Goal: Answer question/provide support: Share knowledge or assist other users

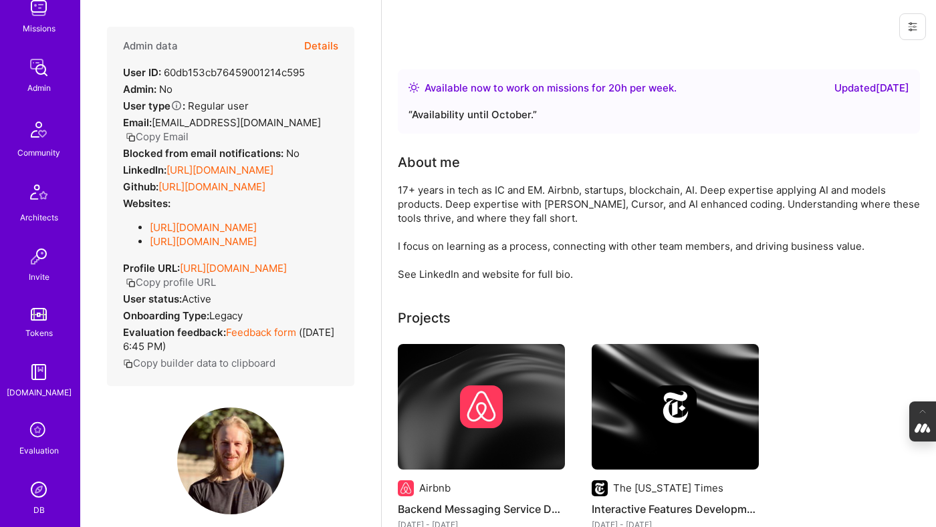
click at [323, 43] on button "Details" at bounding box center [321, 46] width 34 height 39
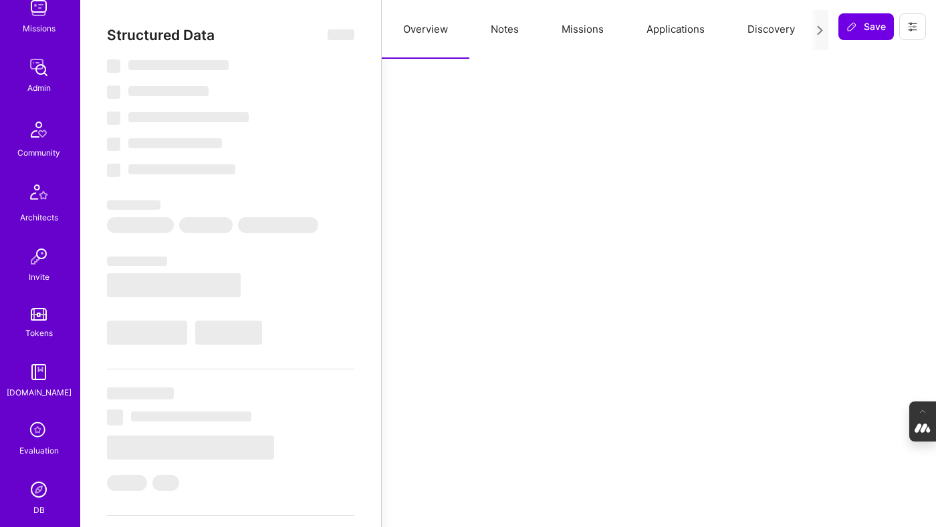
select select "Right Now"
select select "5"
select select "4"
select select "6"
select select "7"
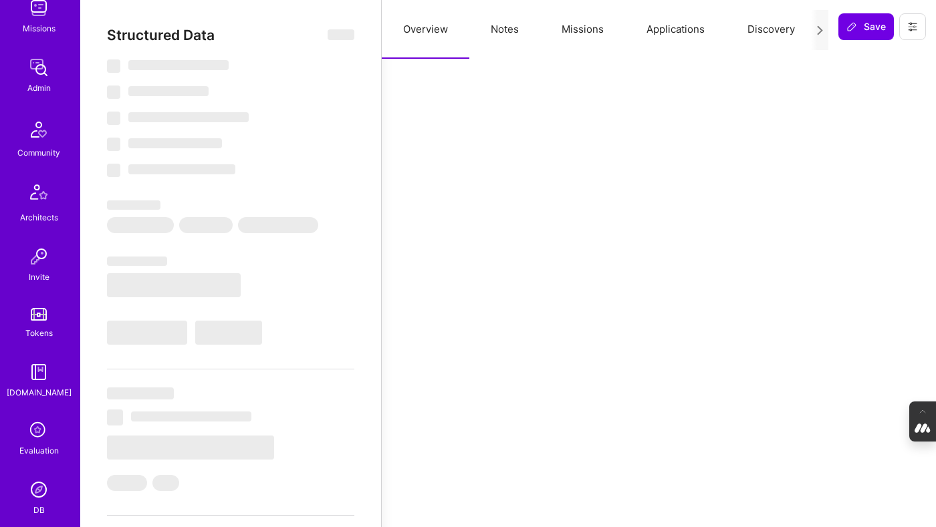
select select "US"
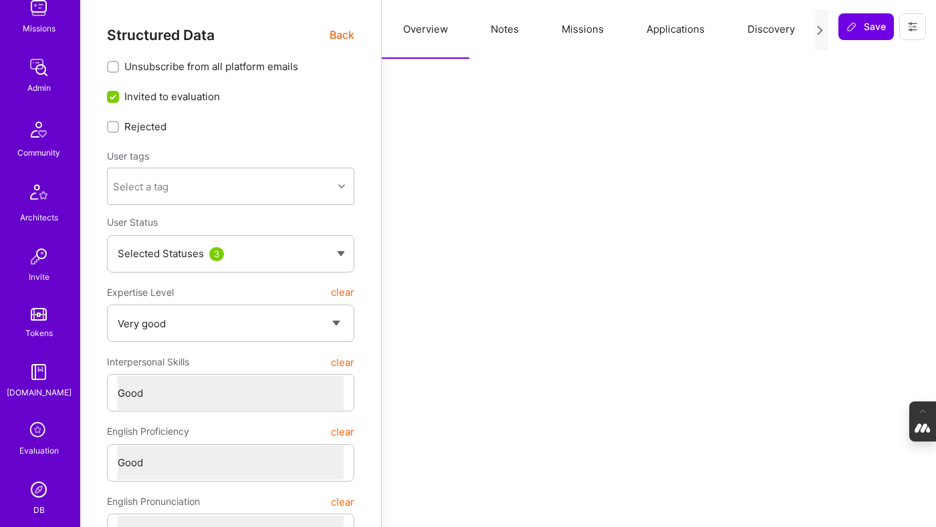
click at [820, 28] on icon at bounding box center [820, 30] width 10 height 10
click at [817, 30] on icon at bounding box center [820, 30] width 10 height 10
click at [774, 32] on button "Evaluation" at bounding box center [785, 29] width 92 height 59
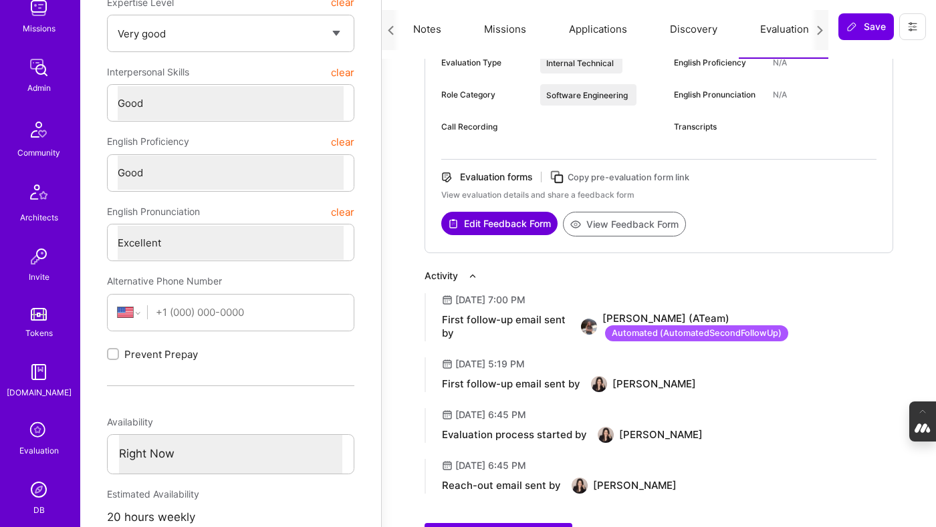
scroll to position [291, 0]
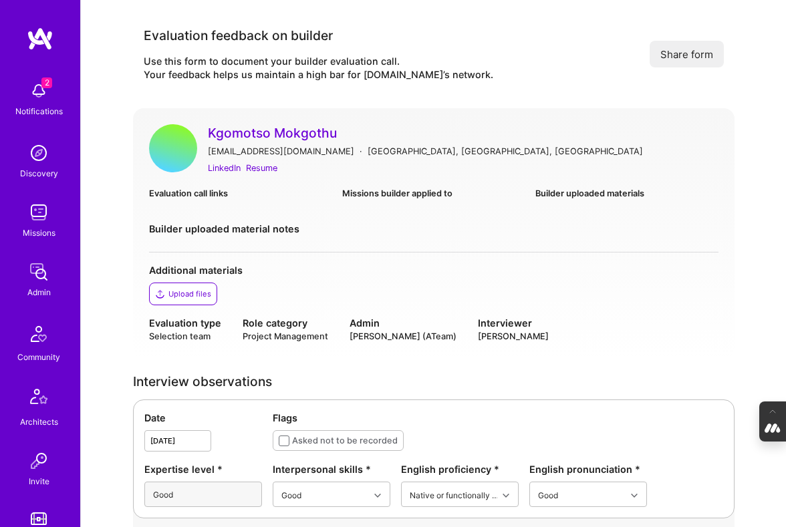
click at [252, 130] on link "Kgomotso Mokgothu" at bounding box center [463, 132] width 511 height 17
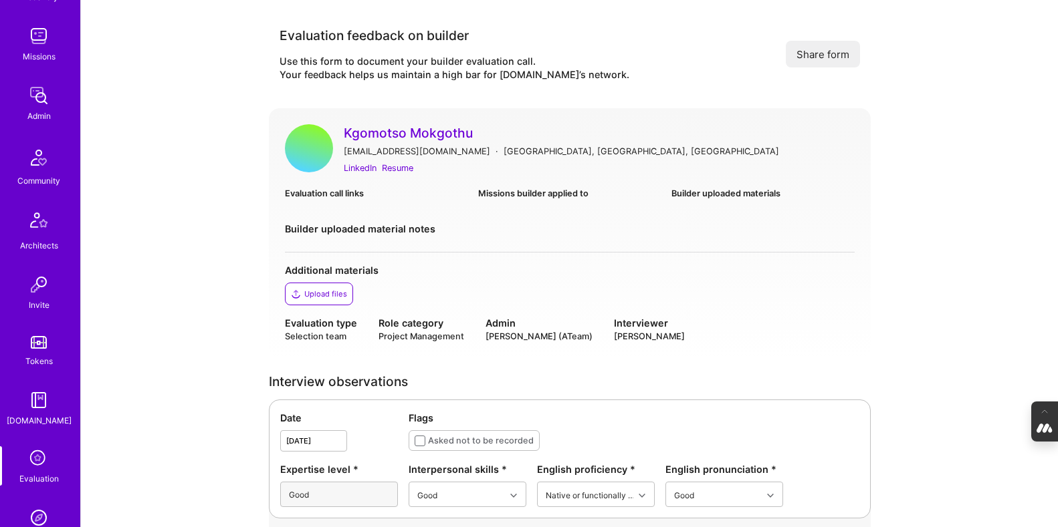
scroll to position [186, 0]
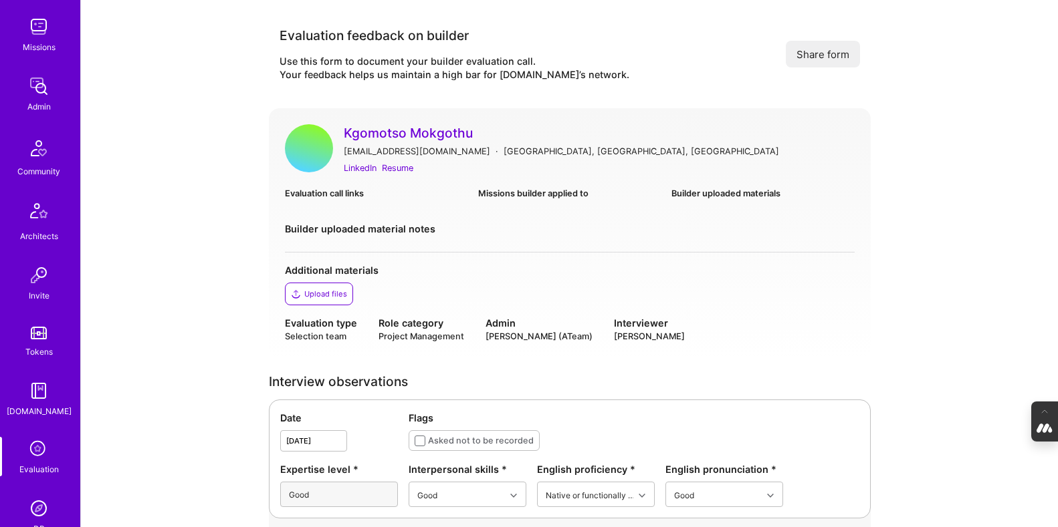
click at [35, 456] on icon at bounding box center [38, 449] width 25 height 25
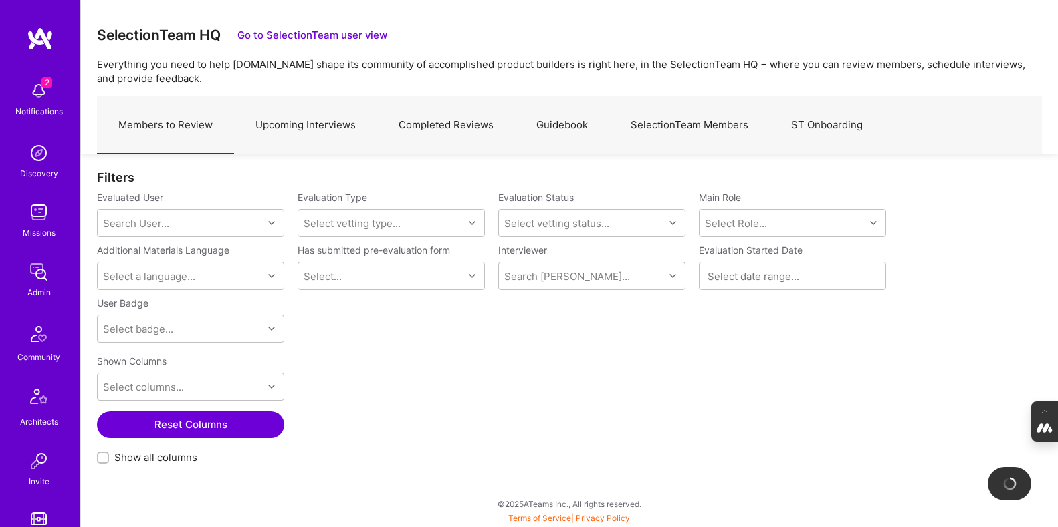
click at [443, 120] on link "Completed Reviews" at bounding box center [446, 125] width 138 height 58
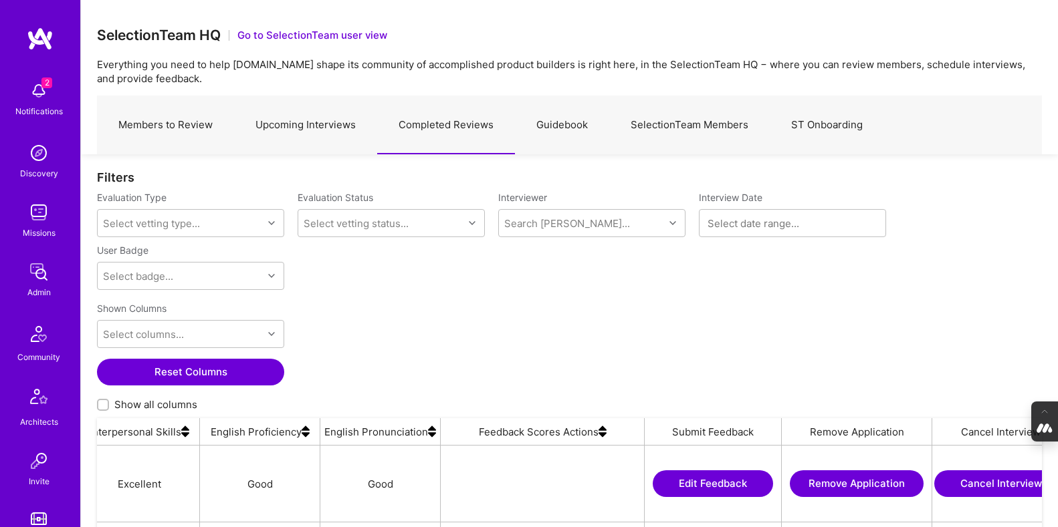
scroll to position [0, 1315]
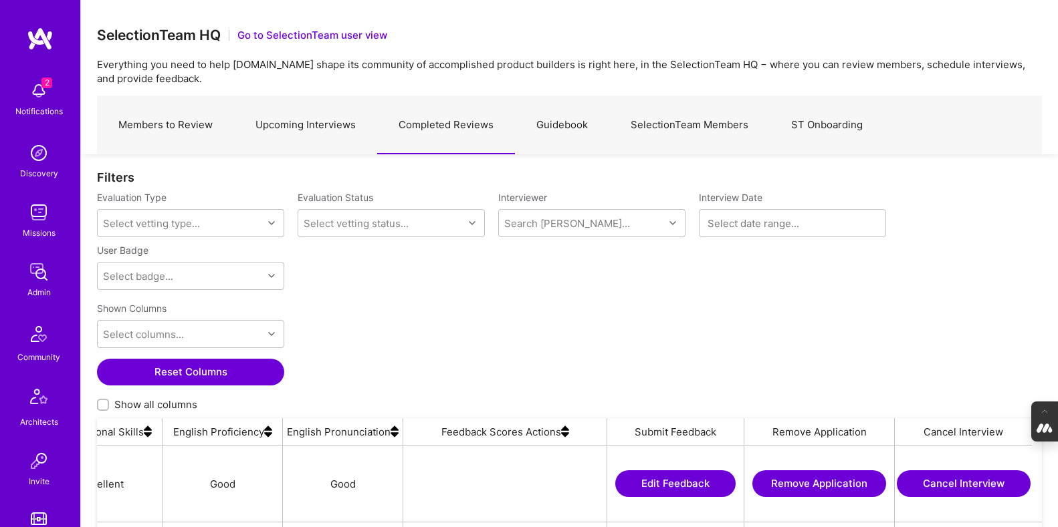
click at [562, 436] on img at bounding box center [565, 432] width 8 height 27
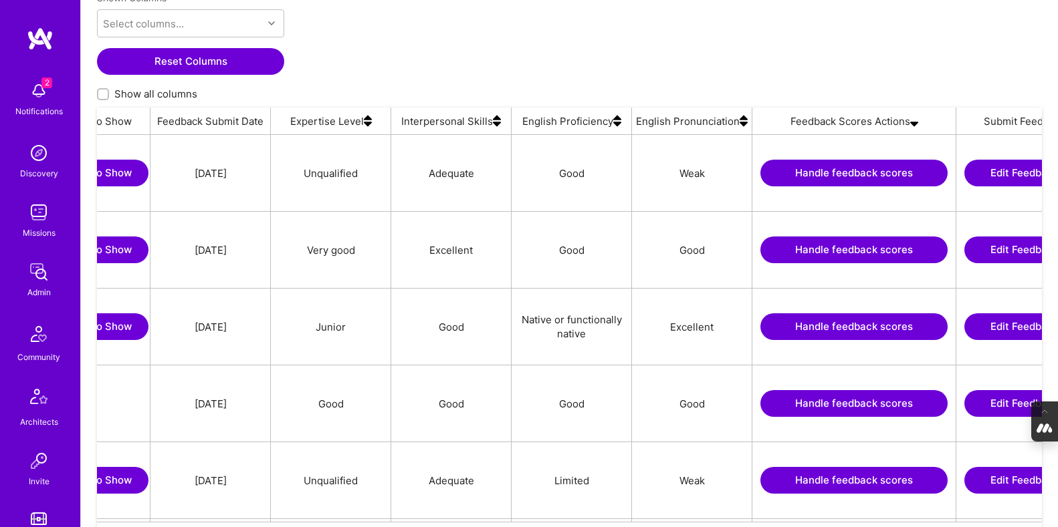
scroll to position [0, 969]
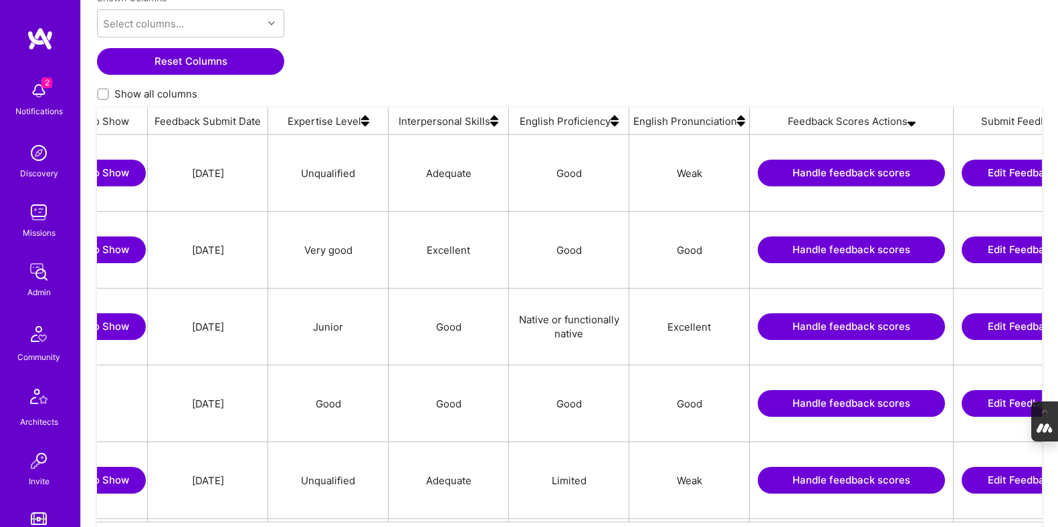
click at [786, 170] on button "Handle feedback scores" at bounding box center [850, 173] width 187 height 27
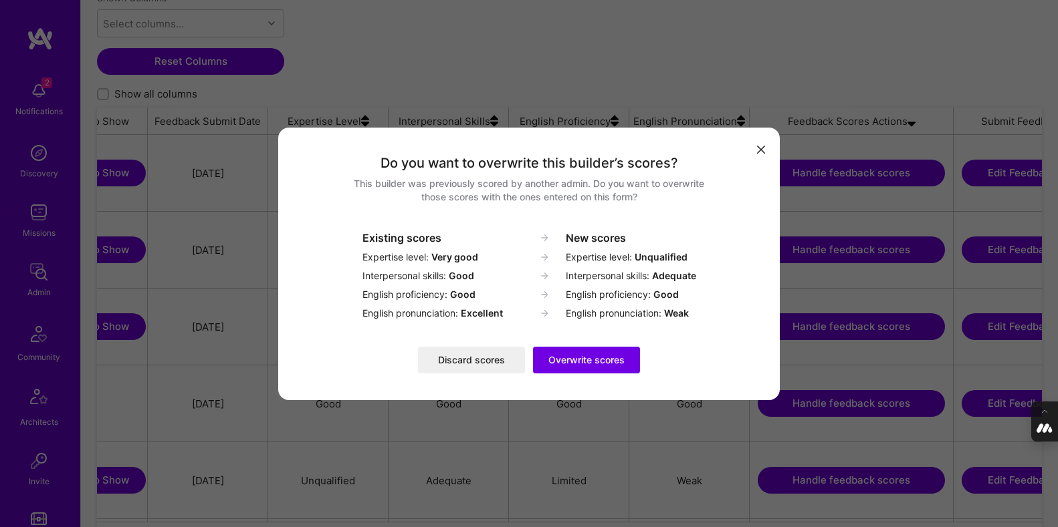
click at [469, 358] on button "Discard scores" at bounding box center [471, 360] width 107 height 27
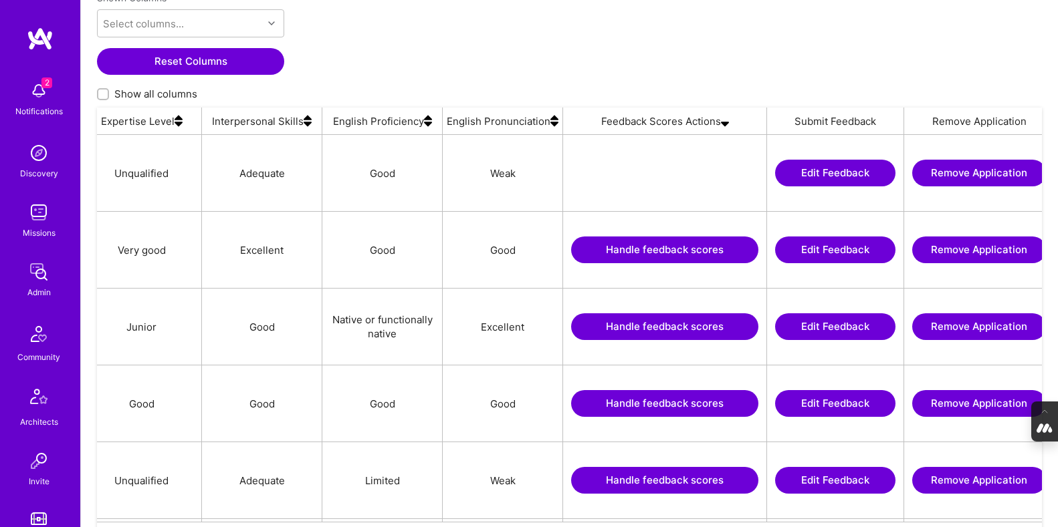
scroll to position [0, 1163]
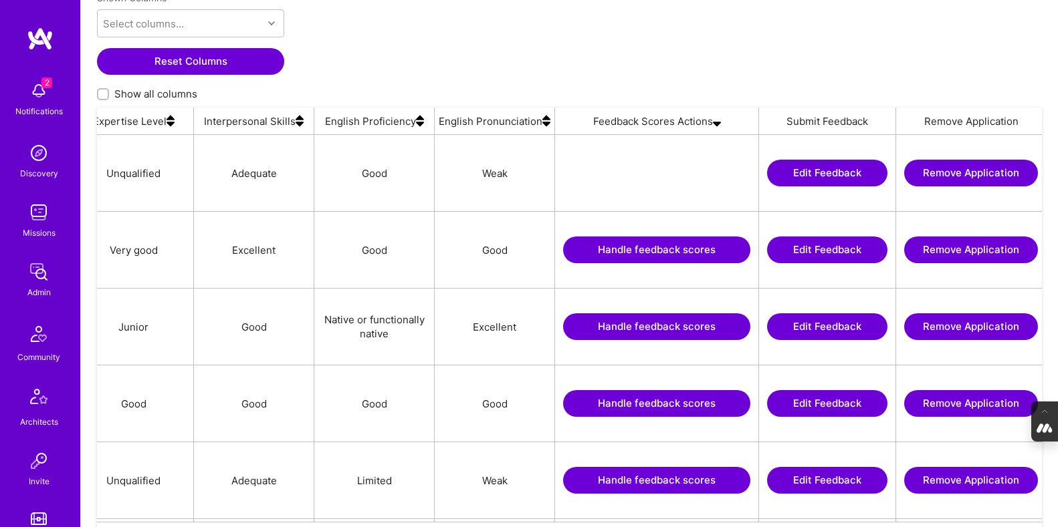
click at [629, 253] on button "Handle feedback scores" at bounding box center [656, 250] width 187 height 27
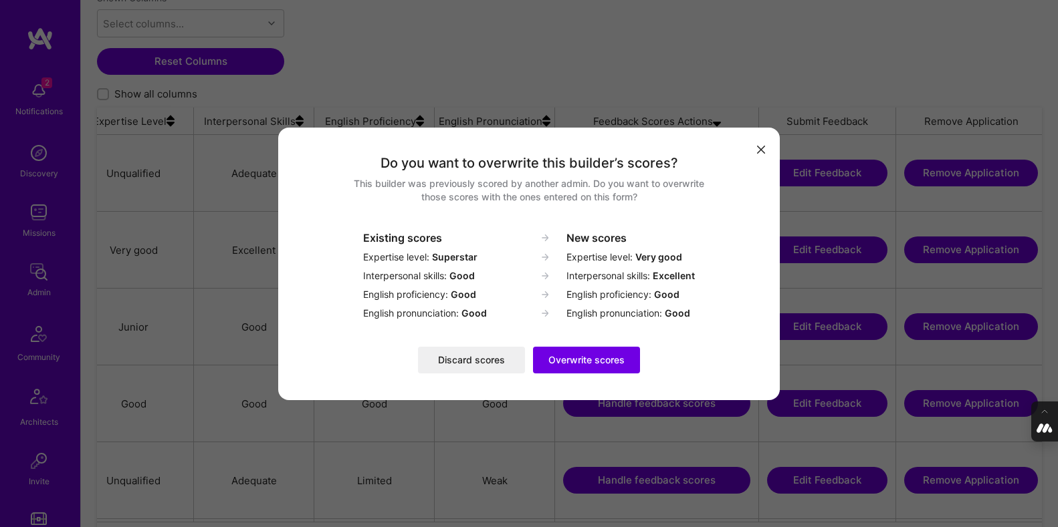
click at [474, 361] on button "Discard scores" at bounding box center [471, 360] width 107 height 27
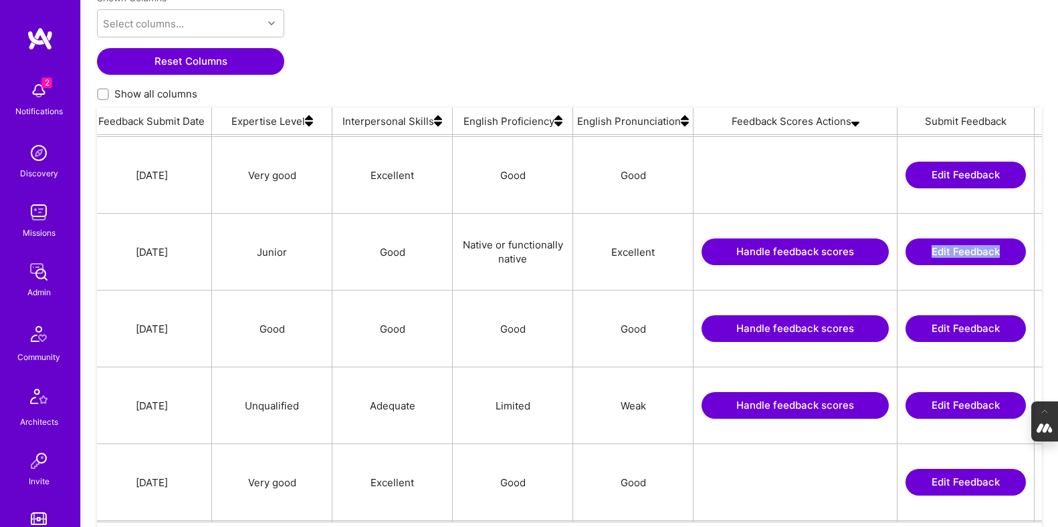
scroll to position [0, 1037]
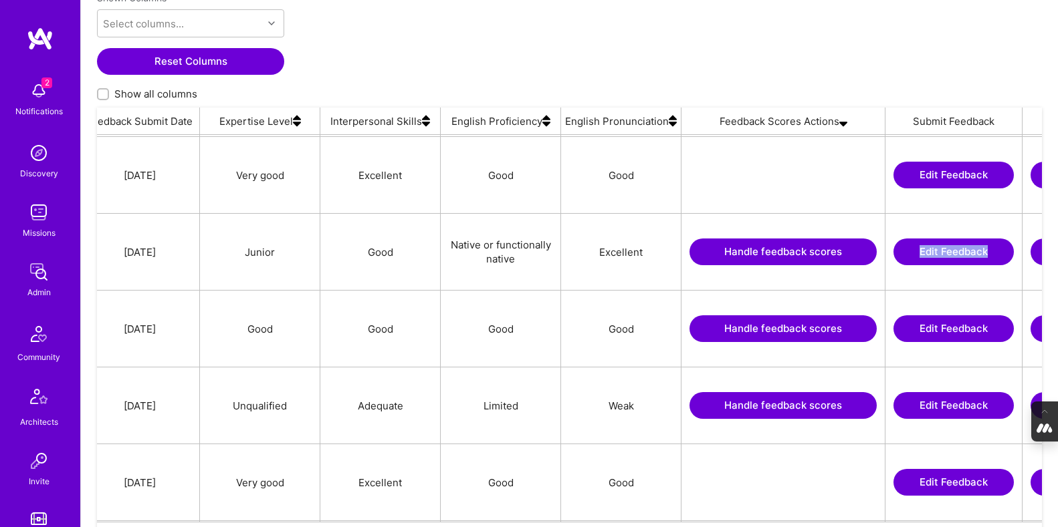
click at [744, 247] on button "Handle feedback scores" at bounding box center [782, 252] width 187 height 27
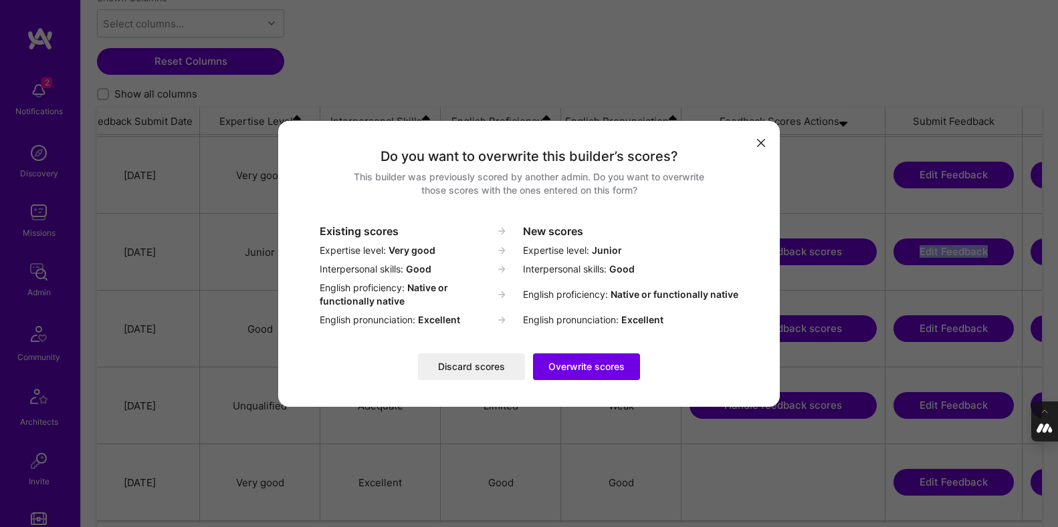
click at [477, 365] on button "Discard scores" at bounding box center [471, 367] width 107 height 27
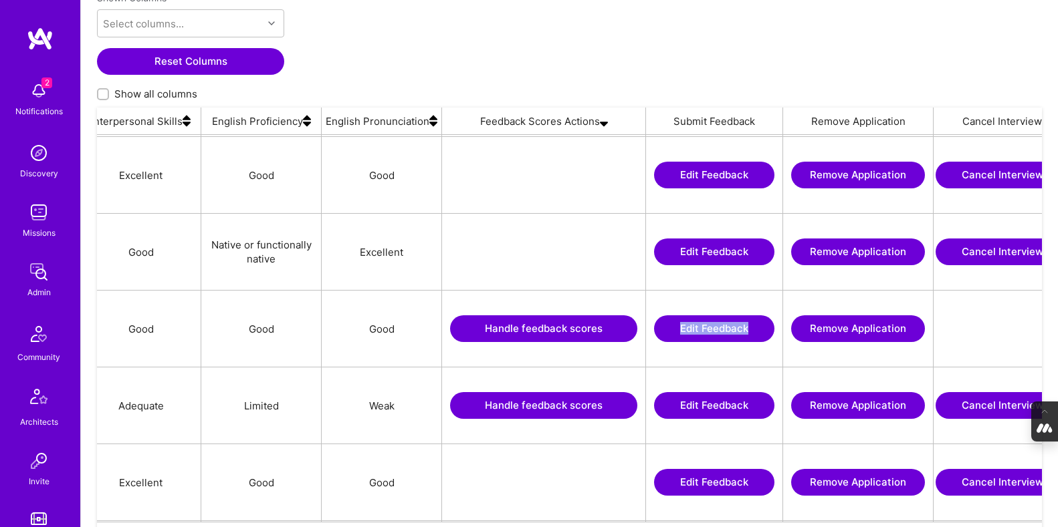
scroll to position [0, 1315]
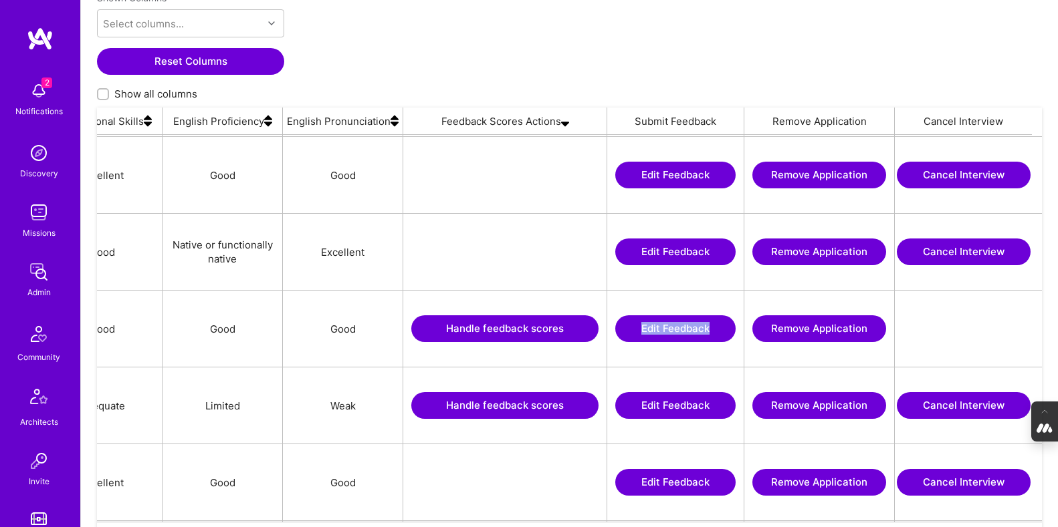
click at [488, 328] on button "Handle feedback scores" at bounding box center [504, 329] width 187 height 27
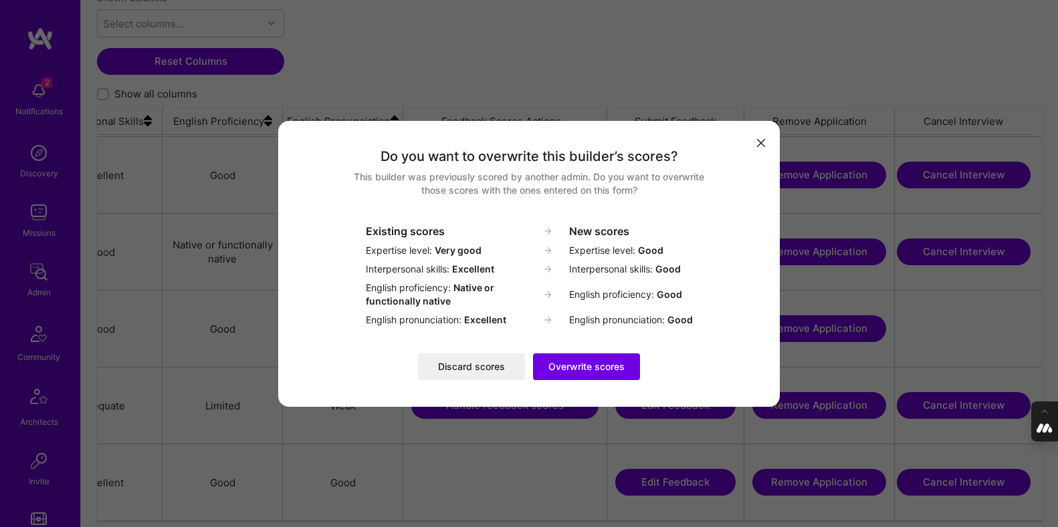
click at [462, 362] on button "Discard scores" at bounding box center [471, 367] width 107 height 27
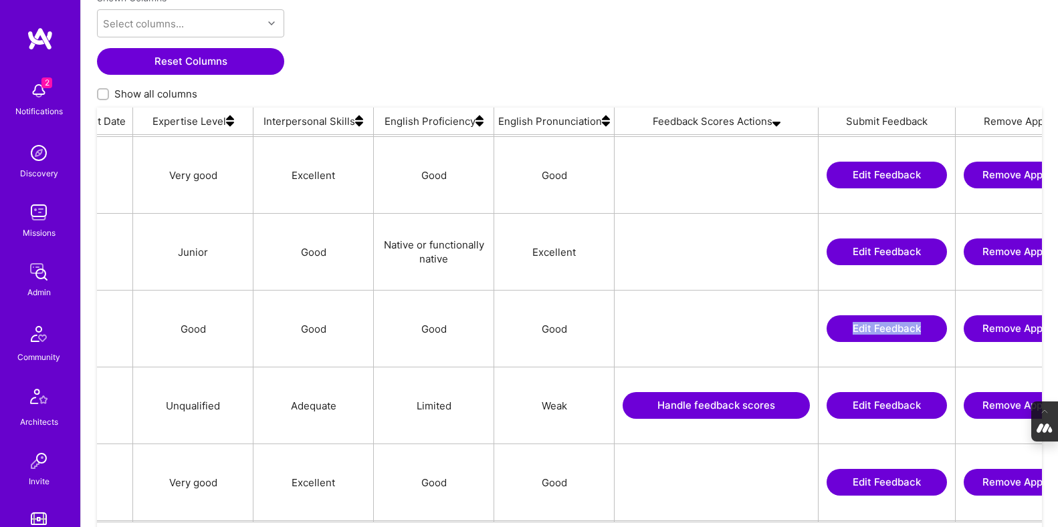
scroll to position [0, 1104]
click at [715, 408] on button "Handle feedback scores" at bounding box center [715, 405] width 187 height 27
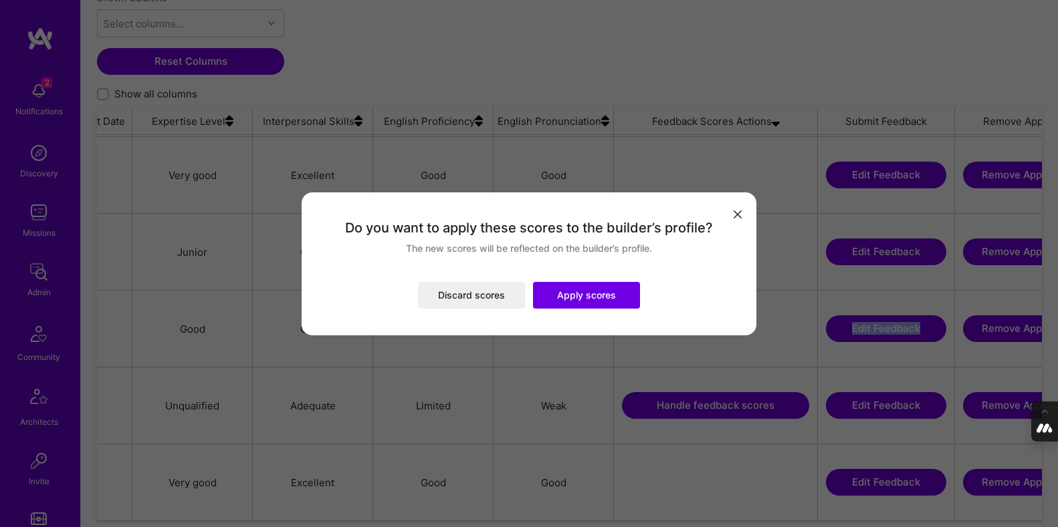
click at [600, 291] on button "Apply scores" at bounding box center [586, 295] width 107 height 27
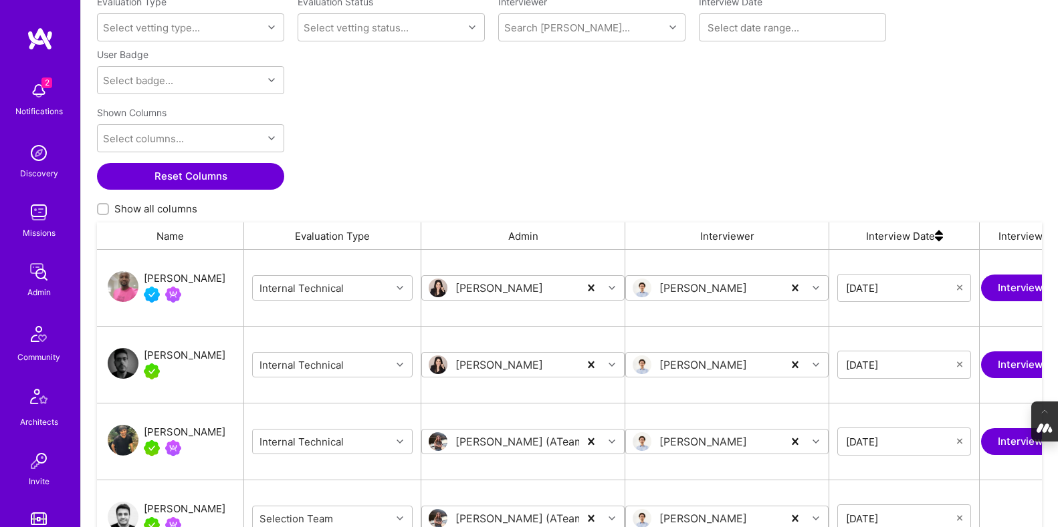
scroll to position [0, 0]
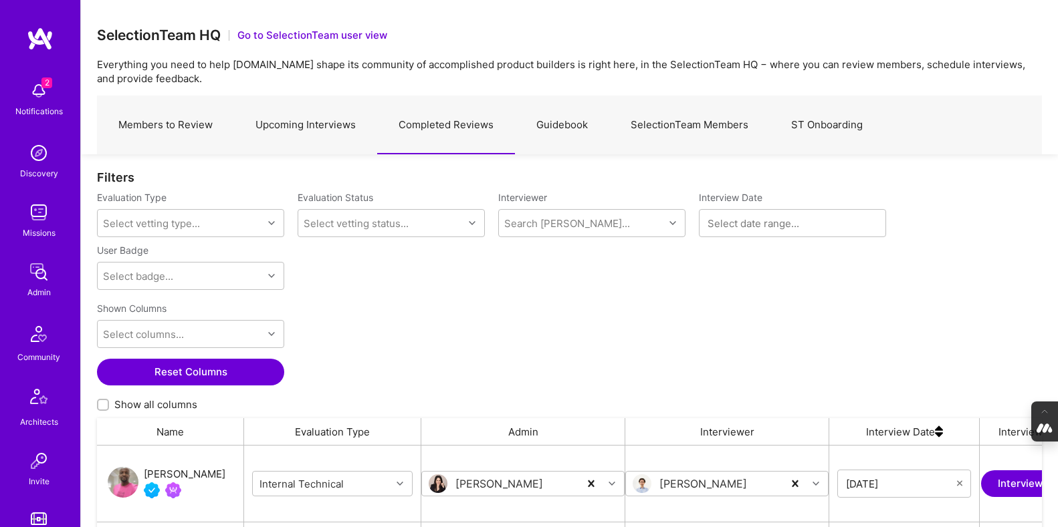
click at [310, 126] on link "Upcoming Interviews" at bounding box center [305, 125] width 143 height 58
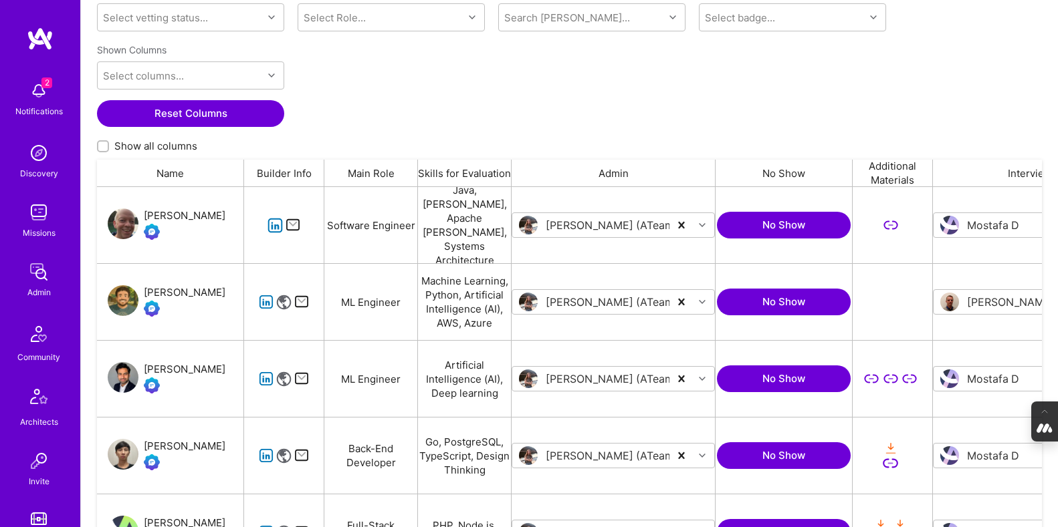
scroll to position [210, 0]
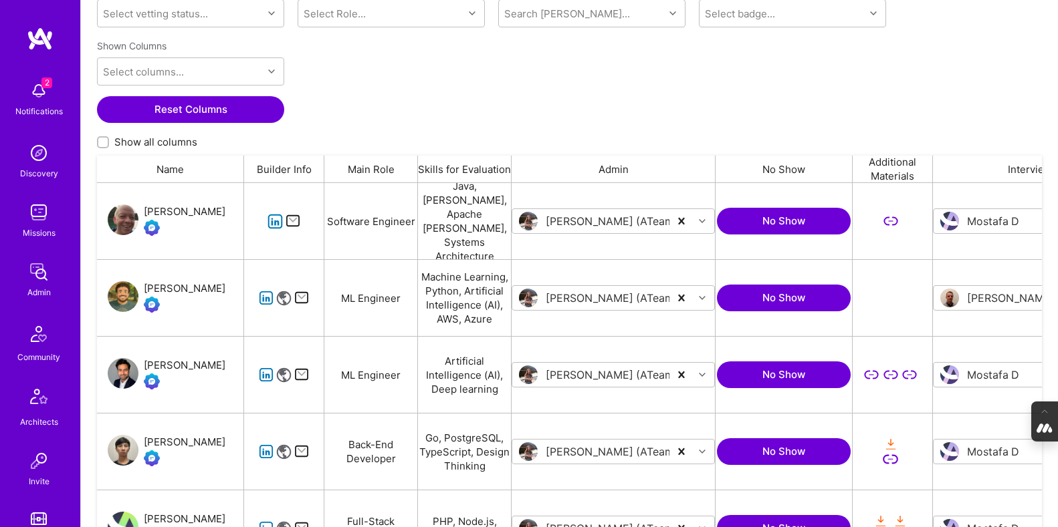
click at [102, 140] on input "Show all columns" at bounding box center [104, 142] width 9 height 9
checkbox input "true"
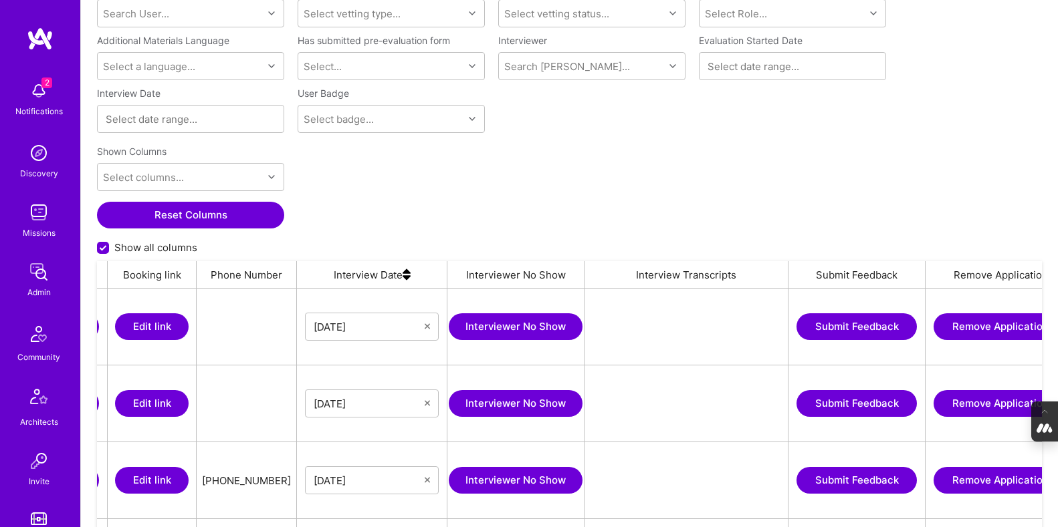
scroll to position [0, 1972]
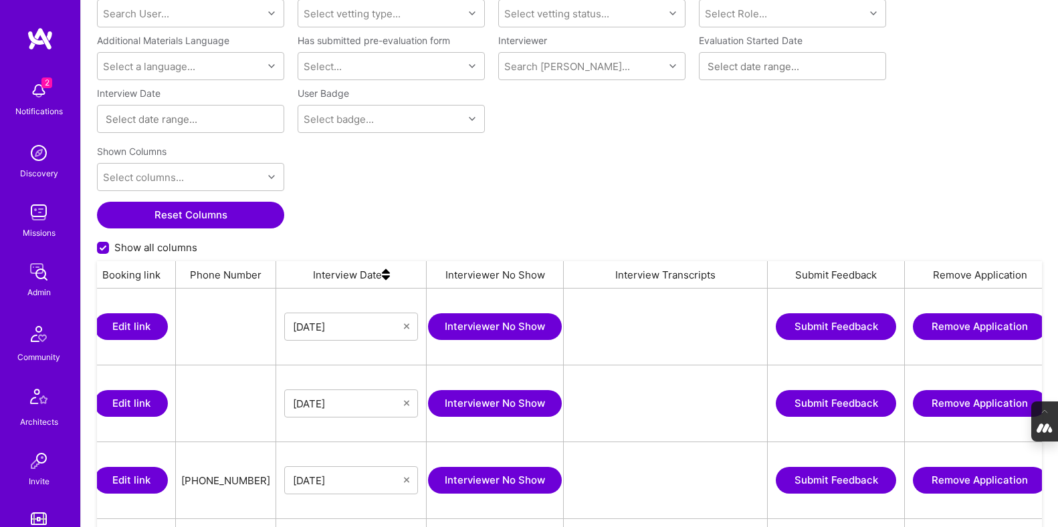
click at [384, 279] on img at bounding box center [386, 274] width 8 height 27
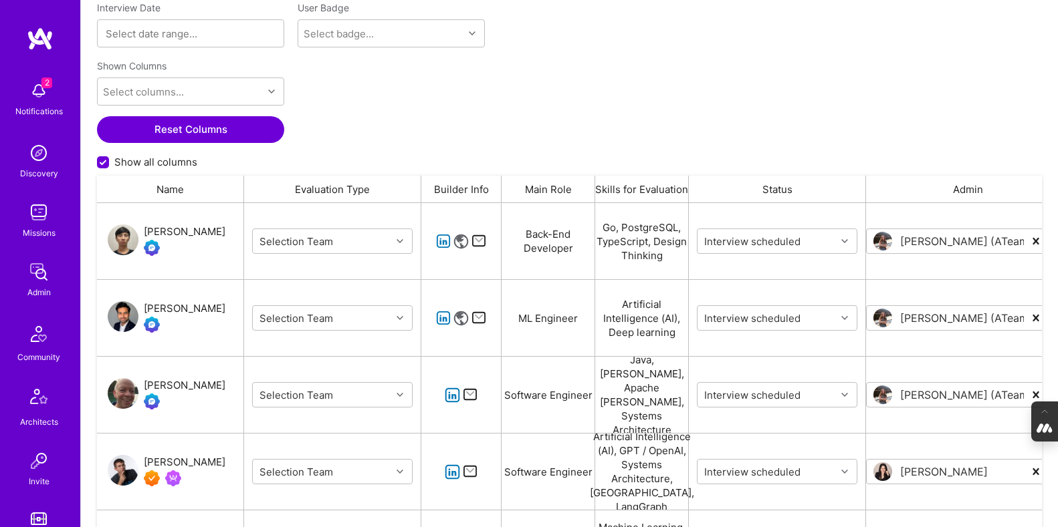
scroll to position [313, 0]
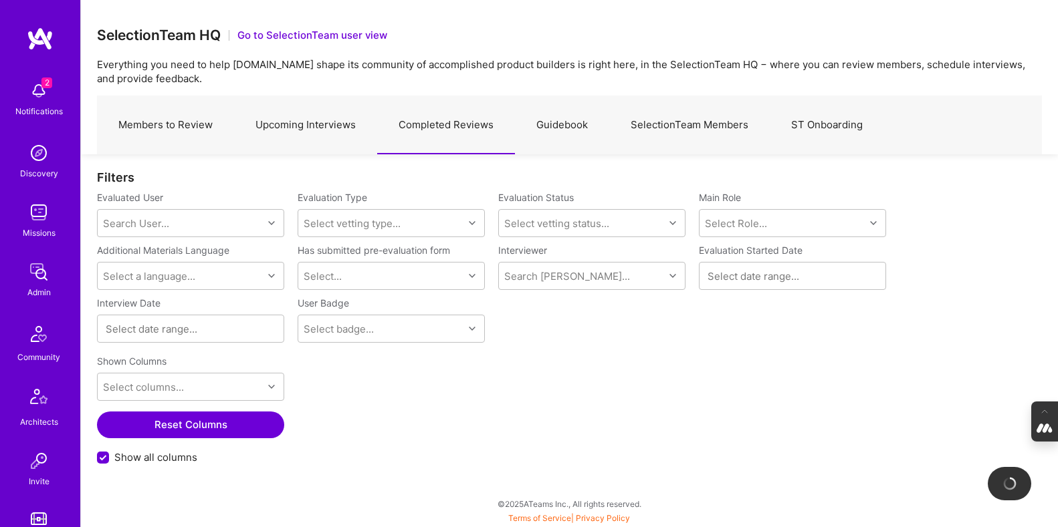
click at [293, 132] on link "Upcoming Interviews" at bounding box center [305, 125] width 143 height 58
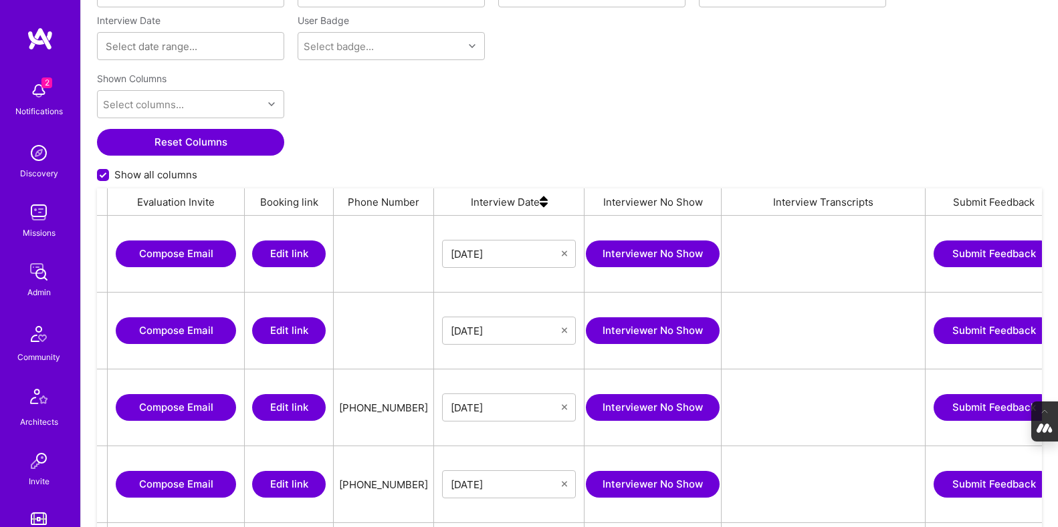
scroll to position [0, 1853]
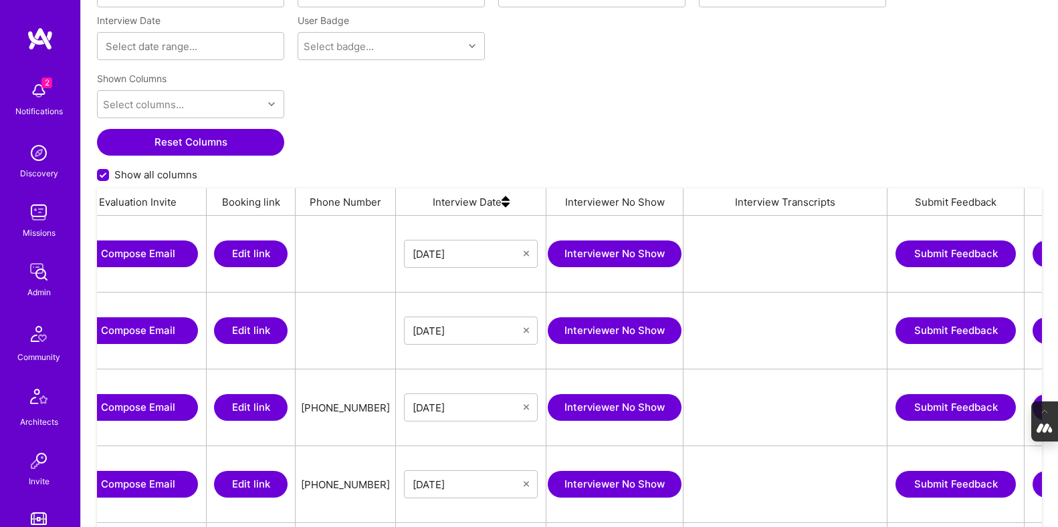
click at [504, 204] on img at bounding box center [505, 202] width 8 height 27
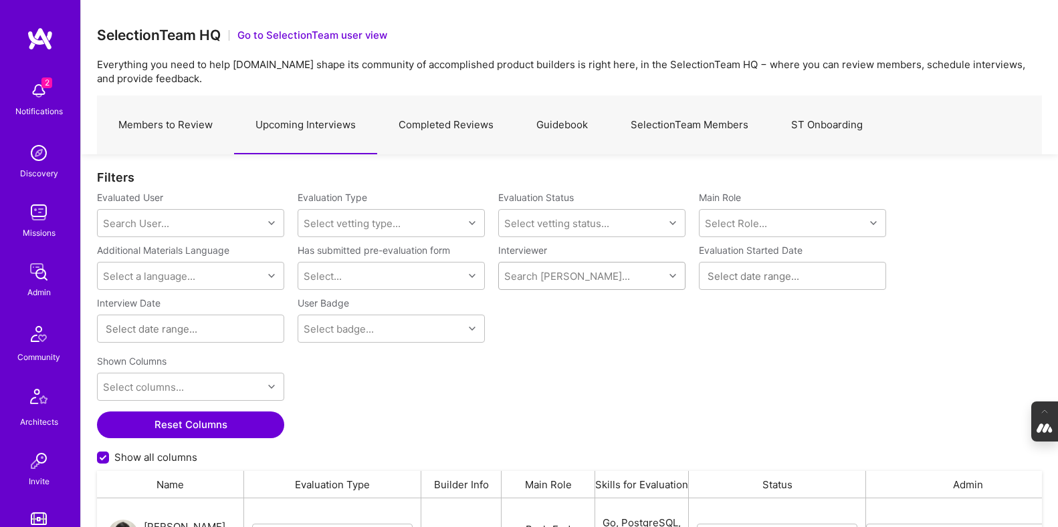
click at [590, 282] on div "Search Vetter..." at bounding box center [581, 276] width 165 height 27
type input "pedro"
click at [554, 319] on div "Internal Technical" at bounding box center [585, 325] width 88 height 14
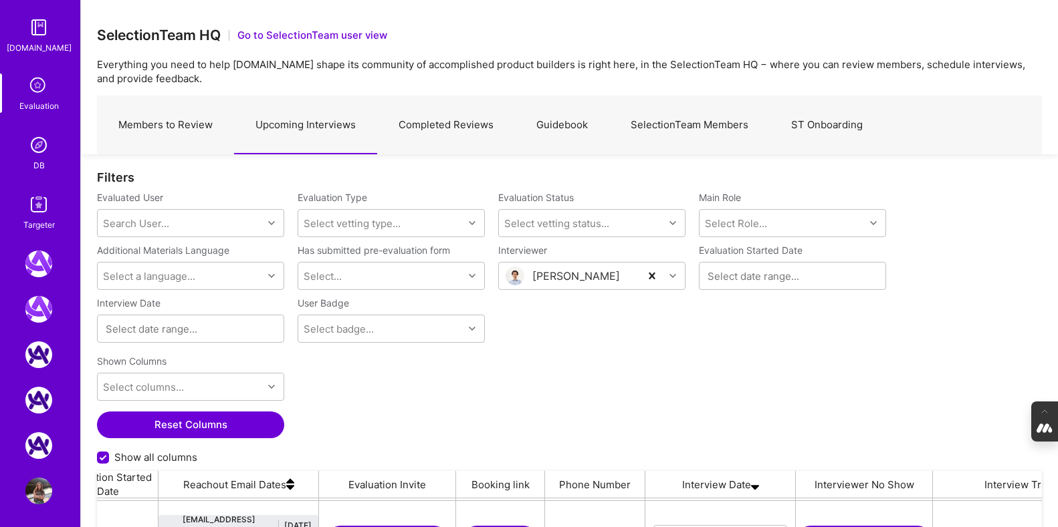
scroll to position [553, 0]
click at [35, 195] on img at bounding box center [38, 201] width 27 height 27
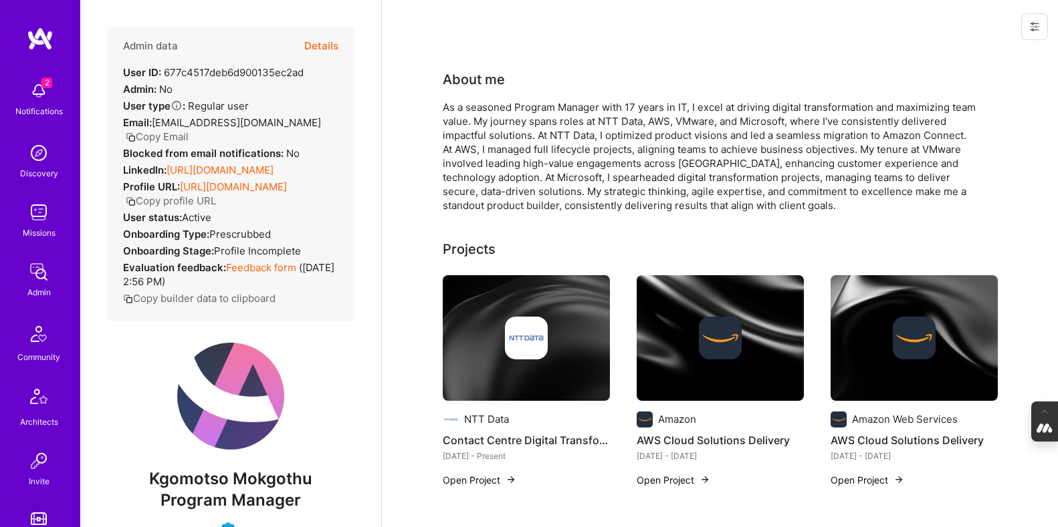
click at [318, 45] on button "Details" at bounding box center [321, 46] width 34 height 39
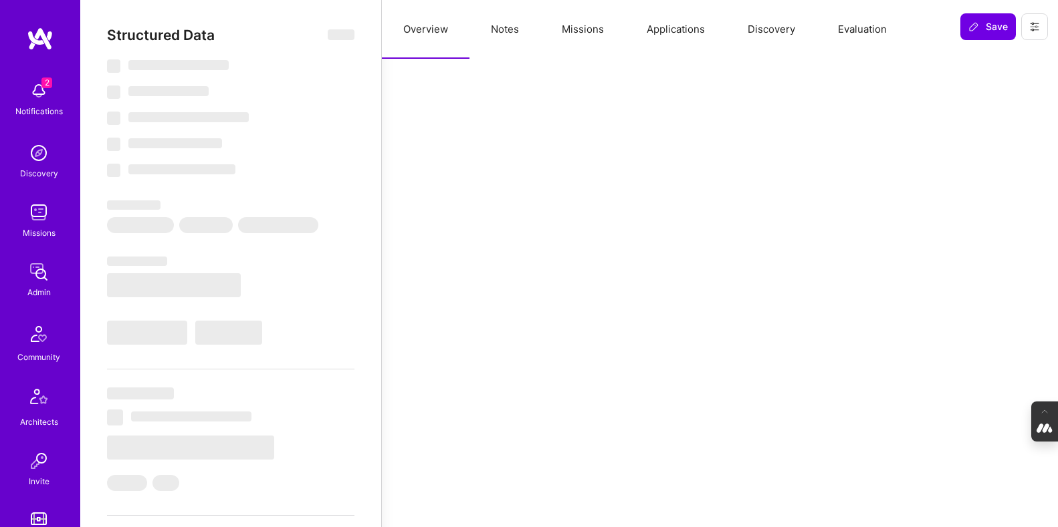
select select "Verified"
select select "ZA"
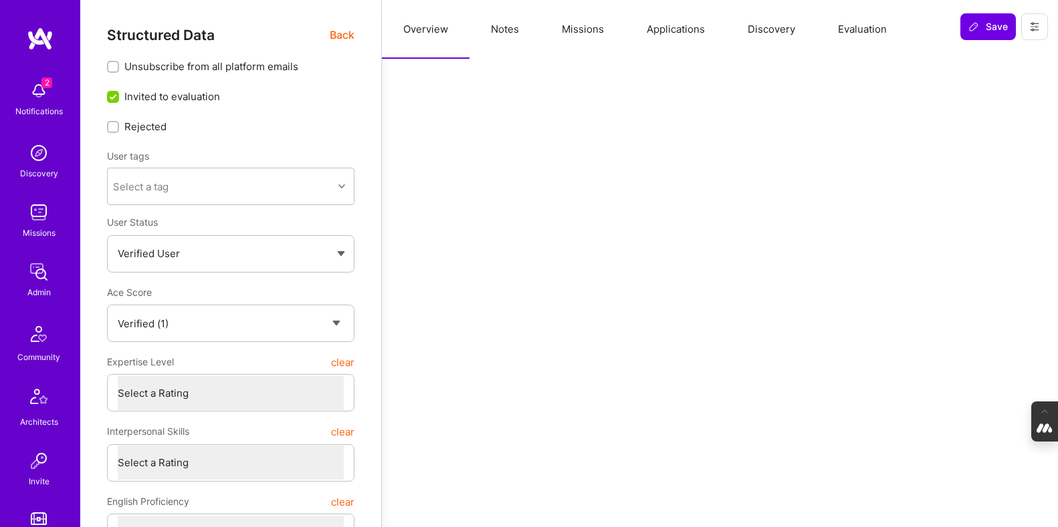
click at [872, 25] on button "Evaluation" at bounding box center [862, 29] width 92 height 59
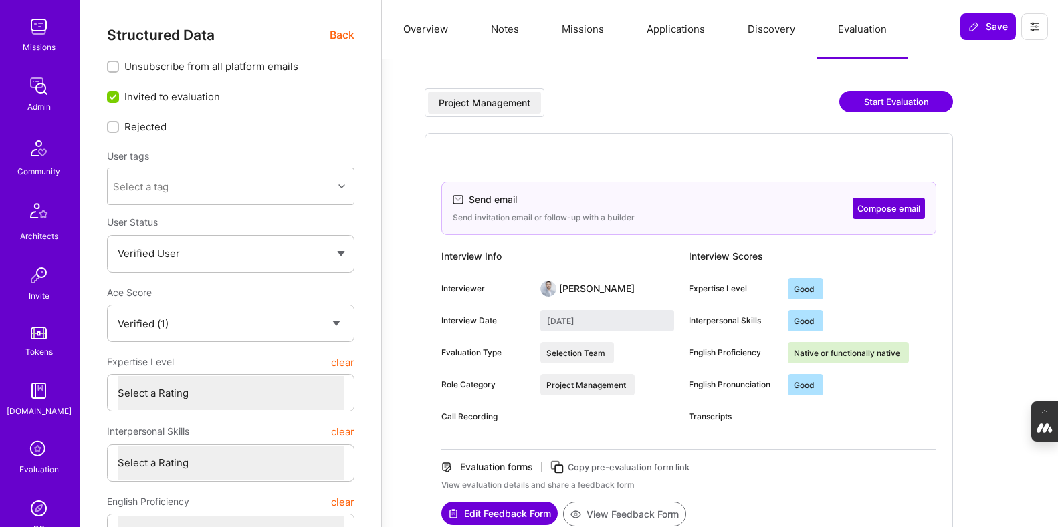
scroll to position [236, 0]
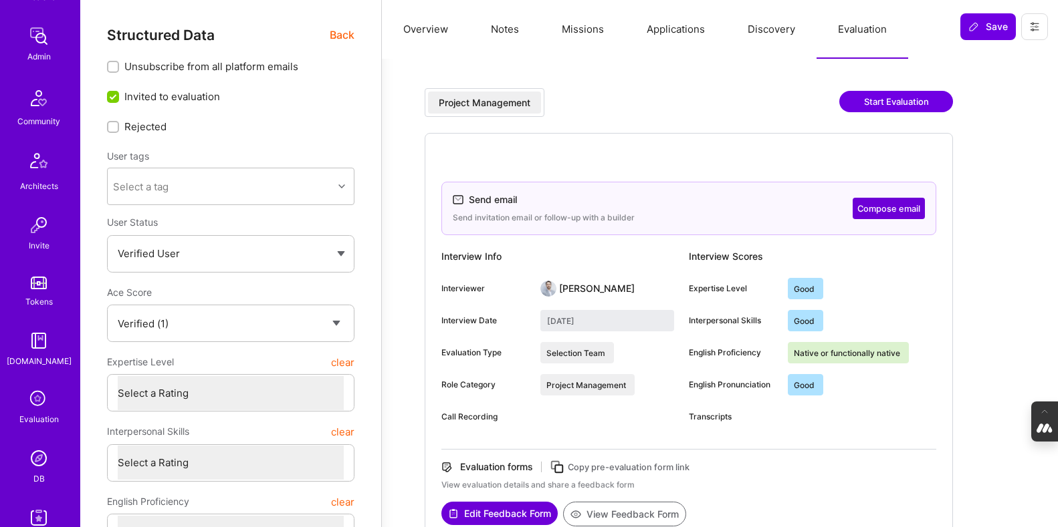
click at [41, 400] on icon at bounding box center [38, 399] width 25 height 25
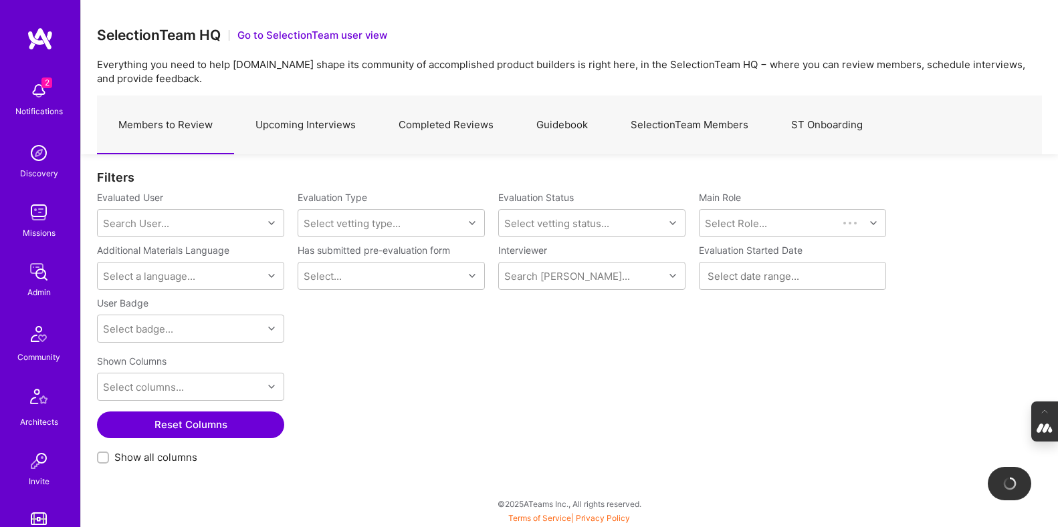
click at [469, 118] on link "Completed Reviews" at bounding box center [446, 125] width 138 height 58
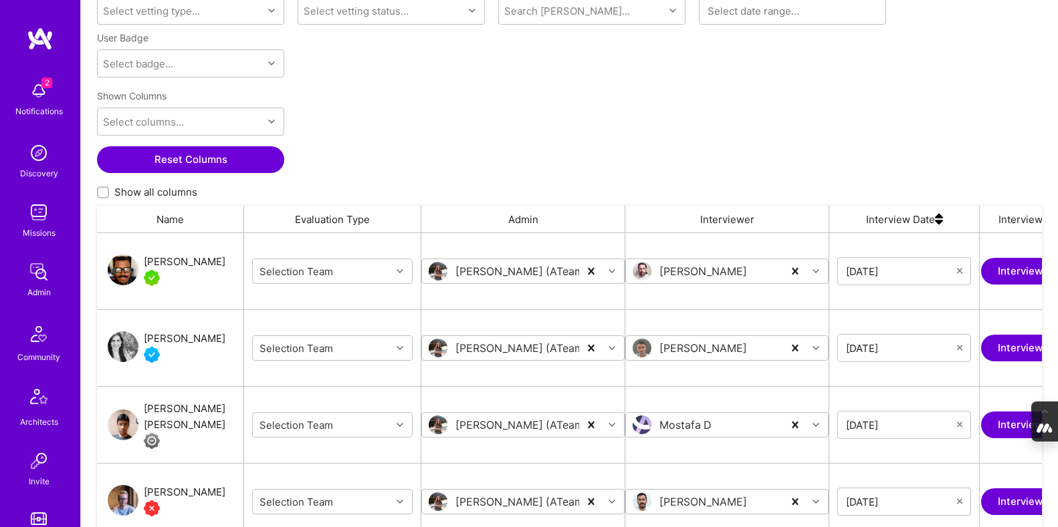
scroll to position [217, 0]
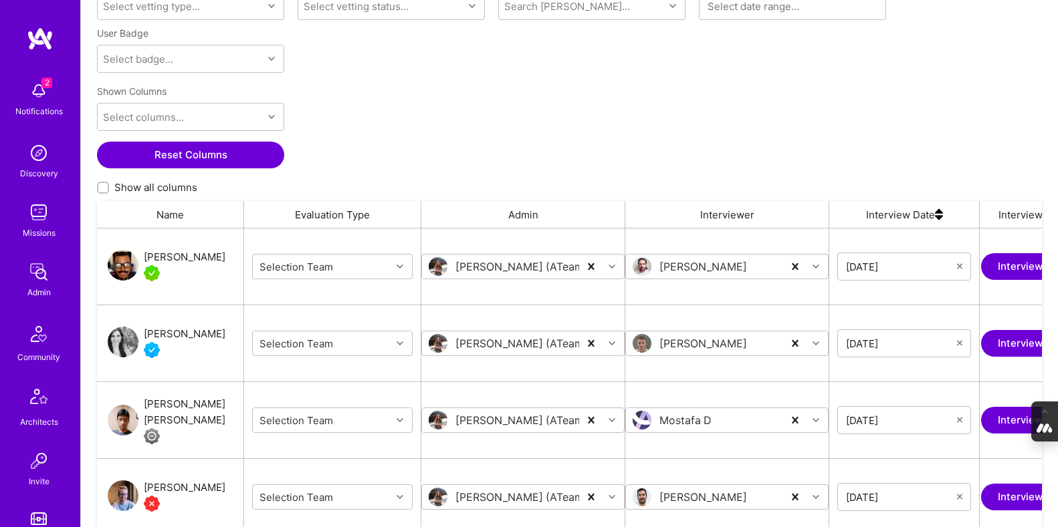
click at [102, 189] on input "Show all columns" at bounding box center [104, 188] width 9 height 9
checkbox input "true"
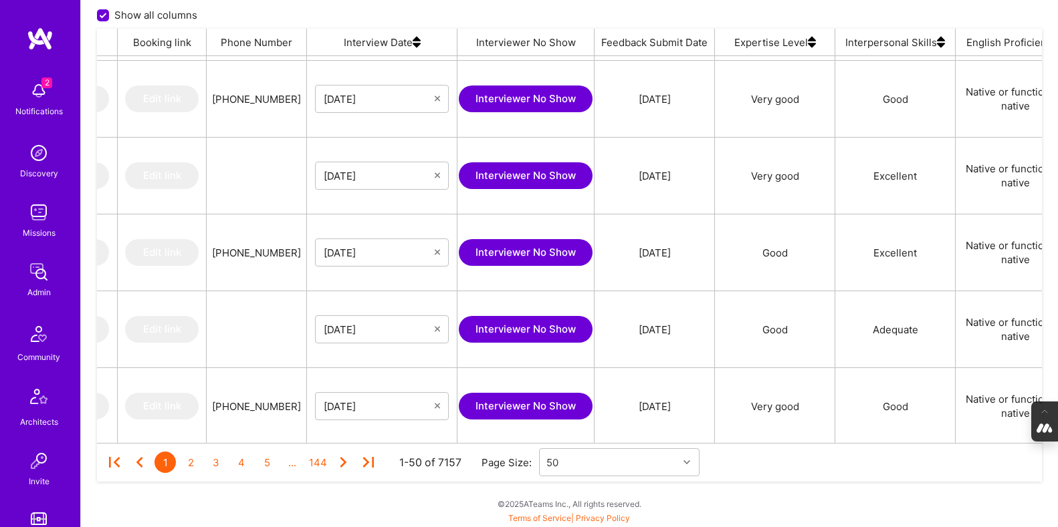
scroll to position [840, 0]
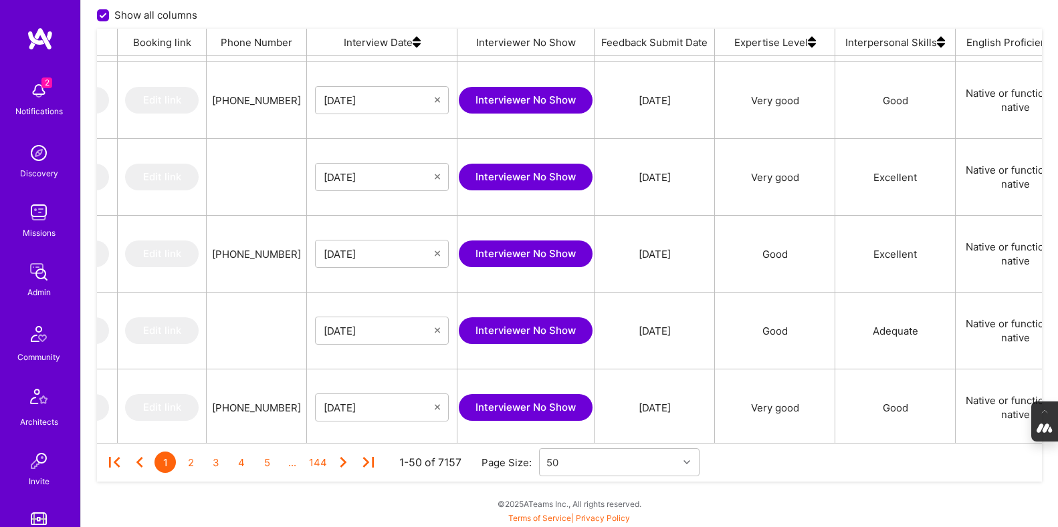
click at [416, 48] on img at bounding box center [416, 42] width 8 height 27
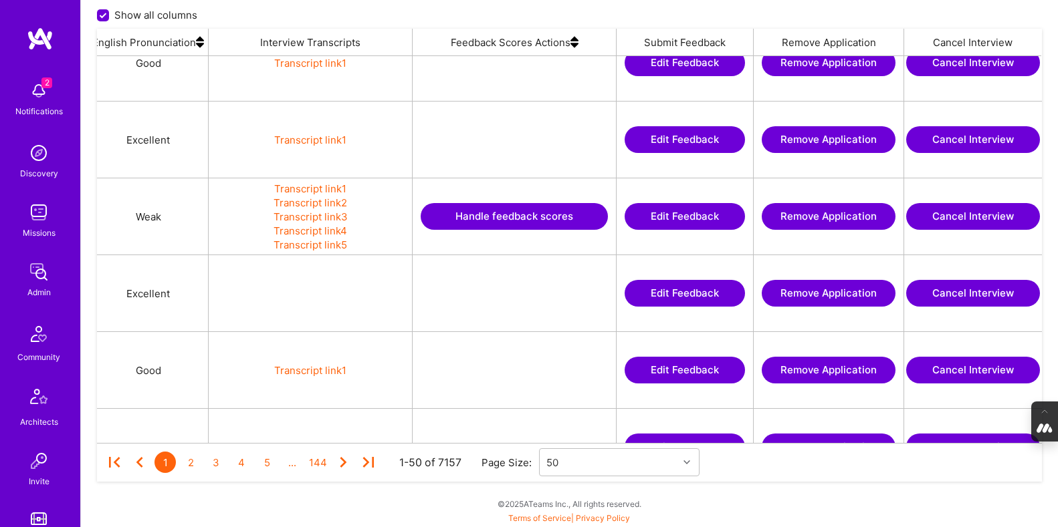
scroll to position [0, 2801]
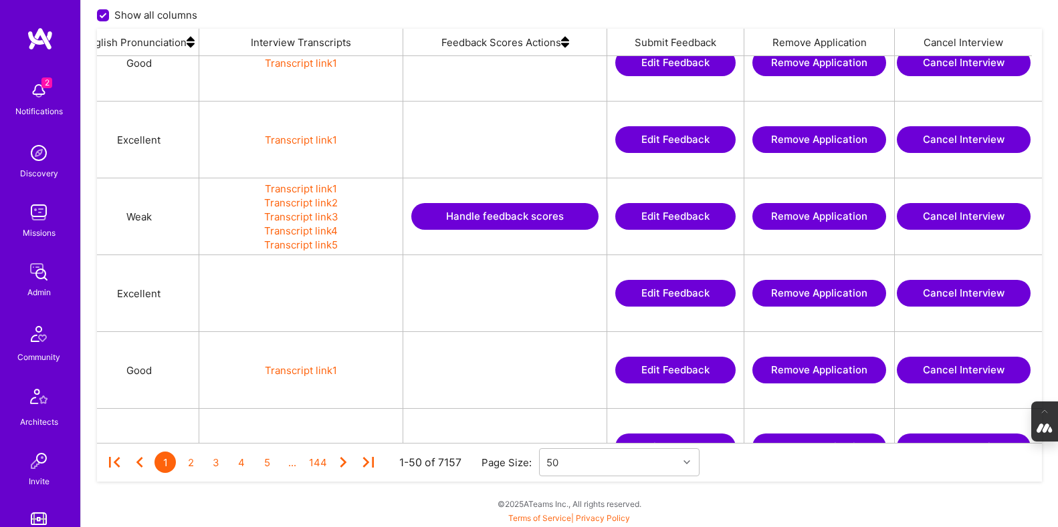
click at [675, 213] on button "Edit Feedback" at bounding box center [675, 216] width 120 height 27
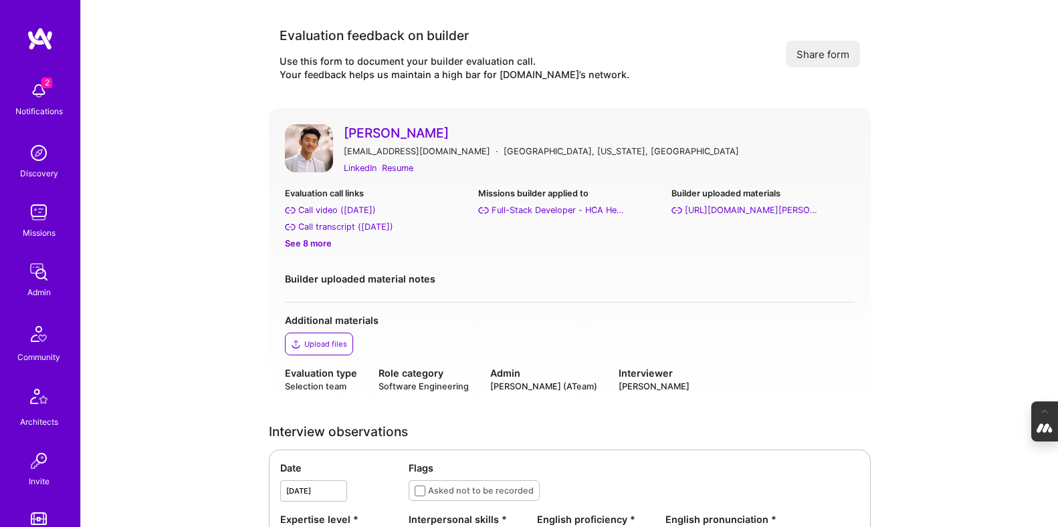
click at [319, 247] on div "See 8 more" at bounding box center [376, 244] width 183 height 14
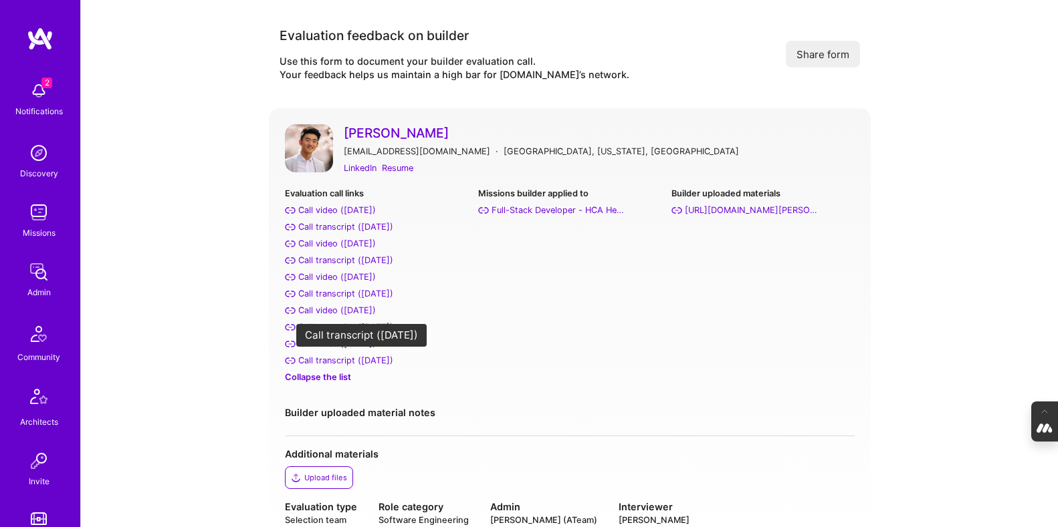
click at [354, 361] on div "Call transcript (Aug 26, 2025)" at bounding box center [345, 361] width 95 height 14
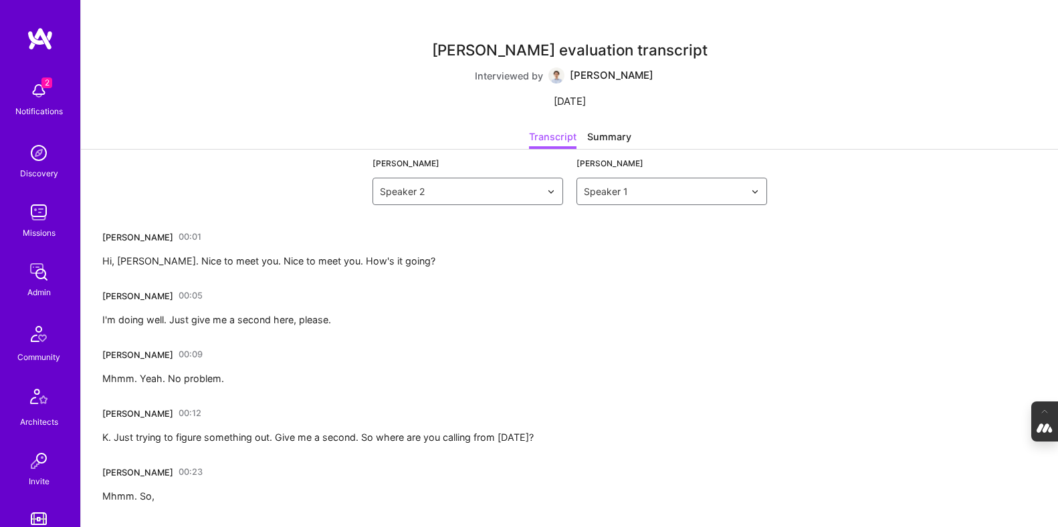
click at [179, 238] on link "00:01" at bounding box center [190, 237] width 23 height 21
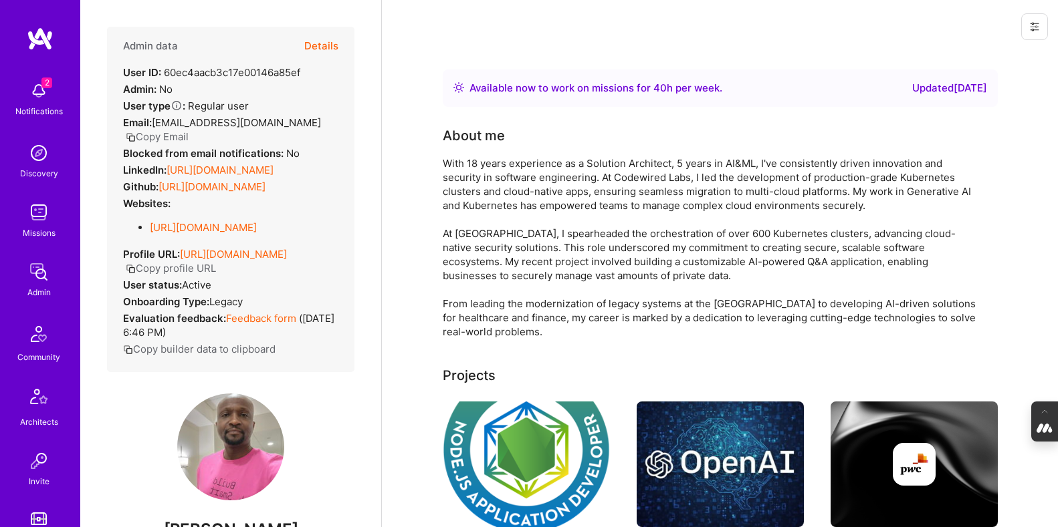
click at [324, 47] on button "Details" at bounding box center [321, 46] width 34 height 39
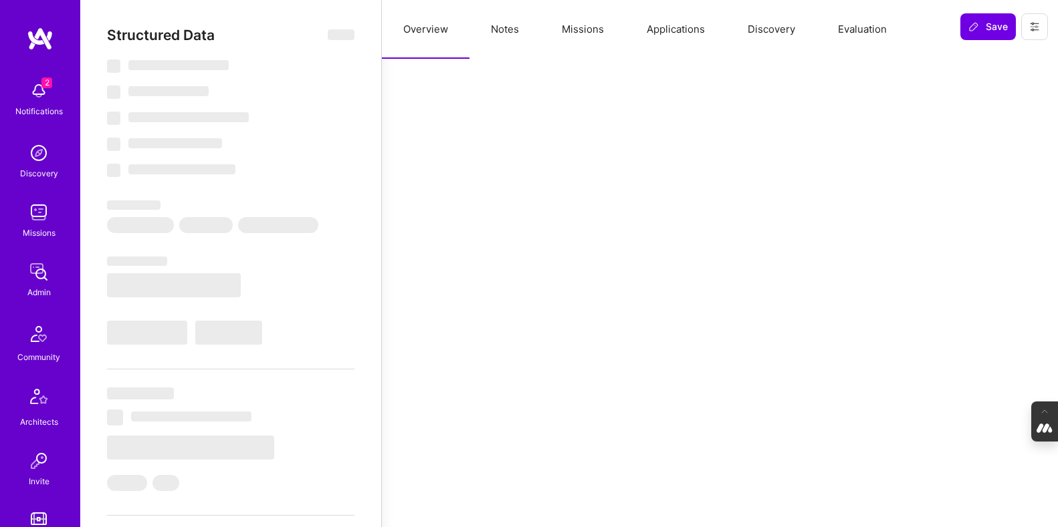
click at [830, 29] on button "Evaluation" at bounding box center [862, 29] width 92 height 59
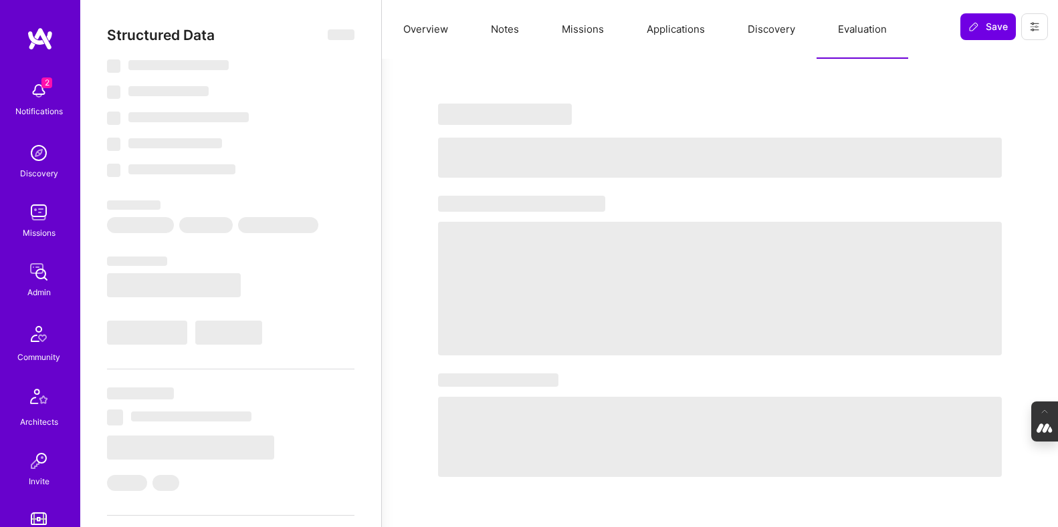
select select "Right Now"
select select "5"
select select "4"
select select "6"
select select "7"
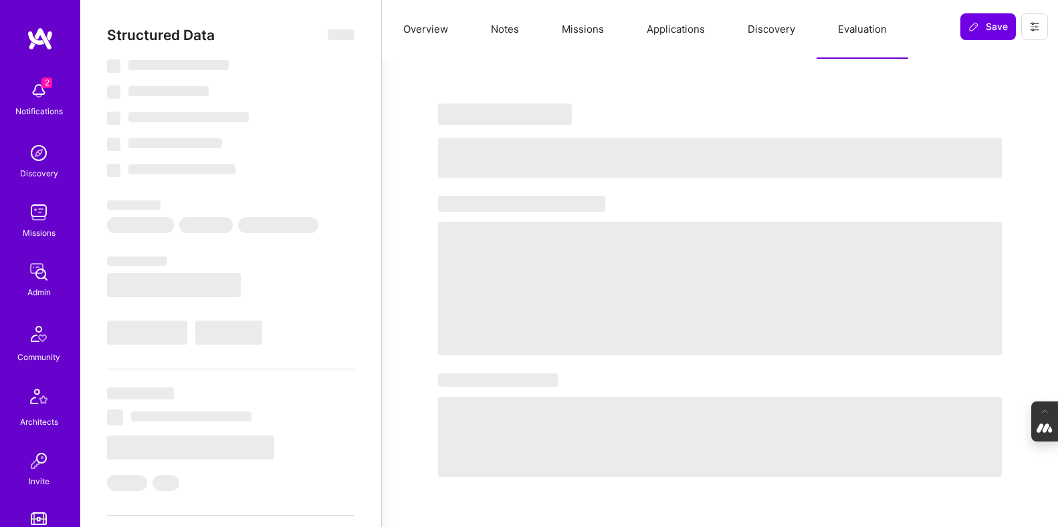
select select "US"
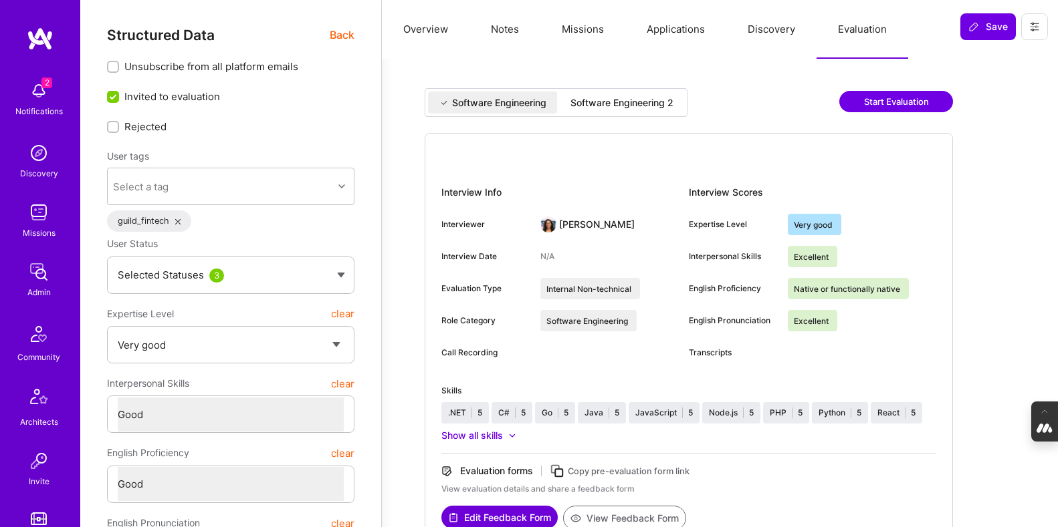
click at [603, 102] on div "Software Engineering 2" at bounding box center [621, 102] width 103 height 13
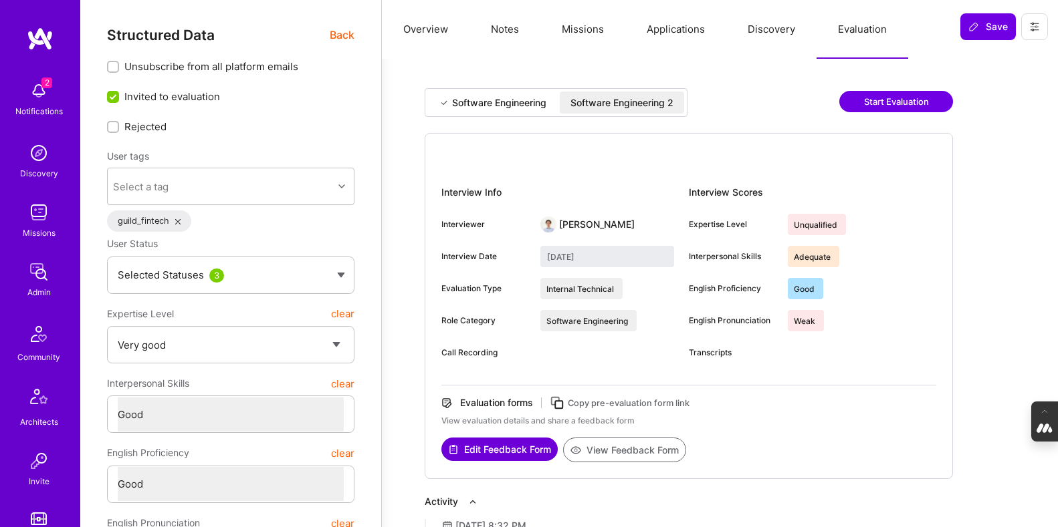
click at [498, 102] on div "Software Engineering" at bounding box center [499, 102] width 94 height 13
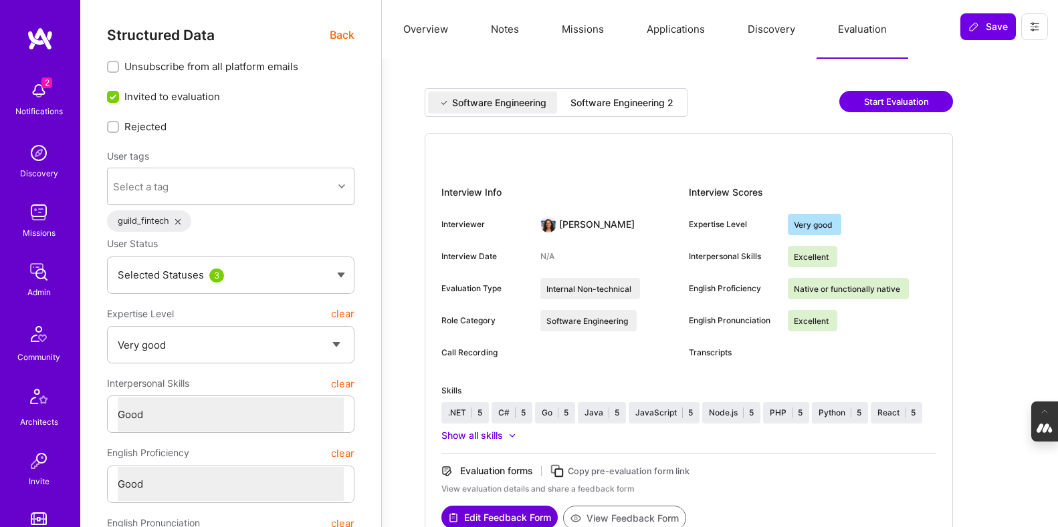
click at [610, 100] on div "Software Engineering 2" at bounding box center [621, 102] width 103 height 13
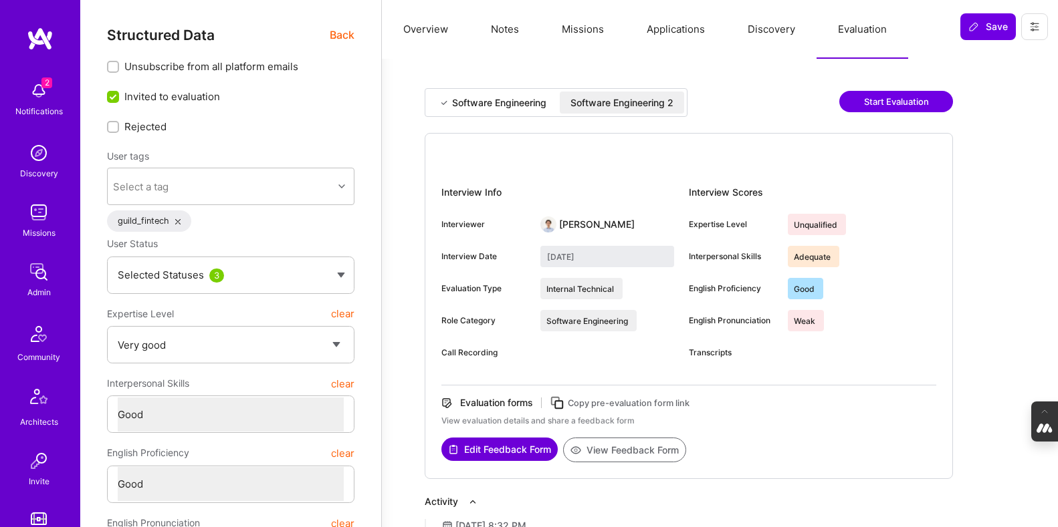
click at [487, 100] on div "Software Engineering" at bounding box center [499, 102] width 94 height 13
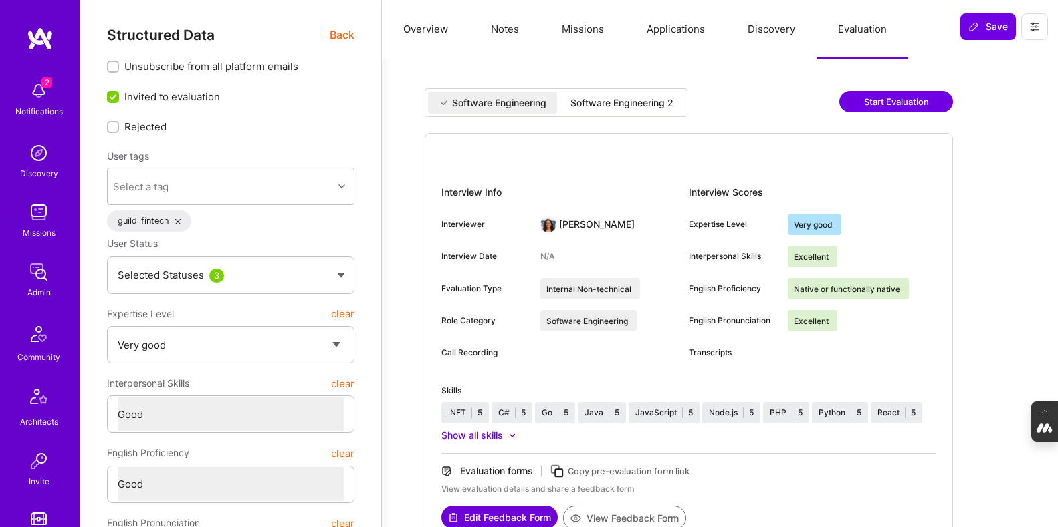
click at [601, 101] on div "Software Engineering 2" at bounding box center [621, 102] width 103 height 13
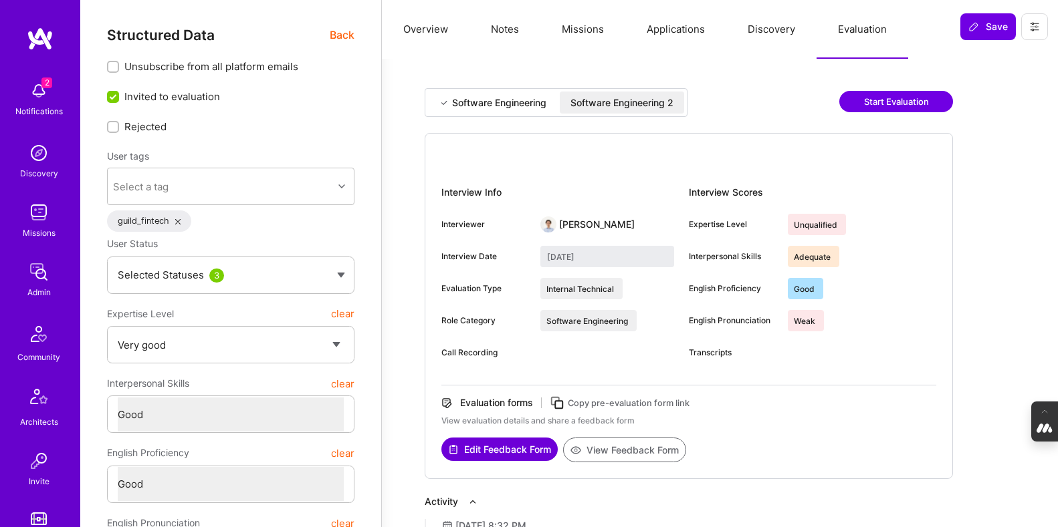
click at [634, 453] on button "View Feedback Form" at bounding box center [624, 450] width 123 height 25
click at [671, 33] on button "Applications" at bounding box center [675, 29] width 101 height 59
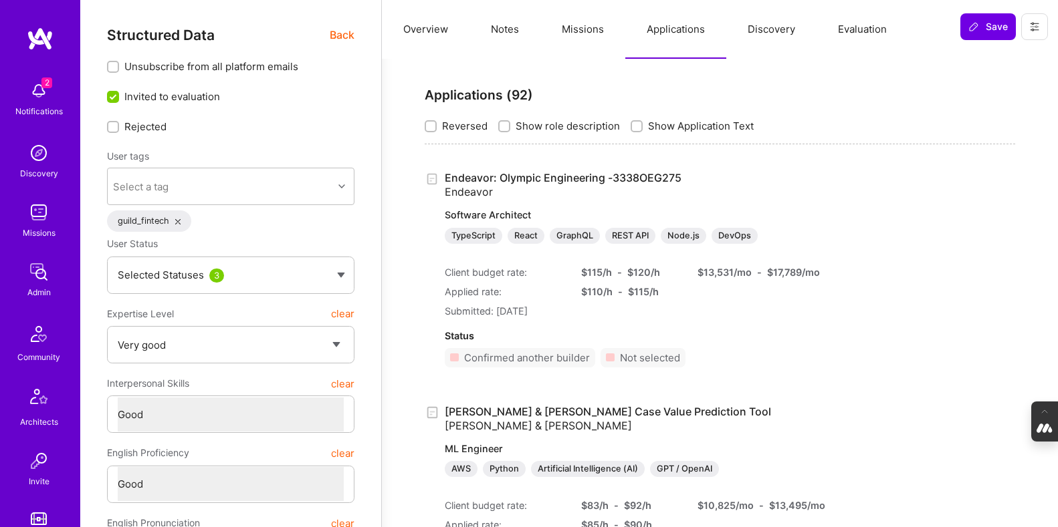
click at [587, 33] on button "Missions" at bounding box center [582, 29] width 85 height 59
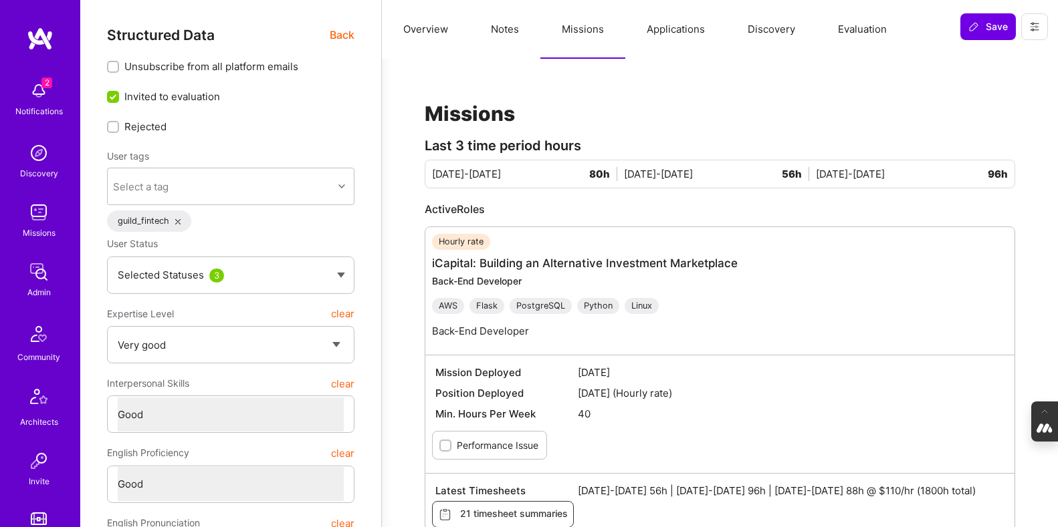
click at [507, 37] on button "Notes" at bounding box center [504, 29] width 71 height 59
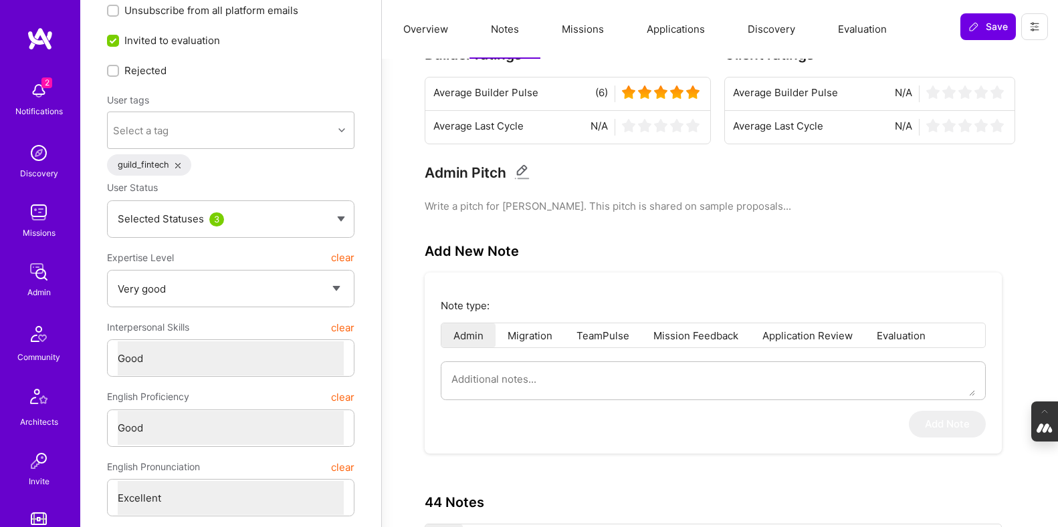
scroll to position [0, 85]
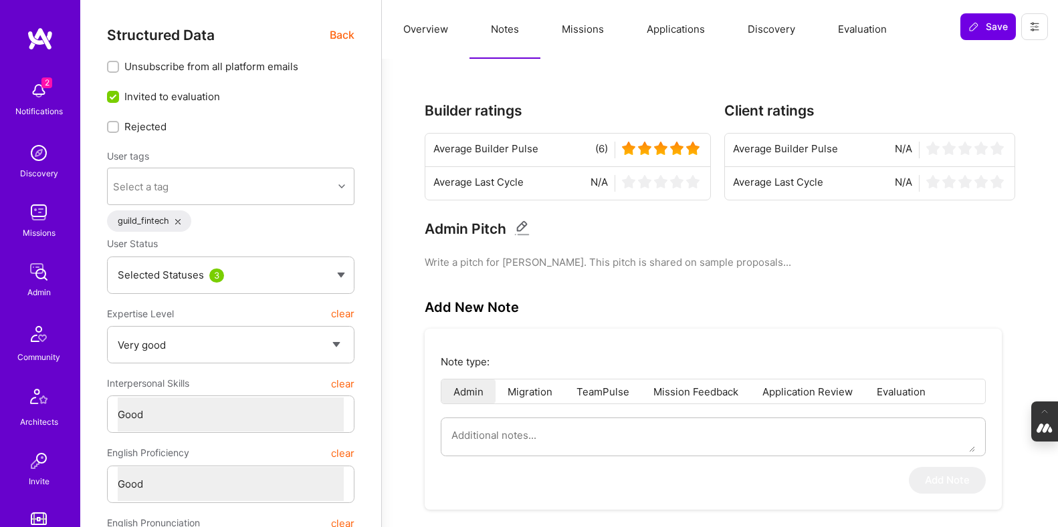
click at [540, 28] on button "Missions" at bounding box center [582, 29] width 85 height 59
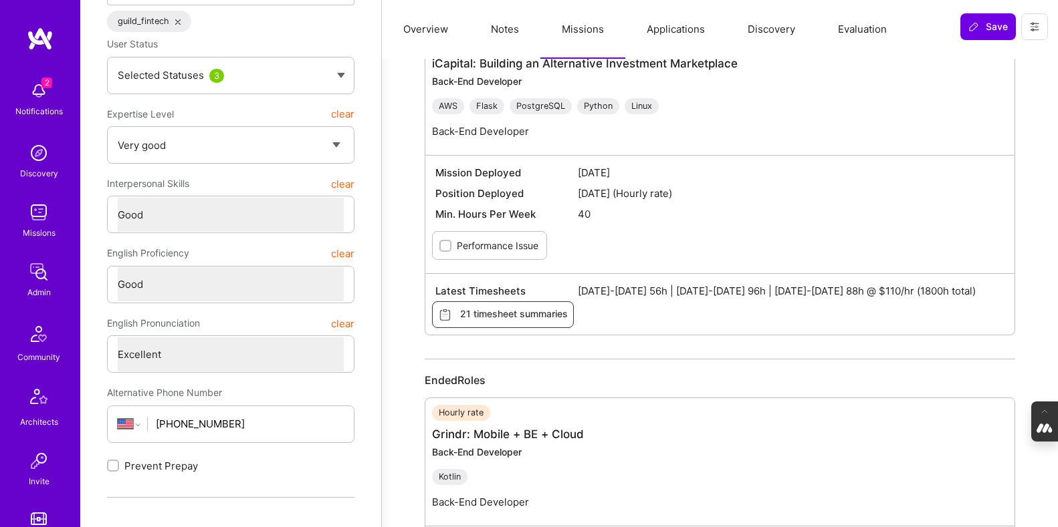
scroll to position [201, 0]
click at [267, 357] on select "Select a Rating Weak Adequate Good Excellent" at bounding box center [231, 354] width 226 height 34
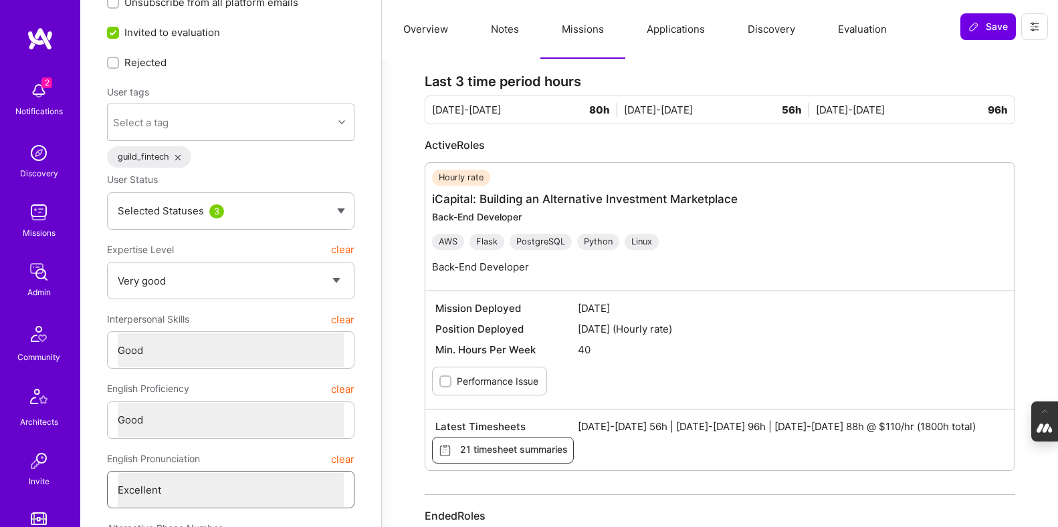
scroll to position [0, 0]
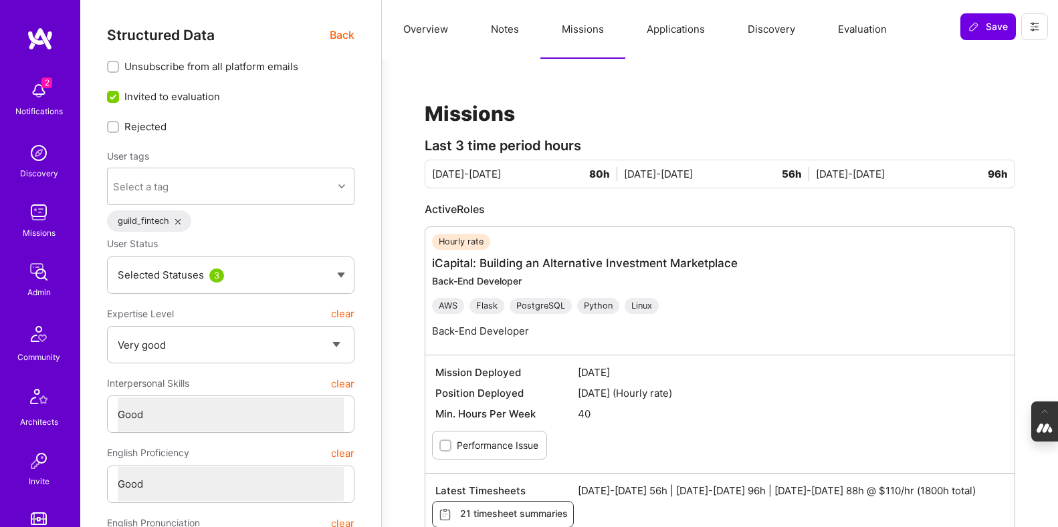
click at [344, 37] on span "Back" at bounding box center [342, 35] width 25 height 17
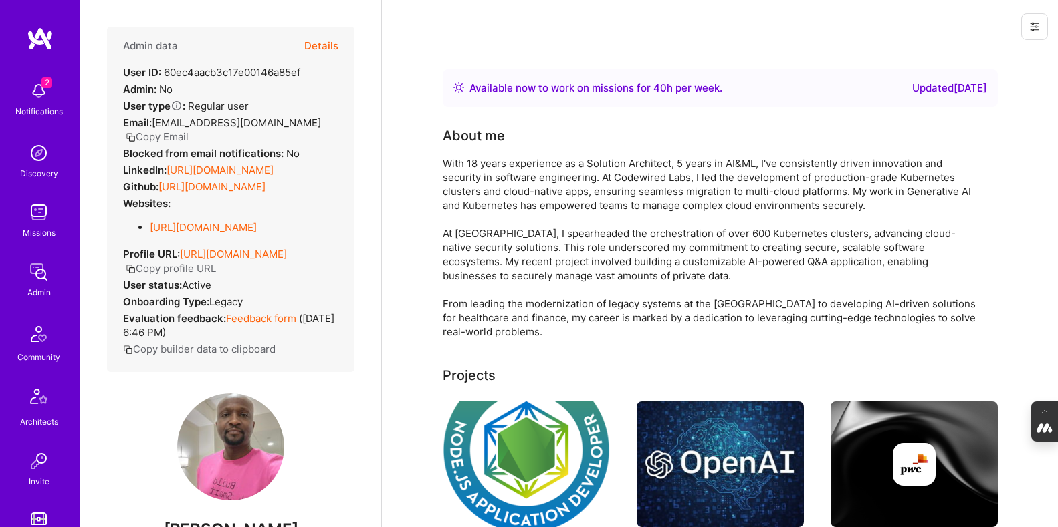
click at [332, 39] on button "Details" at bounding box center [321, 46] width 34 height 39
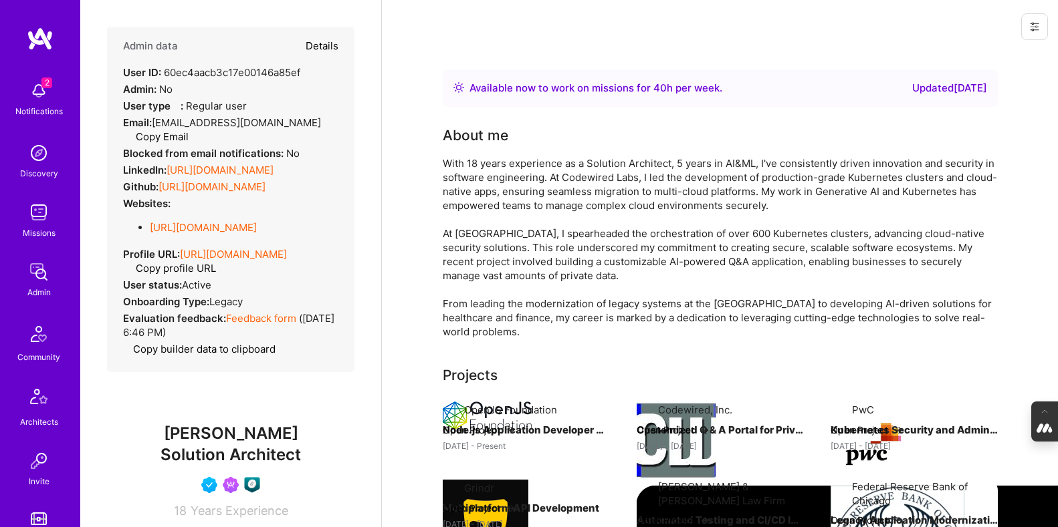
type textarea "x"
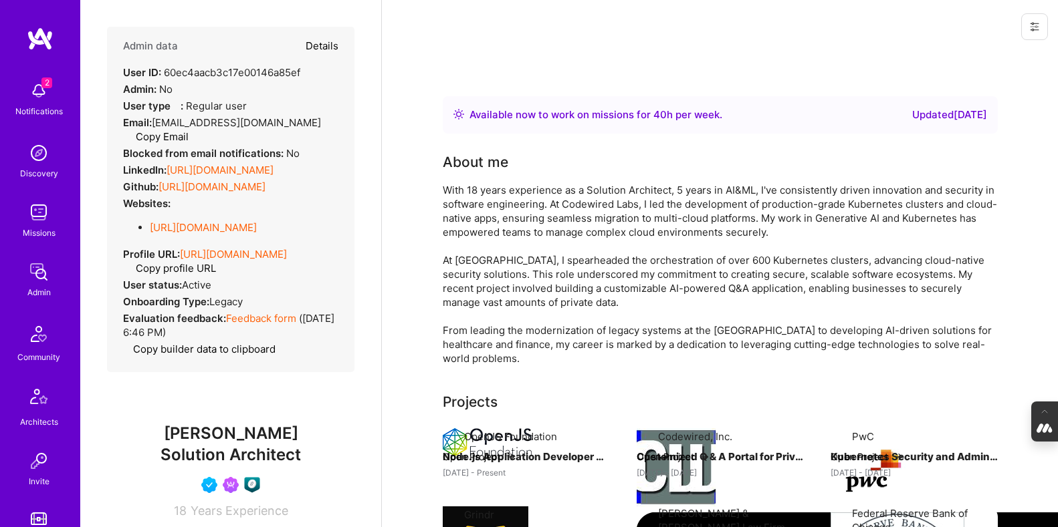
select select "5"
select select "4"
select select "6"
select select "7"
select select "US"
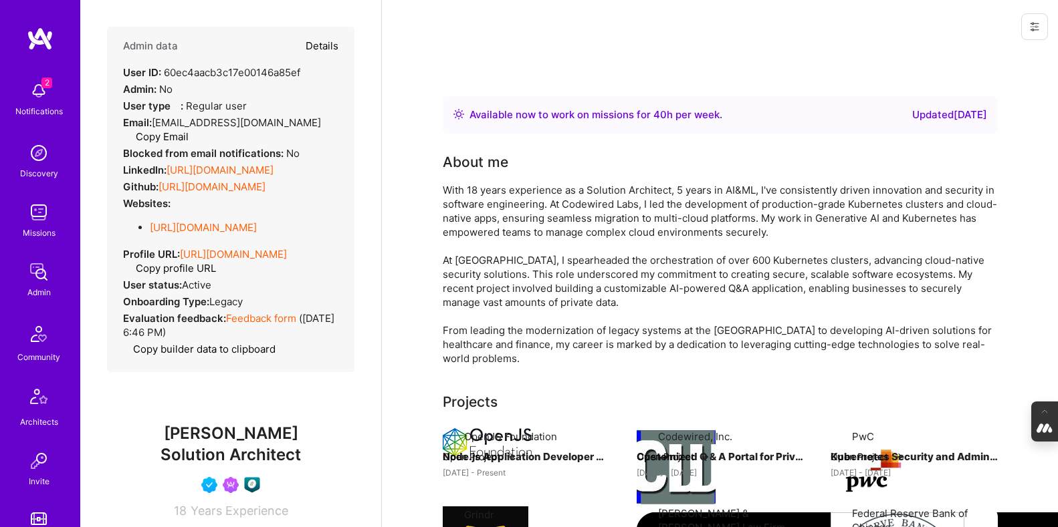
select select "Right Now"
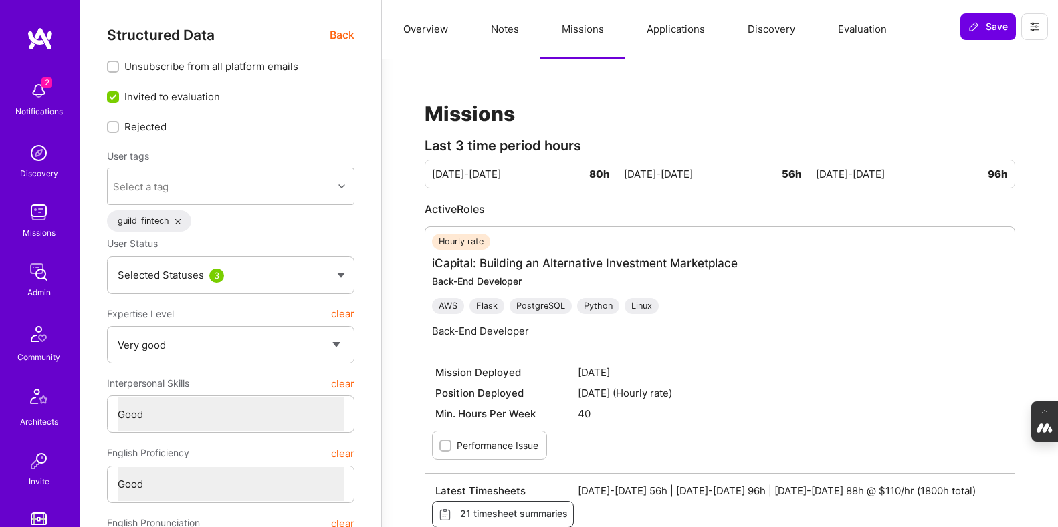
click at [424, 29] on button "Overview" at bounding box center [426, 29] width 88 height 59
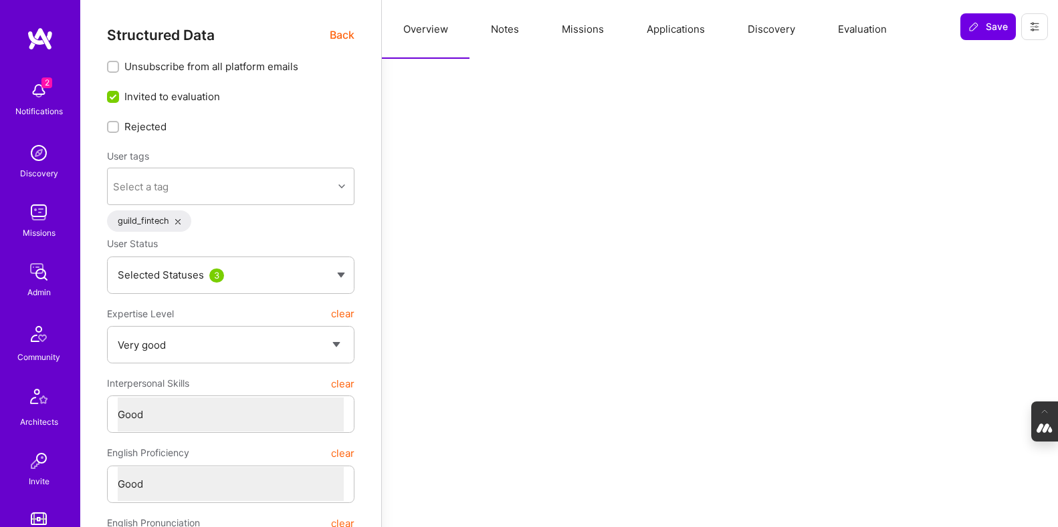
click at [341, 34] on span "Back" at bounding box center [342, 35] width 25 height 17
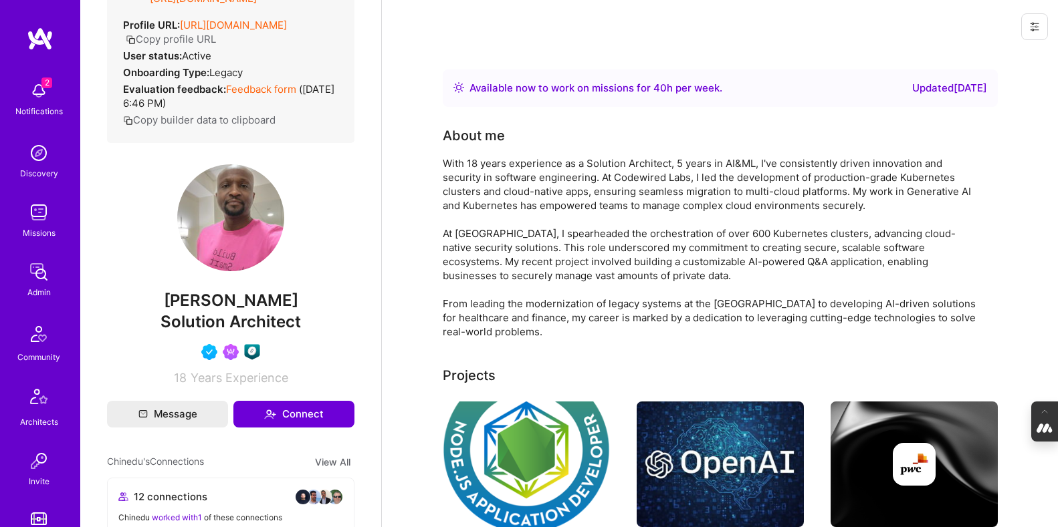
scroll to position [227, 0]
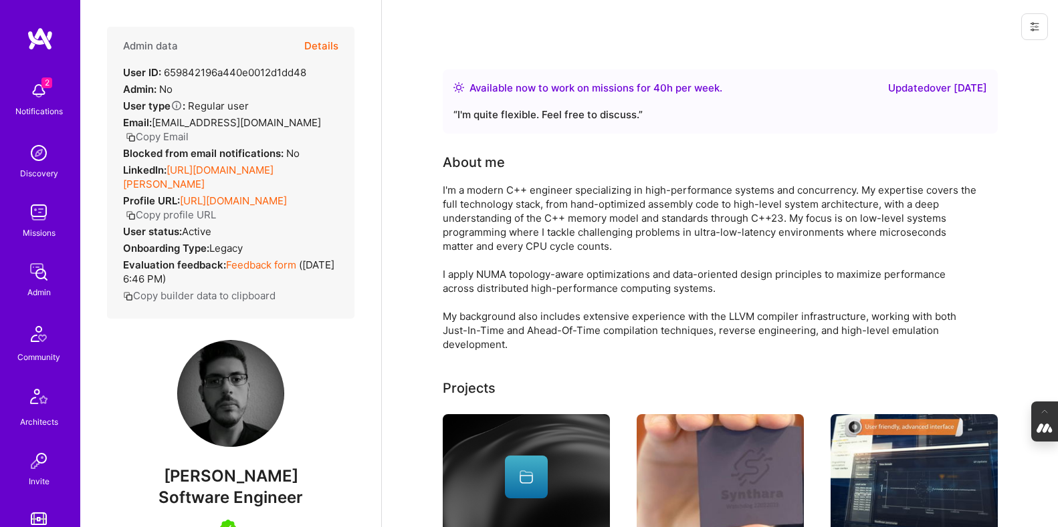
click at [326, 43] on button "Details" at bounding box center [321, 46] width 34 height 39
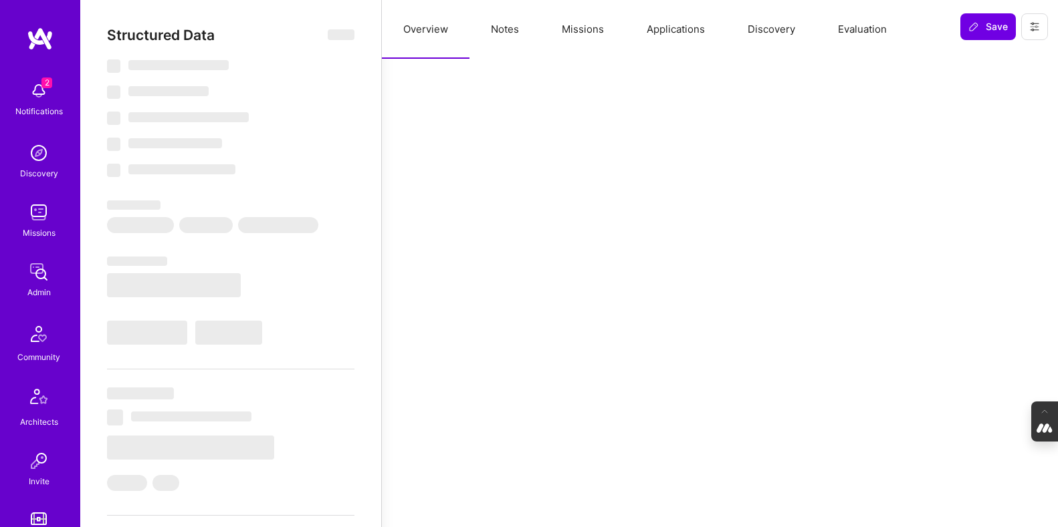
select select "Right Now"
select select "7"
select select "4"
select select "6"
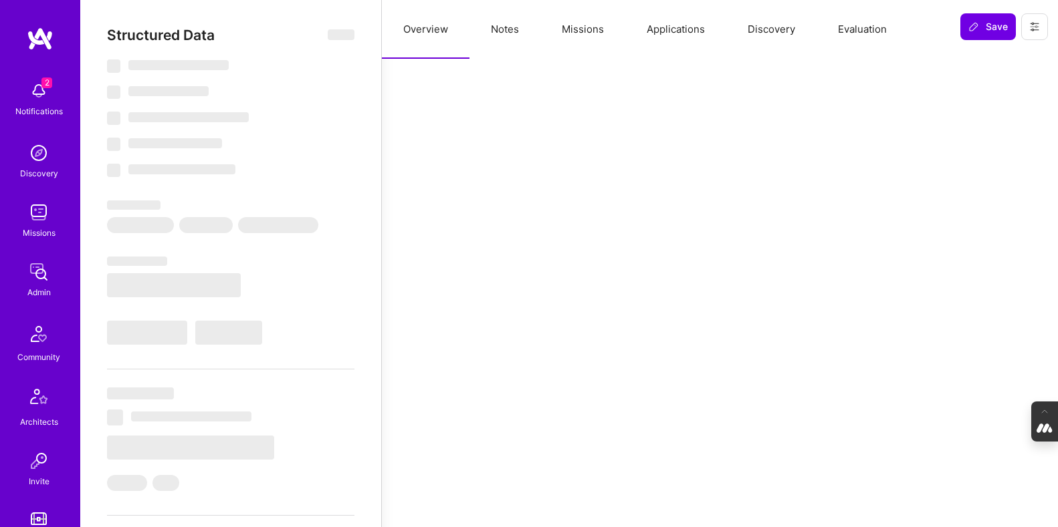
select select "GR"
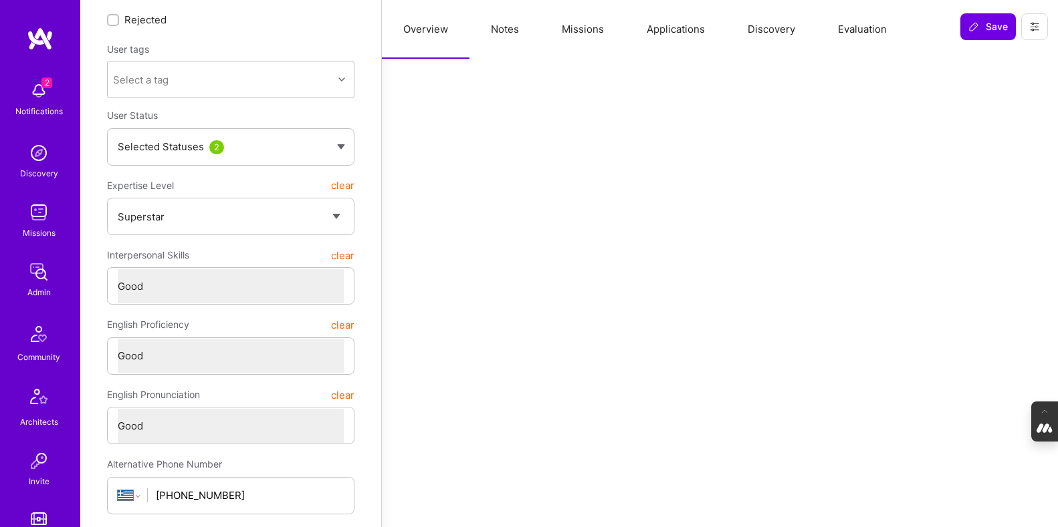
scroll to position [106, 0]
click at [850, 33] on button "Evaluation" at bounding box center [862, 29] width 92 height 59
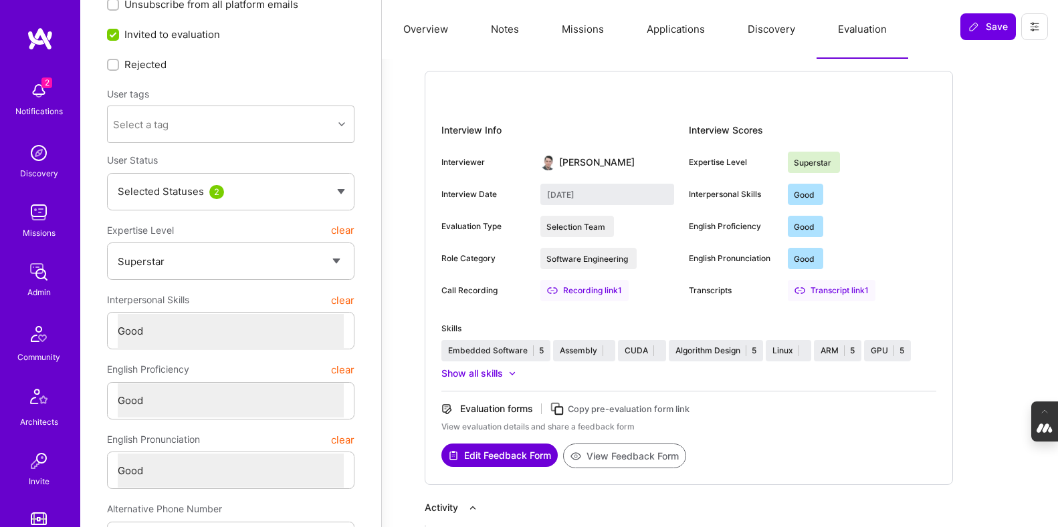
scroll to position [0, 0]
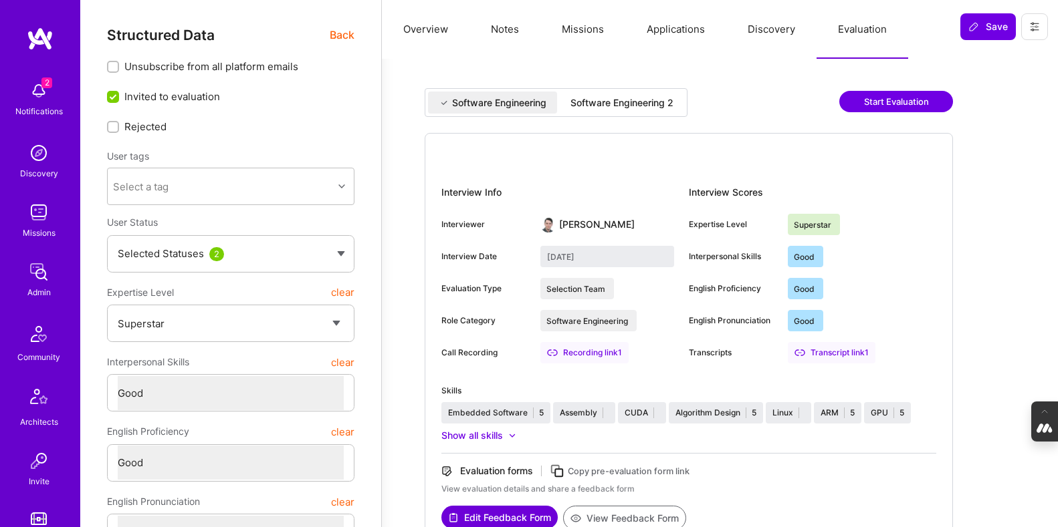
click at [639, 105] on div "Software Engineering 2" at bounding box center [621, 102] width 103 height 13
type input "[DATE]"
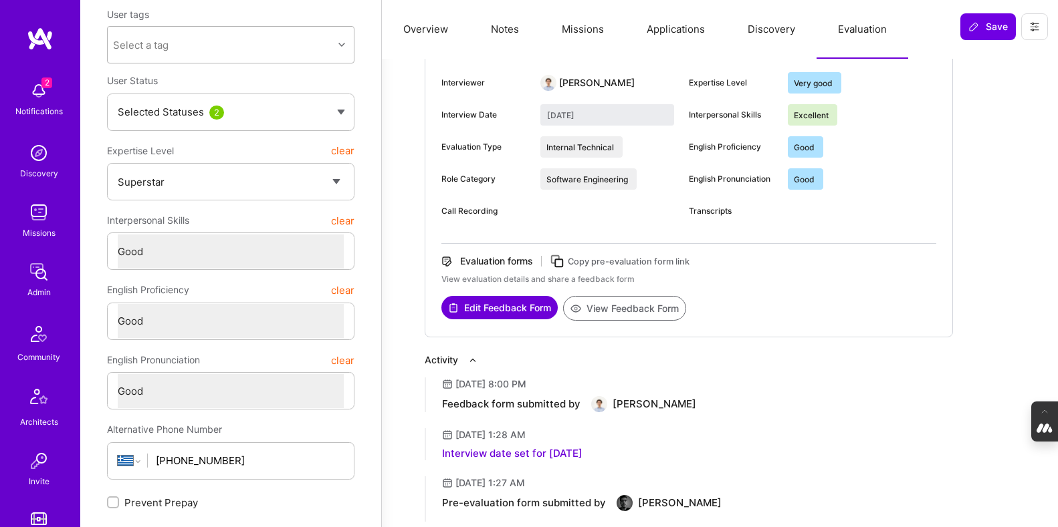
scroll to position [144, 0]
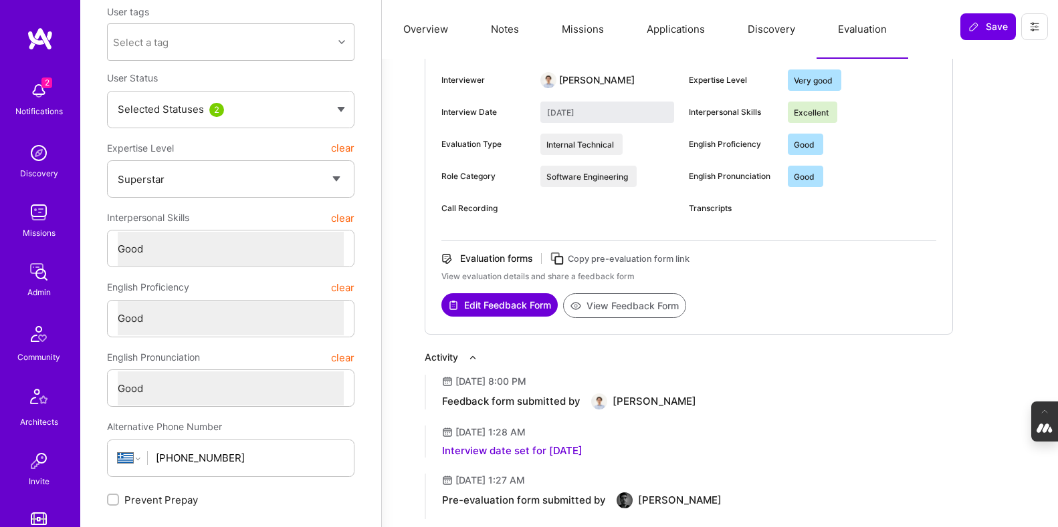
click at [620, 308] on button "View Feedback Form" at bounding box center [624, 305] width 123 height 25
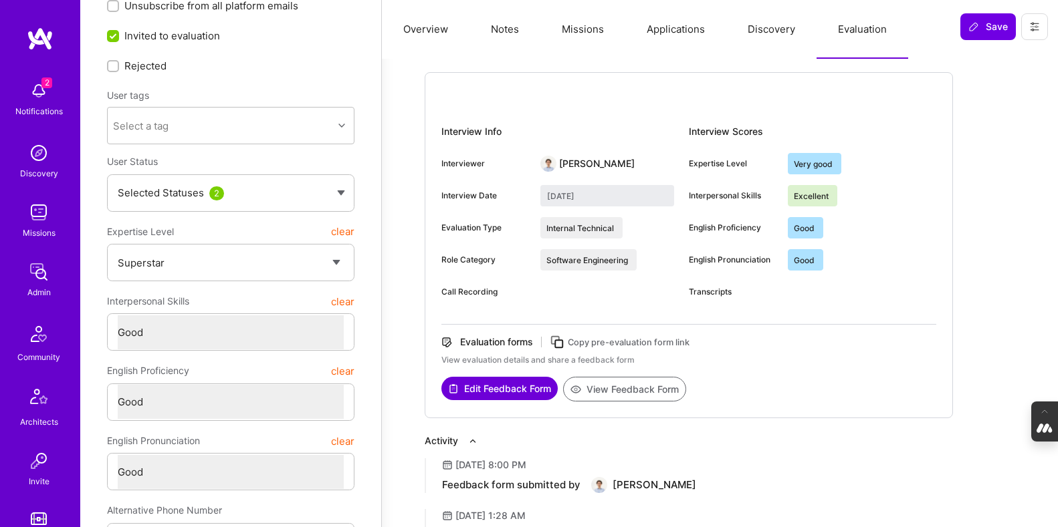
scroll to position [0, 0]
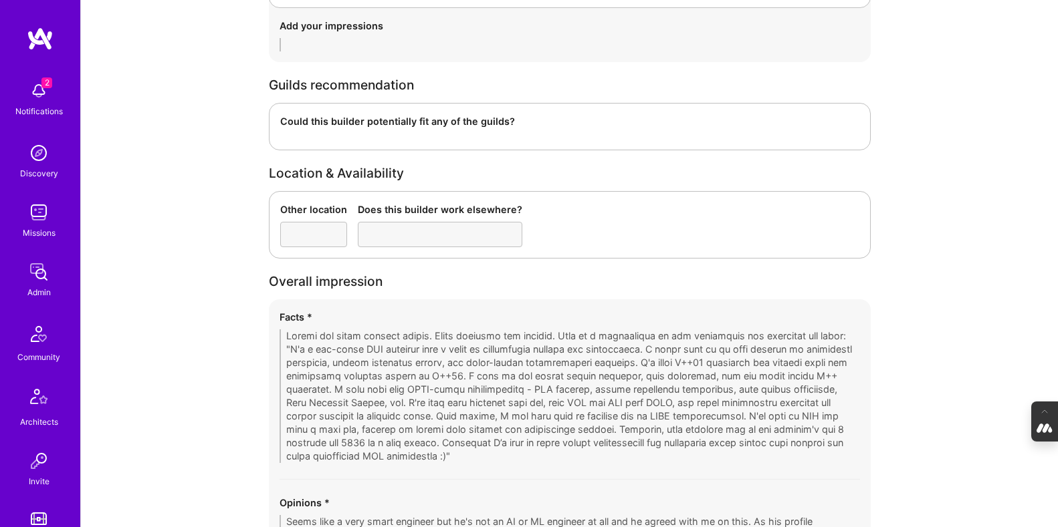
scroll to position [1932, 0]
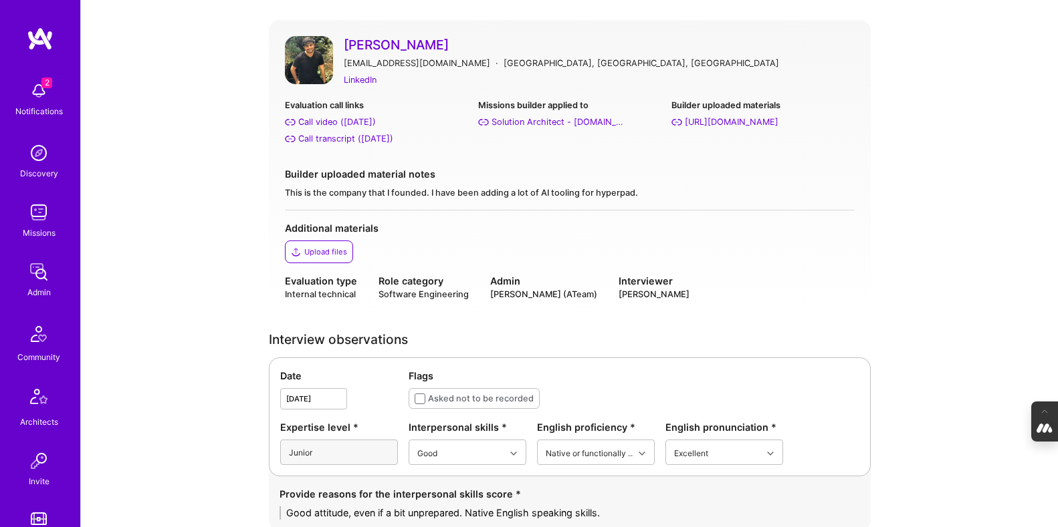
scroll to position [84, 0]
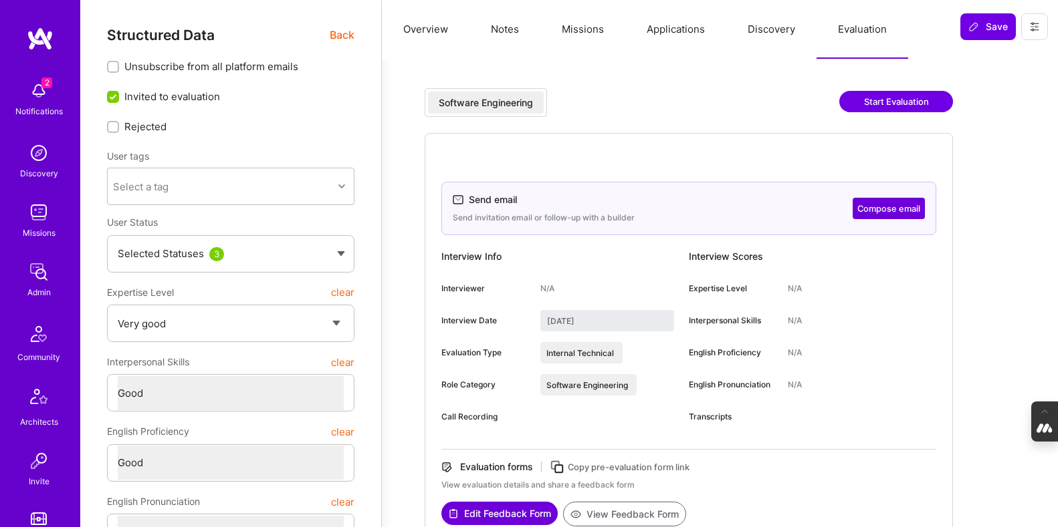
select select "5"
select select "4"
select select "6"
select select "7"
select select "US"
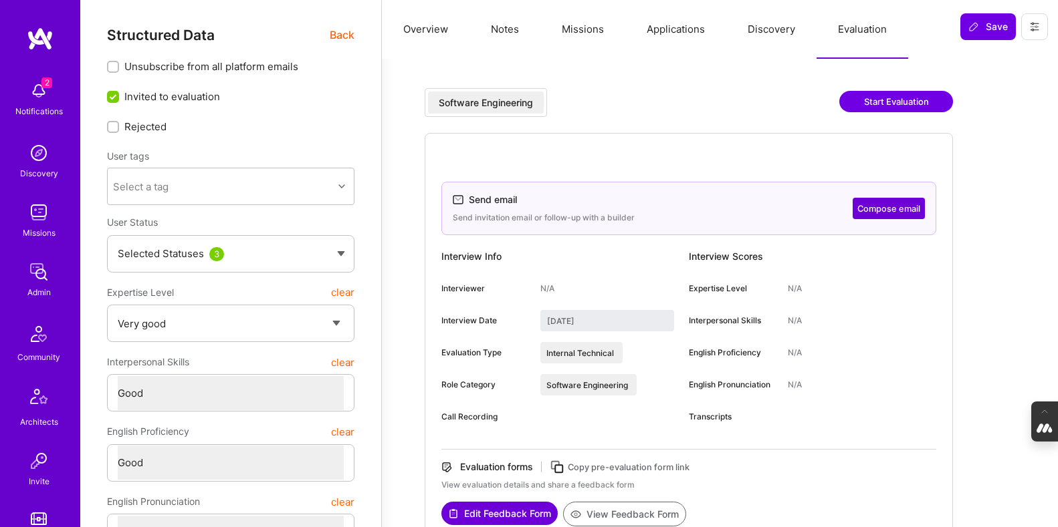
select select "Right Now"
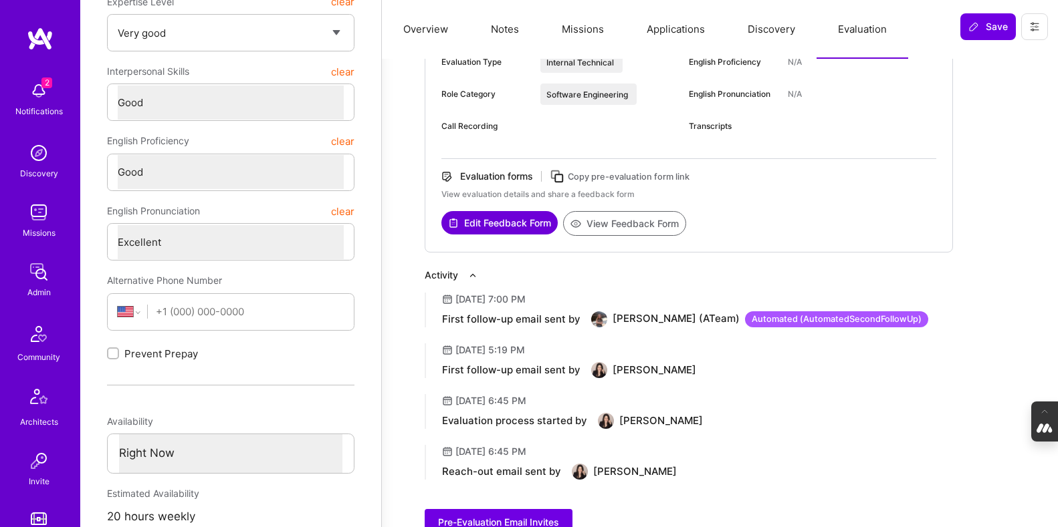
scroll to position [205, 0]
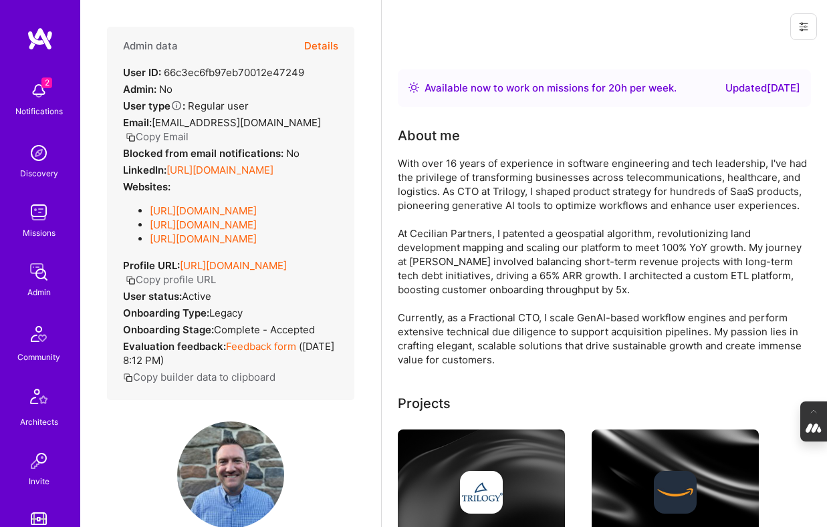
click at [317, 44] on button "Details" at bounding box center [321, 46] width 34 height 39
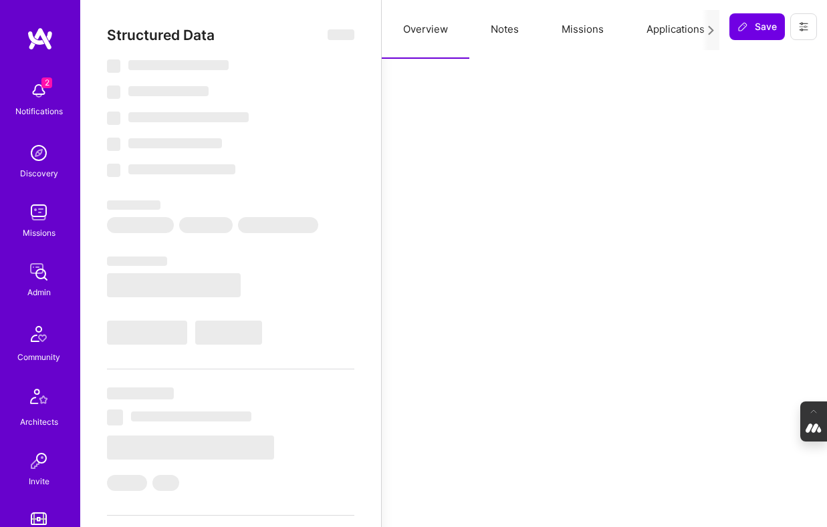
select select "Right Now"
select select "4"
select select "7"
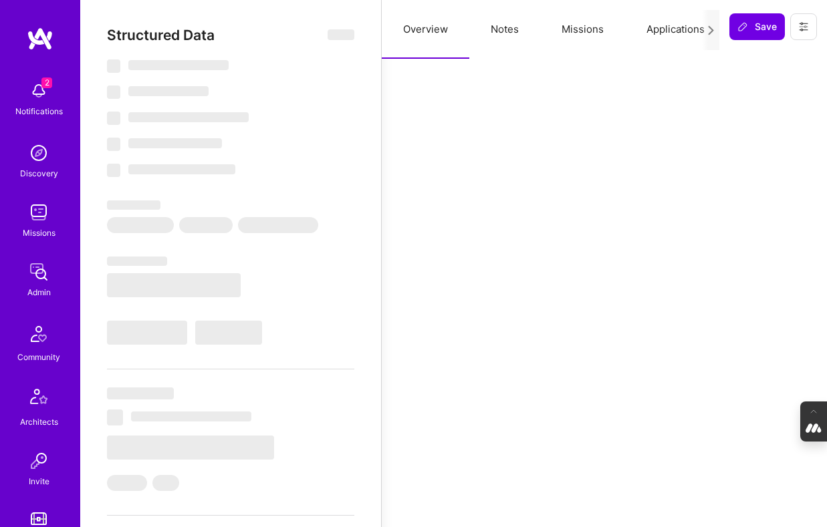
select select "US"
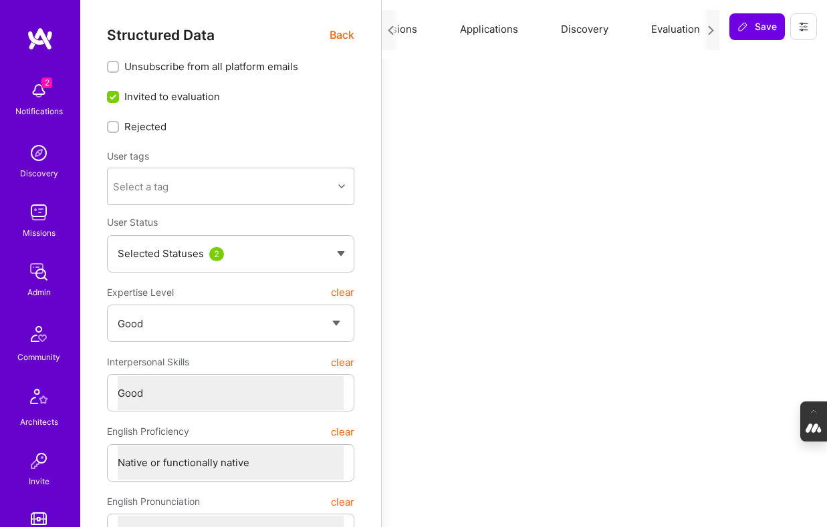
click at [653, 36] on button "Evaluation" at bounding box center [676, 29] width 92 height 59
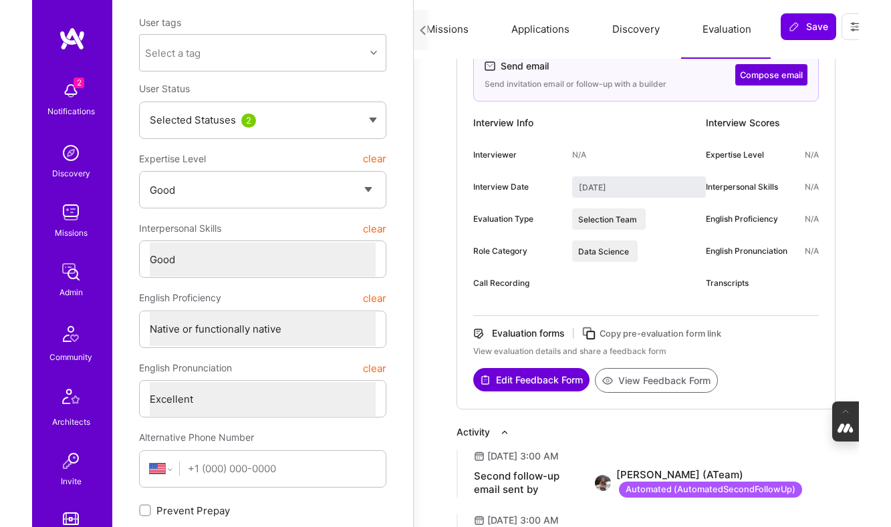
scroll to position [132, 0]
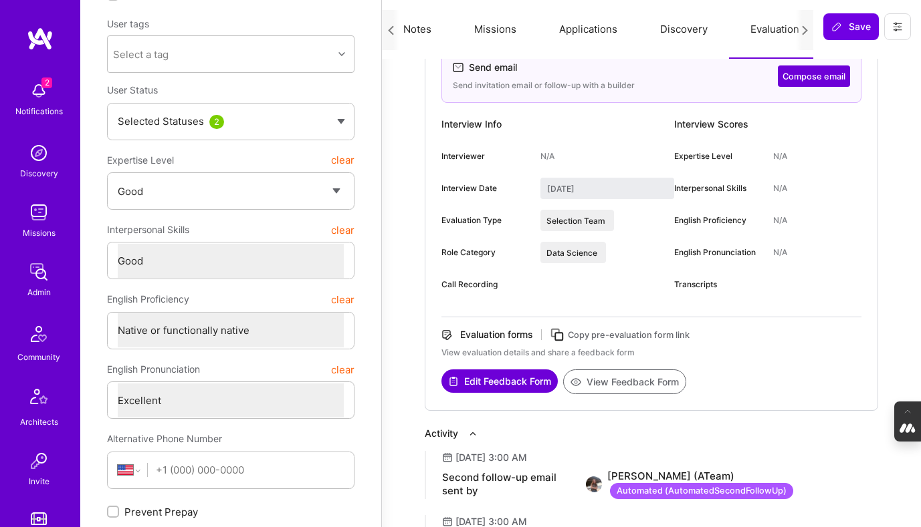
type textarea "x"
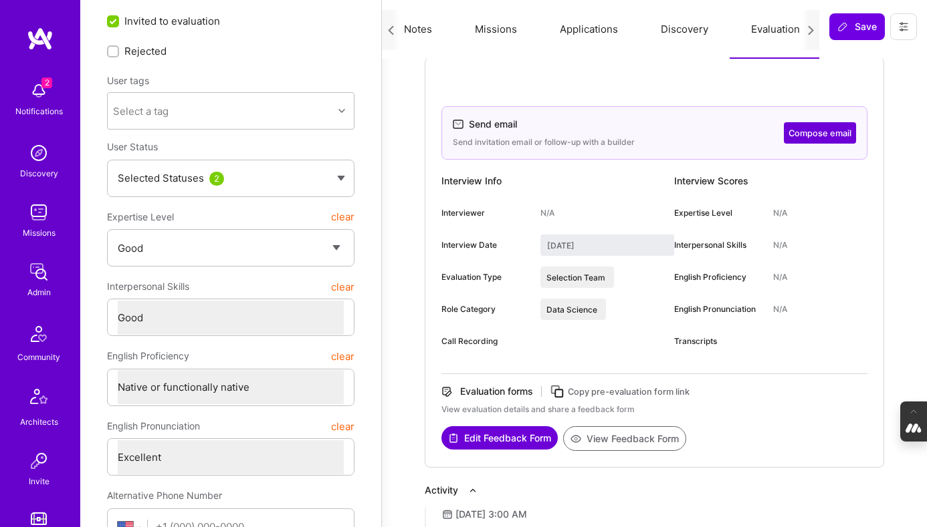
scroll to position [87, 0]
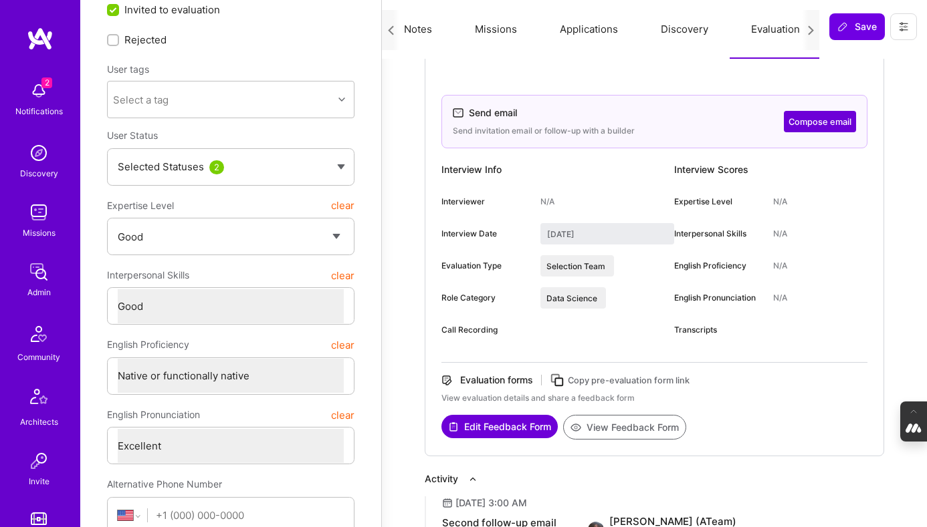
click at [613, 429] on button "View Feedback Form" at bounding box center [624, 427] width 123 height 25
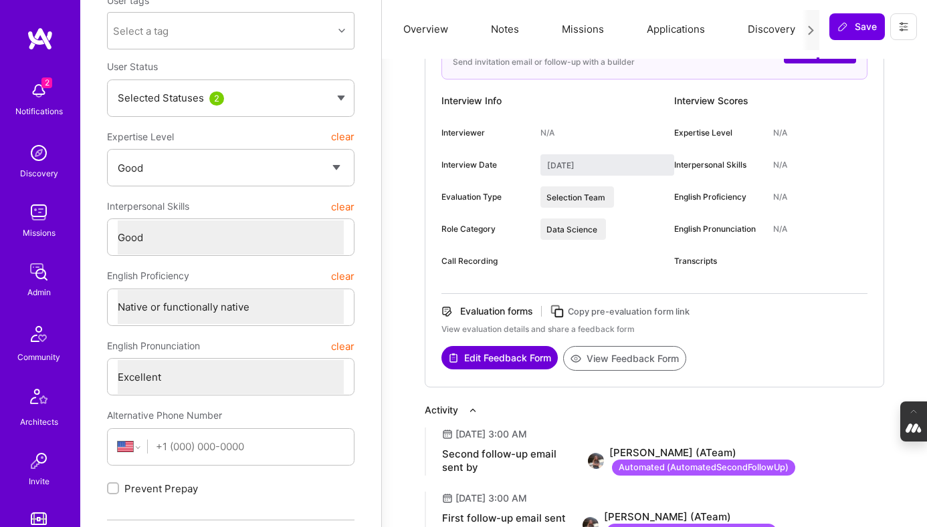
scroll to position [0, 0]
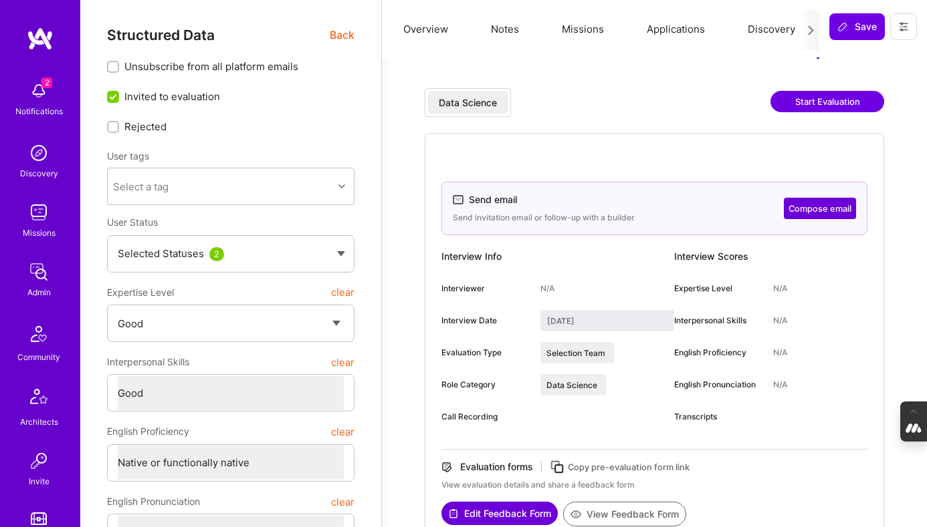
click at [338, 35] on span "Back" at bounding box center [342, 35] width 25 height 17
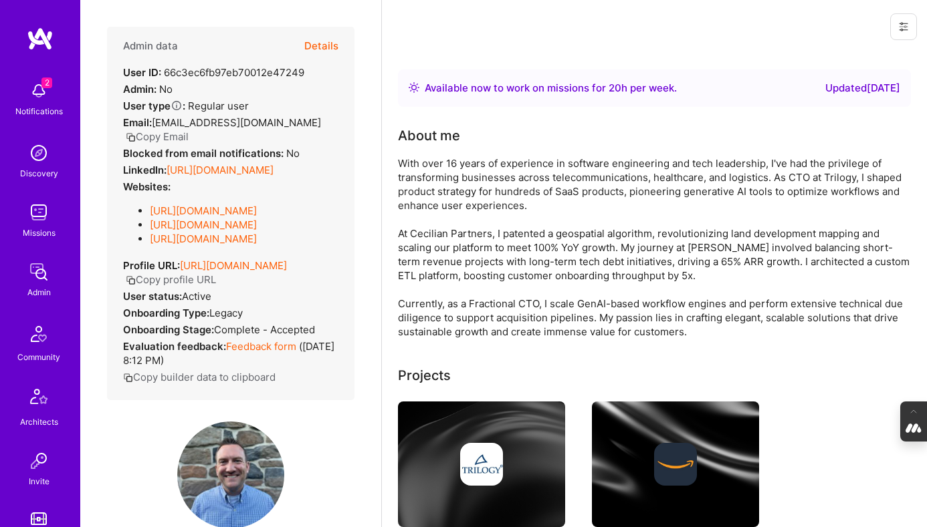
click at [148, 134] on button "Copy Email" at bounding box center [157, 137] width 63 height 14
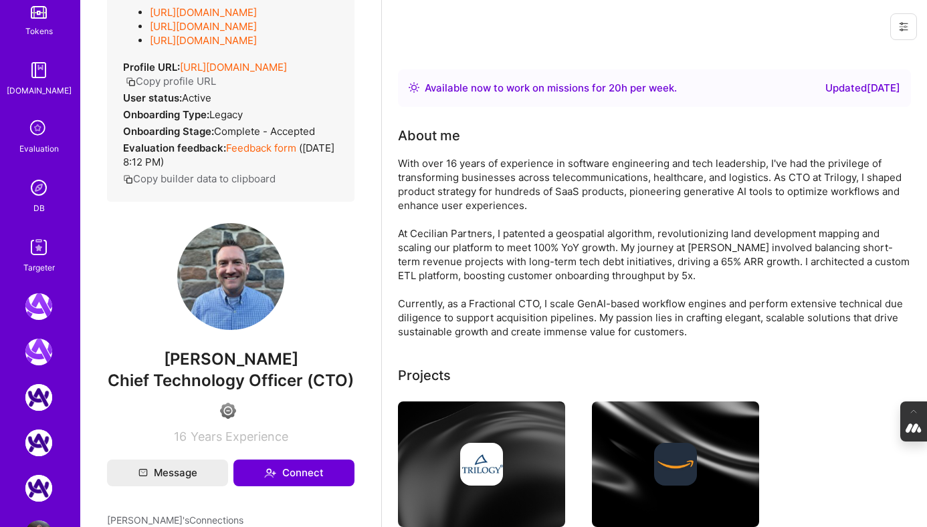
scroll to position [553, 0]
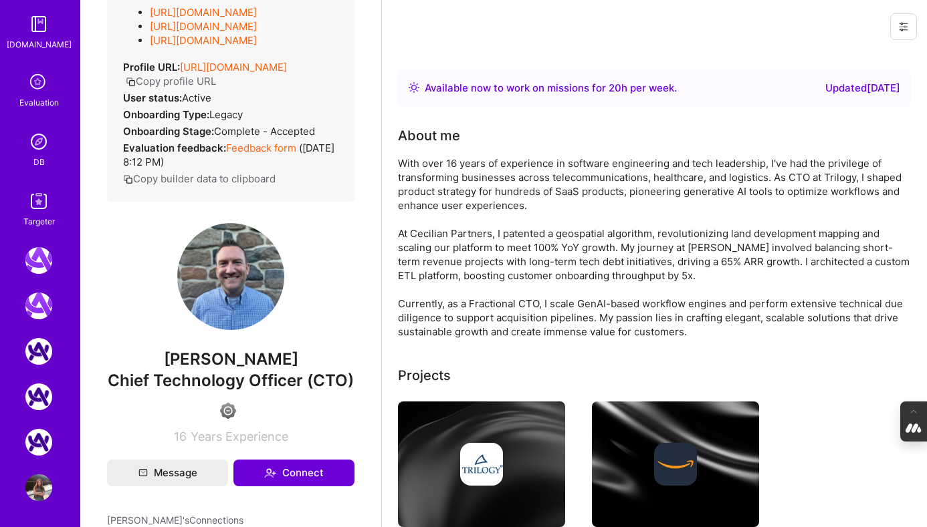
click at [37, 91] on icon at bounding box center [38, 82] width 25 height 25
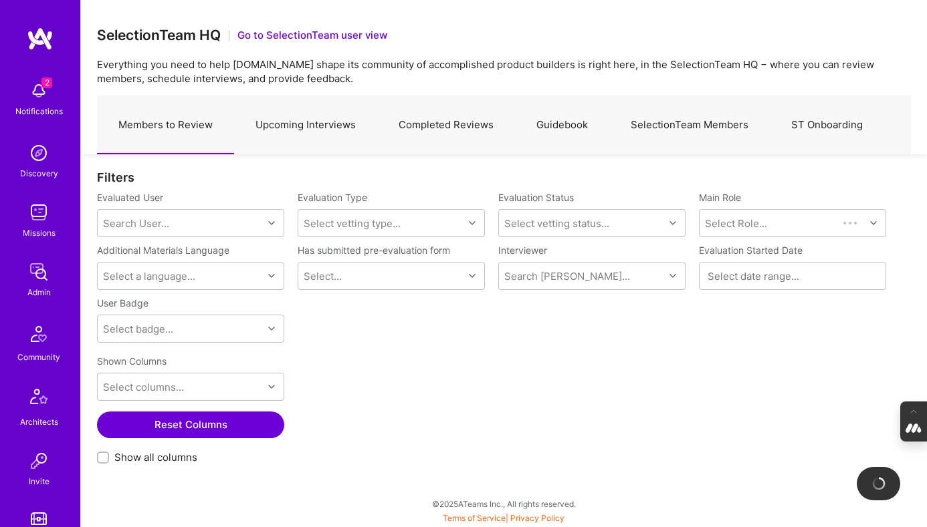
click at [282, 128] on link "Upcoming Interviews" at bounding box center [305, 125] width 143 height 58
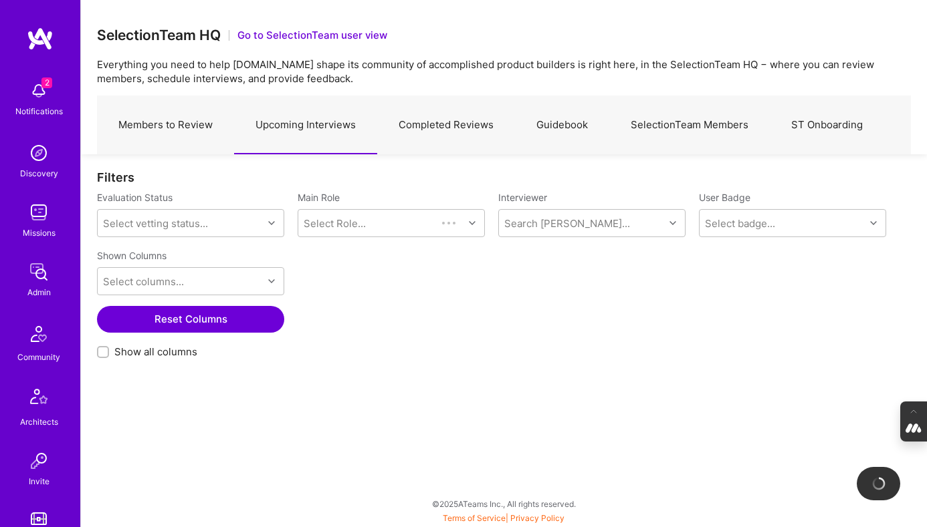
click at [104, 349] on input "Show all columns" at bounding box center [104, 352] width 9 height 9
checkbox input "true"
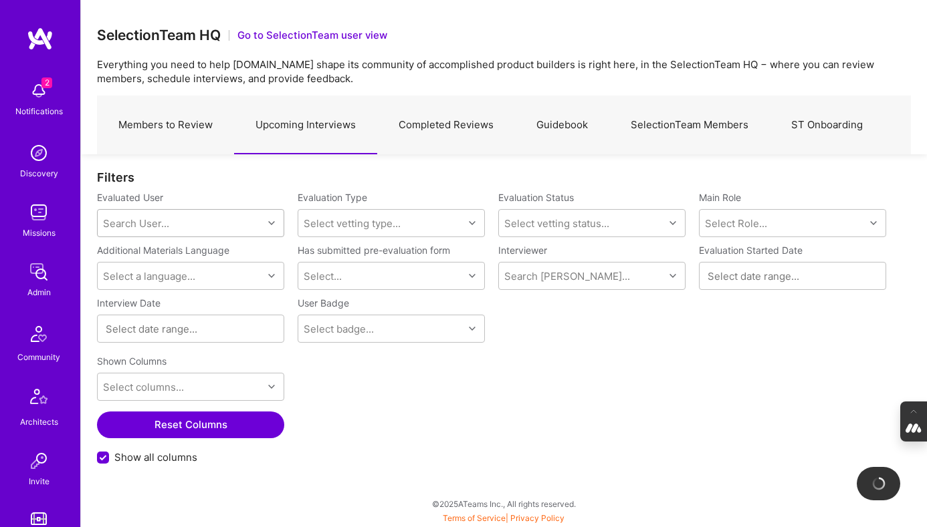
click at [163, 217] on div "Search User..." at bounding box center [136, 224] width 66 height 14
paste input "[EMAIL_ADDRESS][DOMAIN_NAME]"
type input "[EMAIL_ADDRESS][DOMAIN_NAME]"
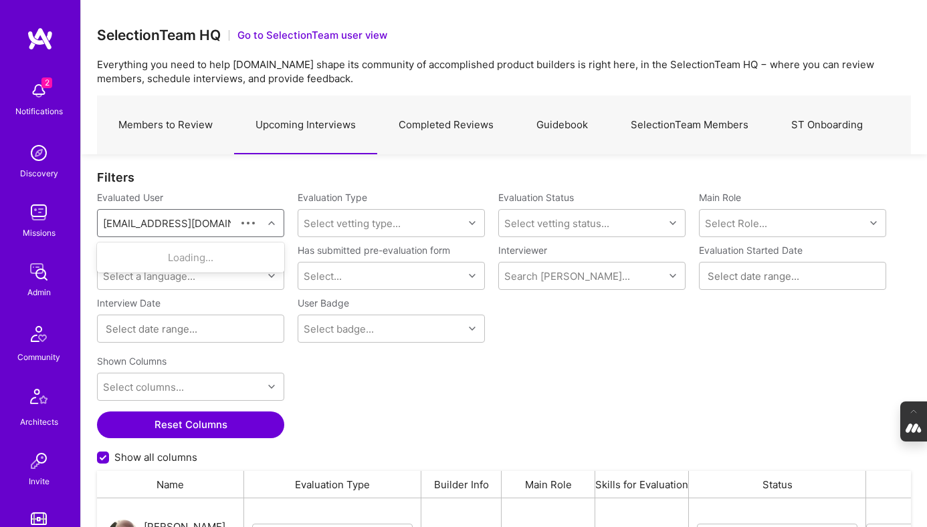
scroll to position [387, 814]
click at [181, 263] on div "[PERSON_NAME]" at bounding box center [208, 258] width 136 height 14
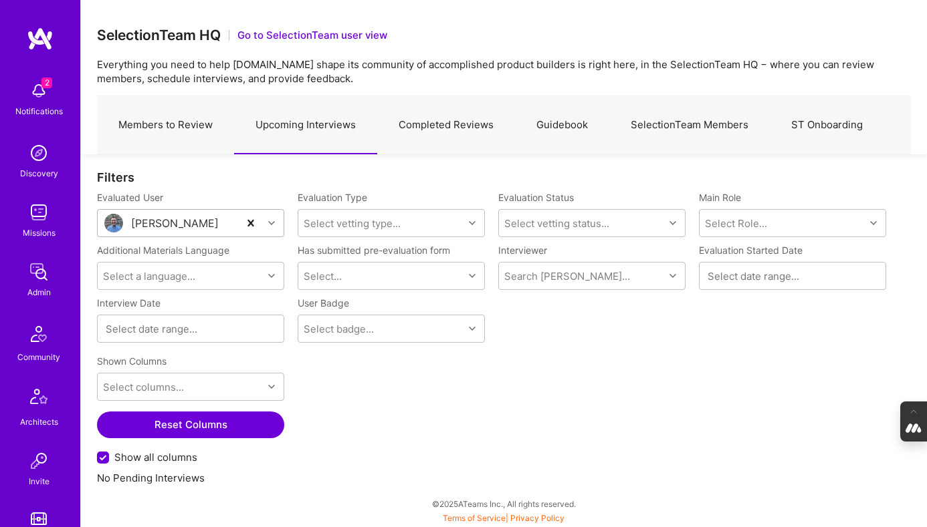
click at [181, 122] on link "Members to Review" at bounding box center [165, 125] width 137 height 58
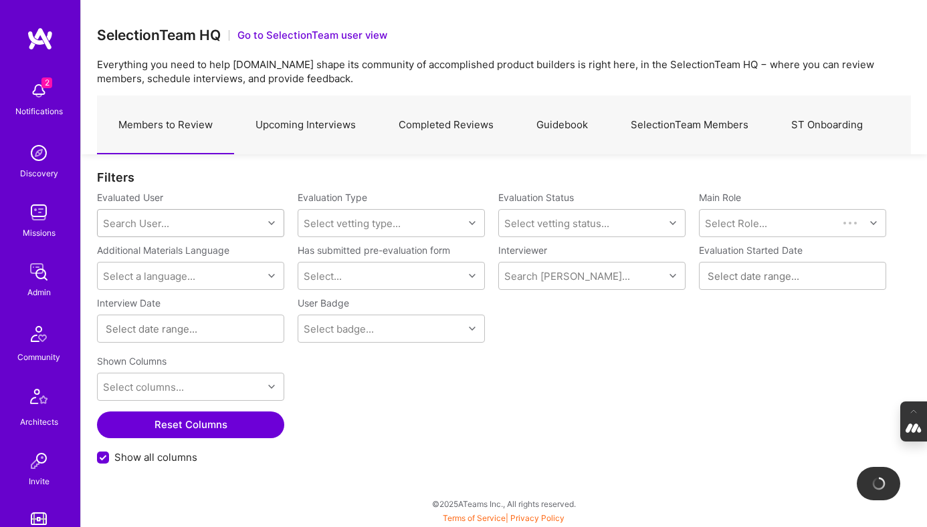
click at [127, 223] on div "Search User..." at bounding box center [136, 224] width 66 height 14
paste input "[EMAIL_ADDRESS][DOMAIN_NAME]"
type input "[EMAIL_ADDRESS][DOMAIN_NAME]"
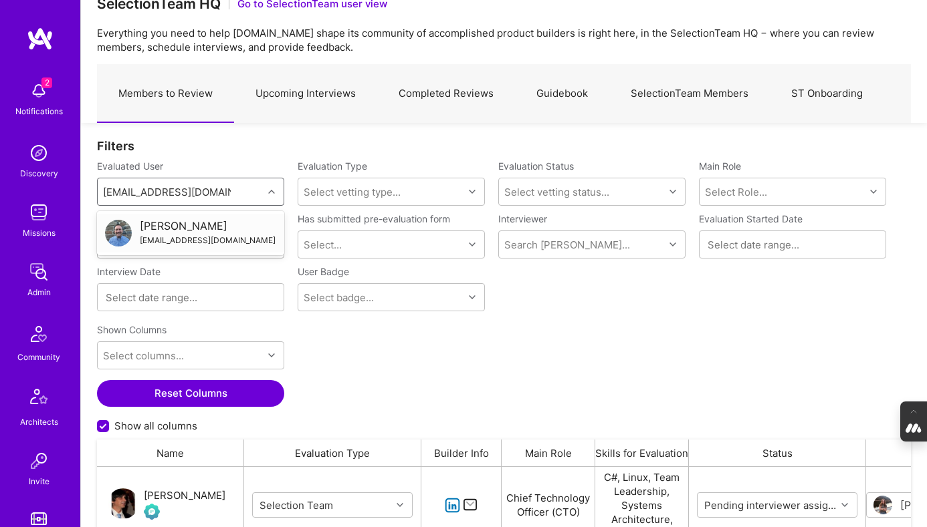
scroll to position [28, 0]
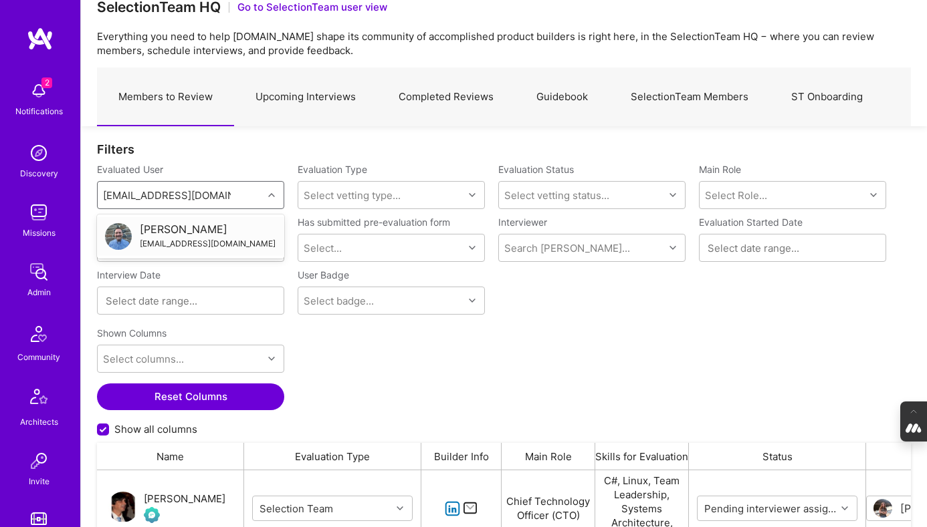
click at [176, 235] on div "[PERSON_NAME]" at bounding box center [208, 230] width 136 height 14
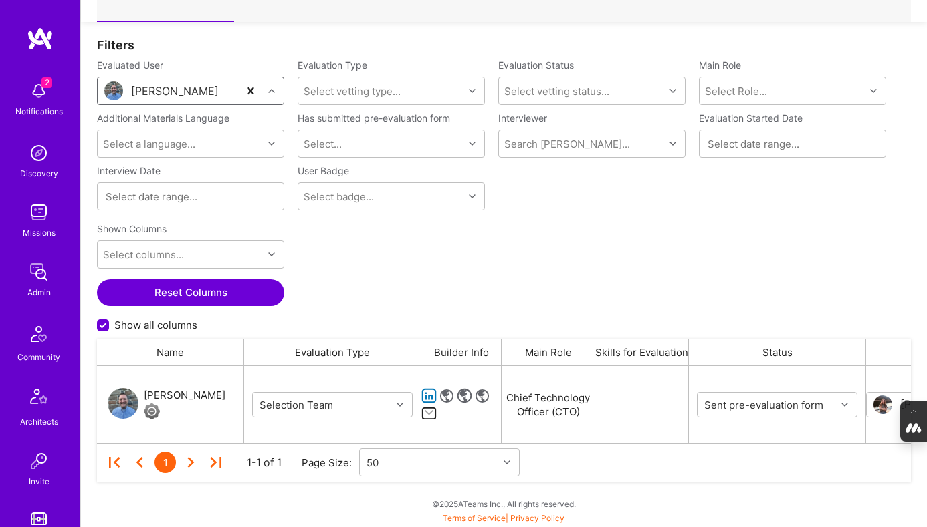
click at [166, 396] on div "[PERSON_NAME]" at bounding box center [185, 396] width 82 height 16
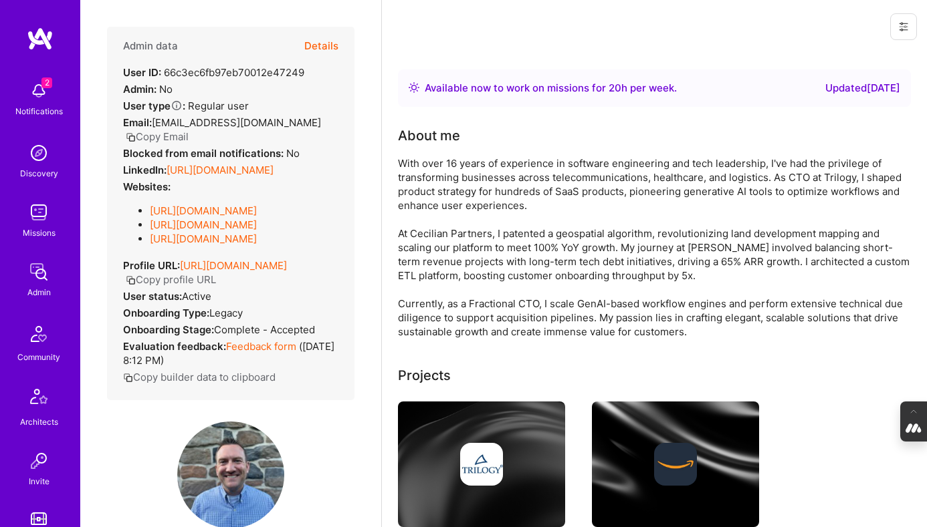
click at [320, 41] on button "Details" at bounding box center [321, 46] width 34 height 39
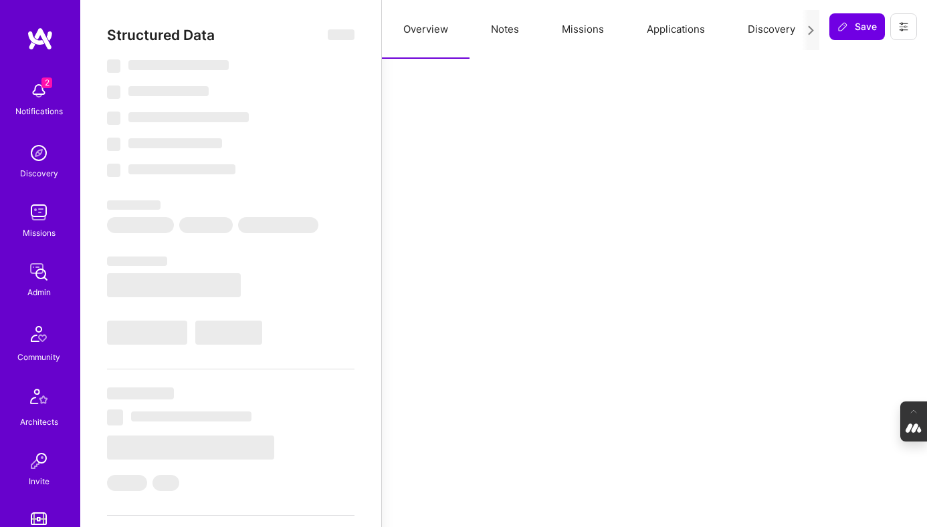
select select "Right Now"
select select "4"
select select "7"
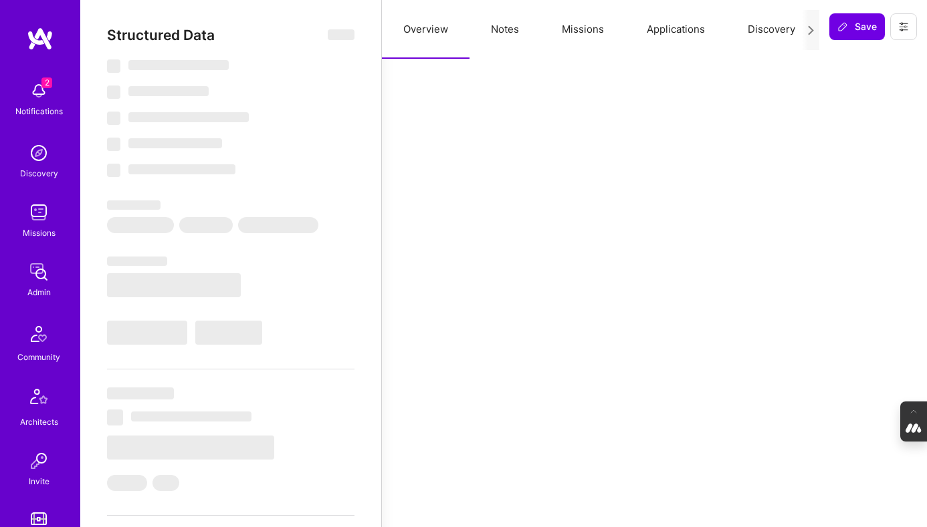
select select "US"
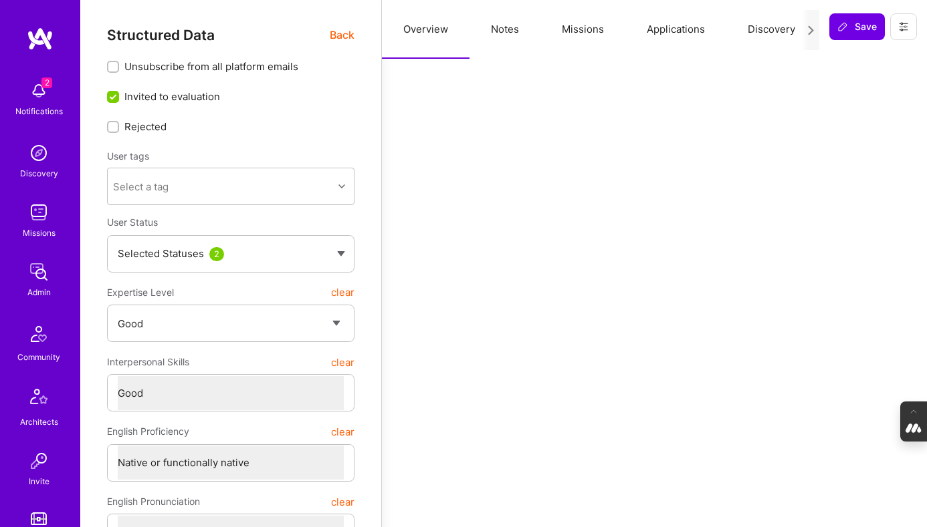
click at [529, 34] on button "Notes" at bounding box center [504, 29] width 71 height 59
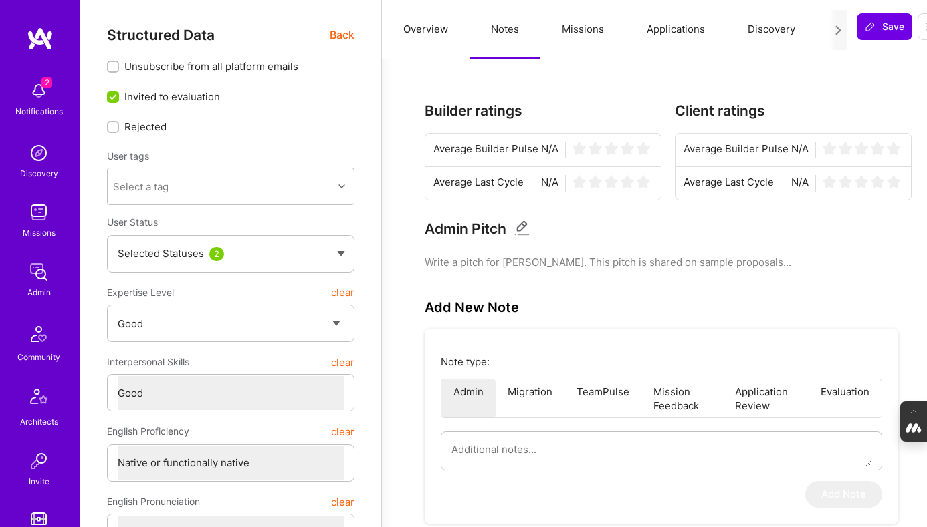
click at [586, 31] on button "Missions" at bounding box center [582, 29] width 85 height 59
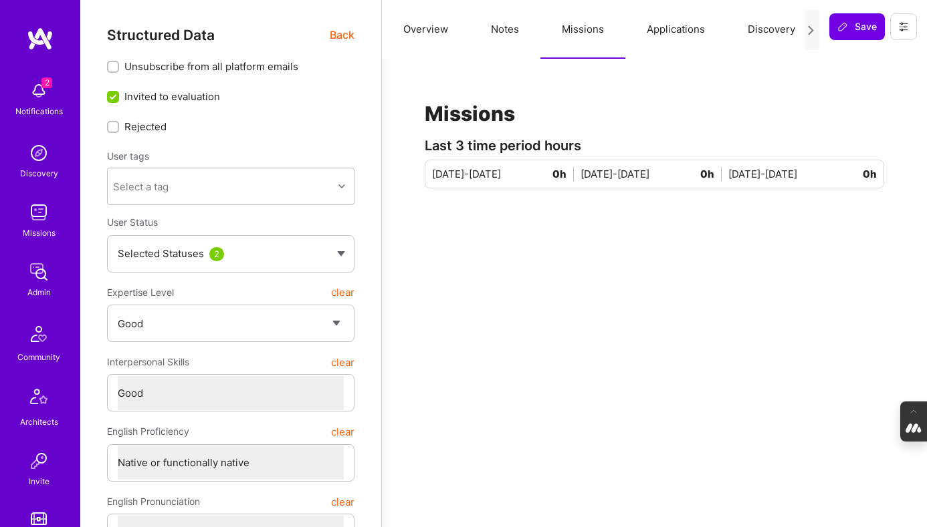
click at [644, 28] on button "Applications" at bounding box center [675, 29] width 101 height 59
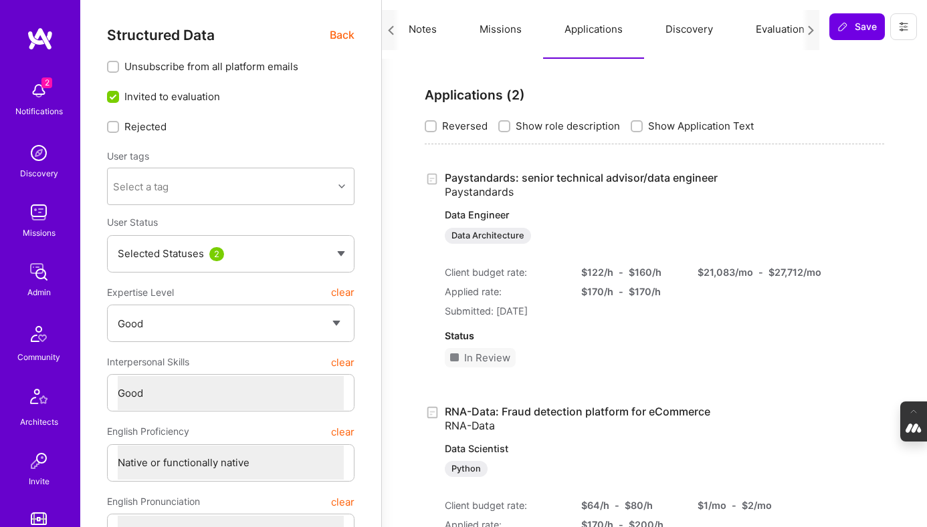
scroll to position [0, 87]
click at [767, 27] on button "Evaluation" at bounding box center [775, 29] width 92 height 59
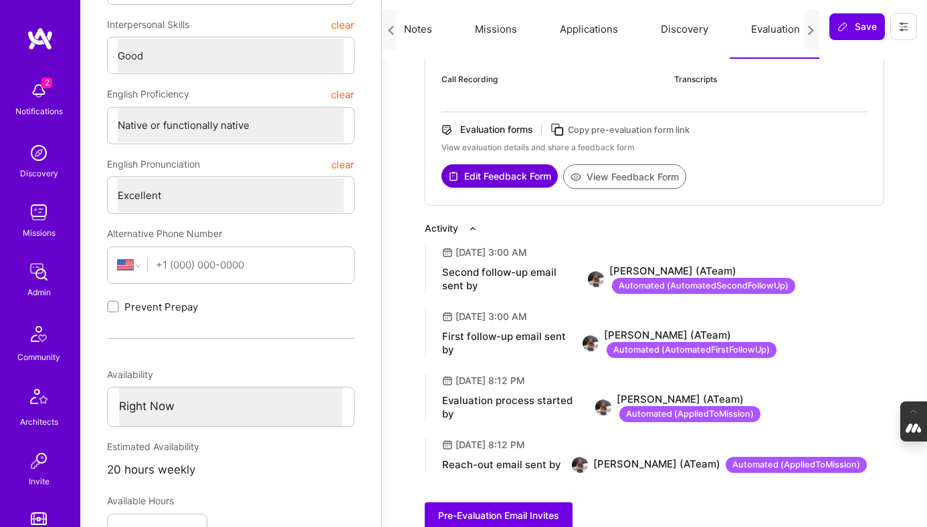
scroll to position [0, 0]
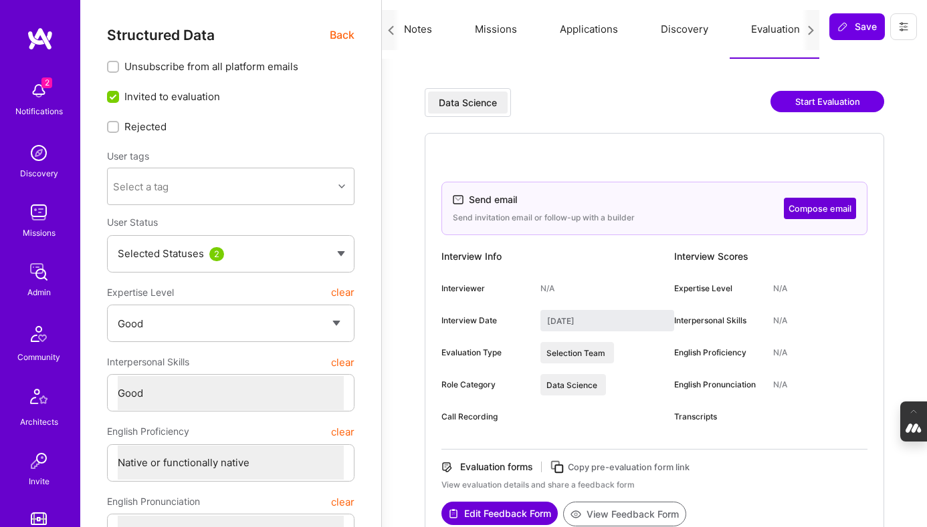
click at [411, 25] on button "Notes" at bounding box center [417, 29] width 71 height 59
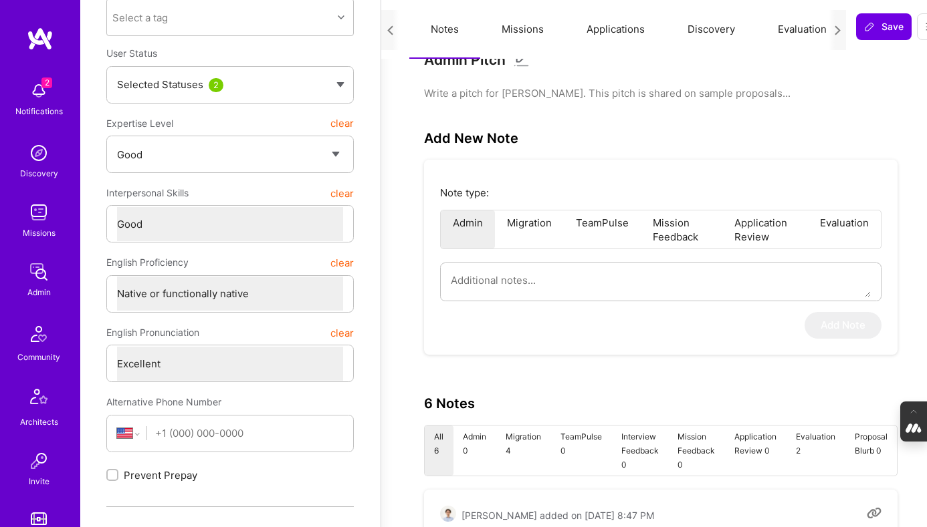
scroll to position [0, 1]
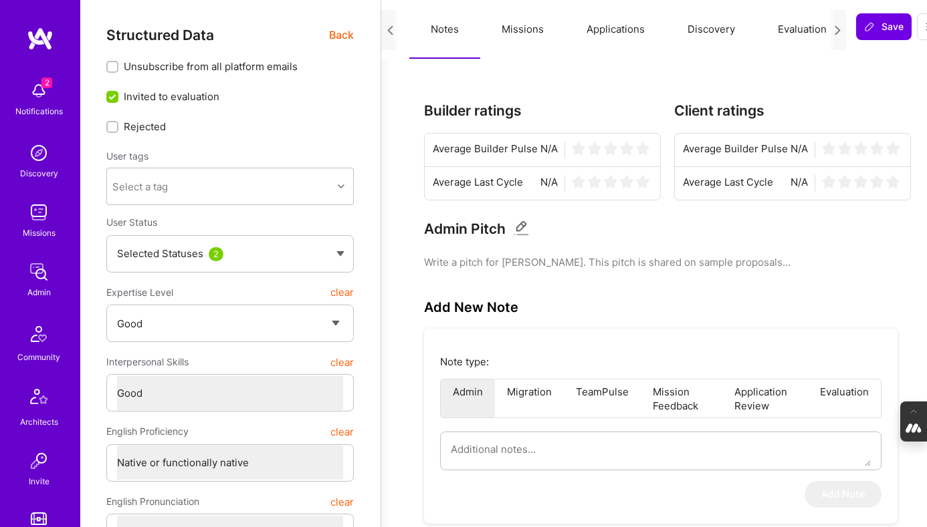
click at [388, 30] on icon at bounding box center [390, 30] width 10 height 10
click at [344, 35] on span "Back" at bounding box center [341, 35] width 25 height 17
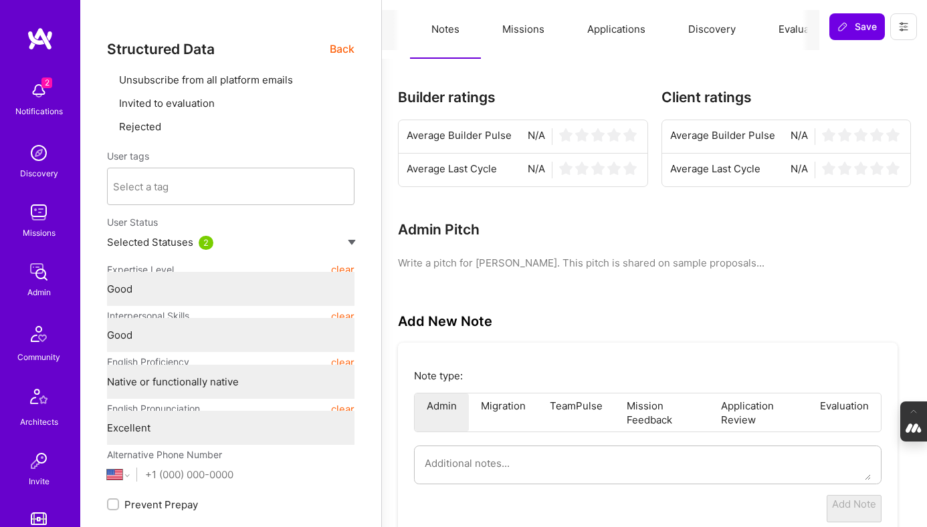
scroll to position [0, 0]
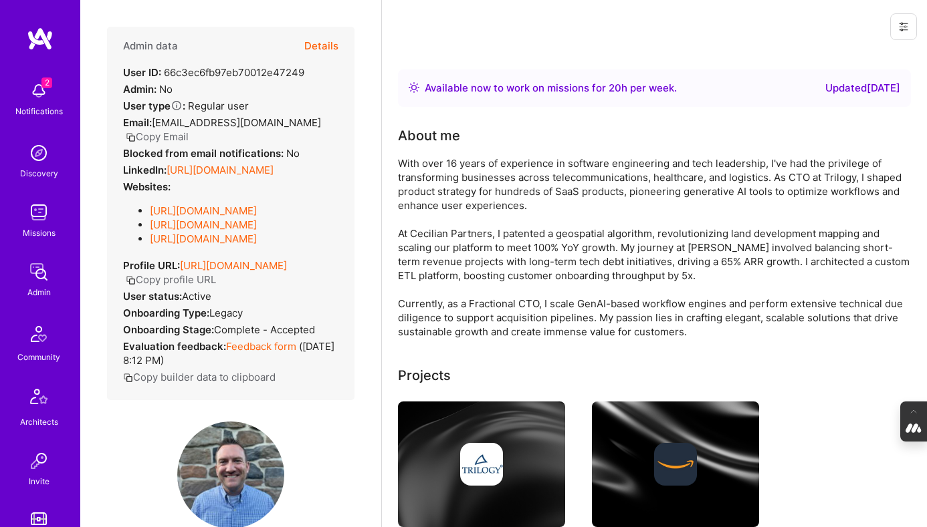
click at [326, 43] on button "Details" at bounding box center [321, 46] width 34 height 39
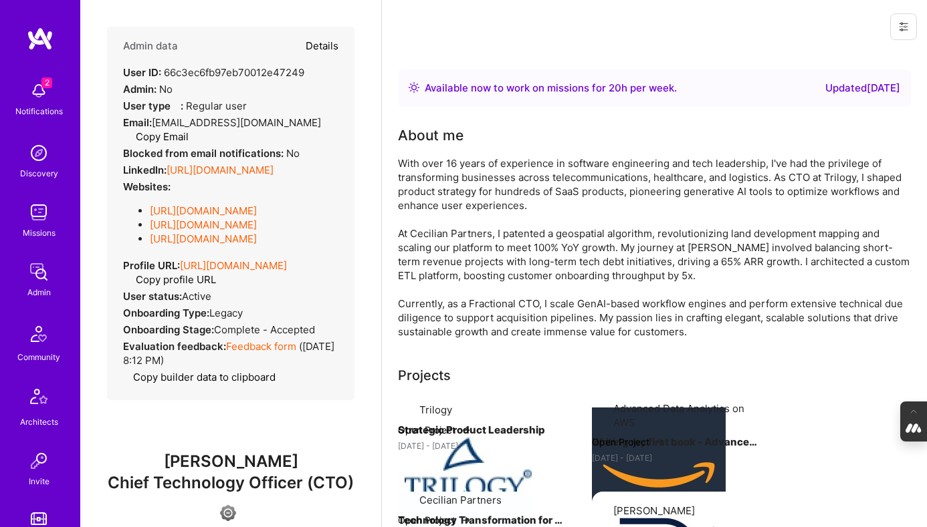
type textarea "x"
select select "4"
select select "7"
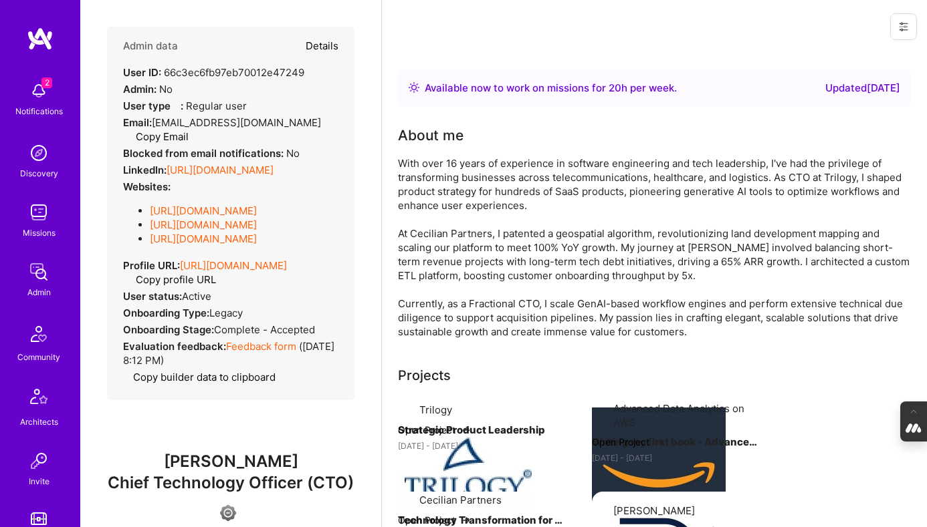
select select "US"
select select "Right Now"
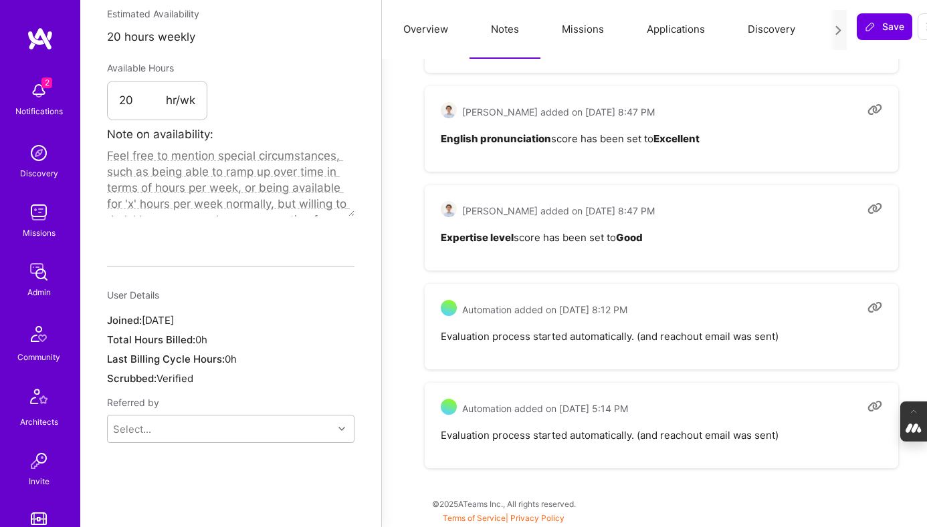
scroll to position [0, 60]
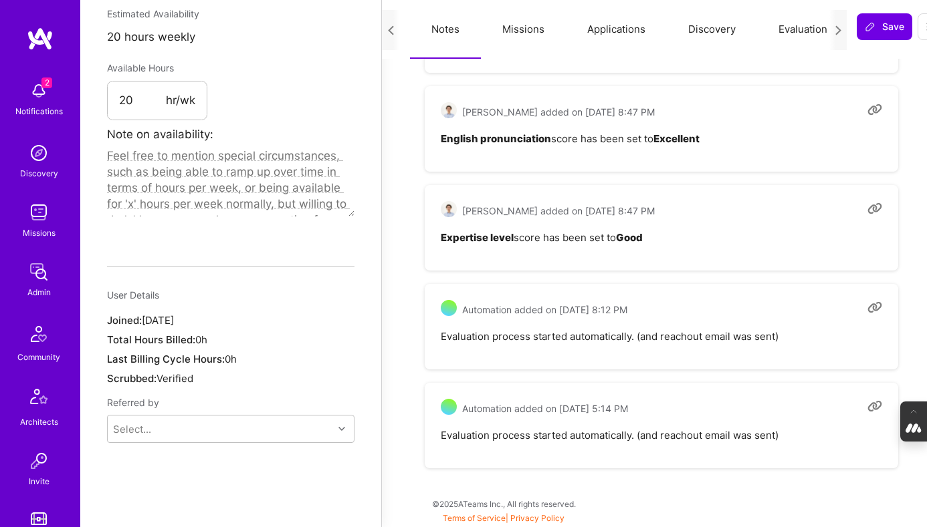
click at [790, 33] on button "Evaluation" at bounding box center [803, 29] width 92 height 59
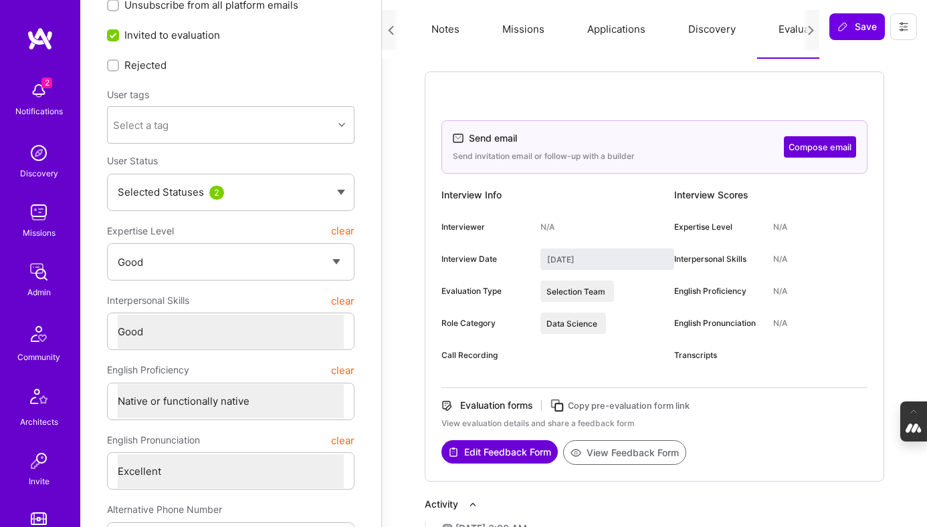
scroll to position [0, 0]
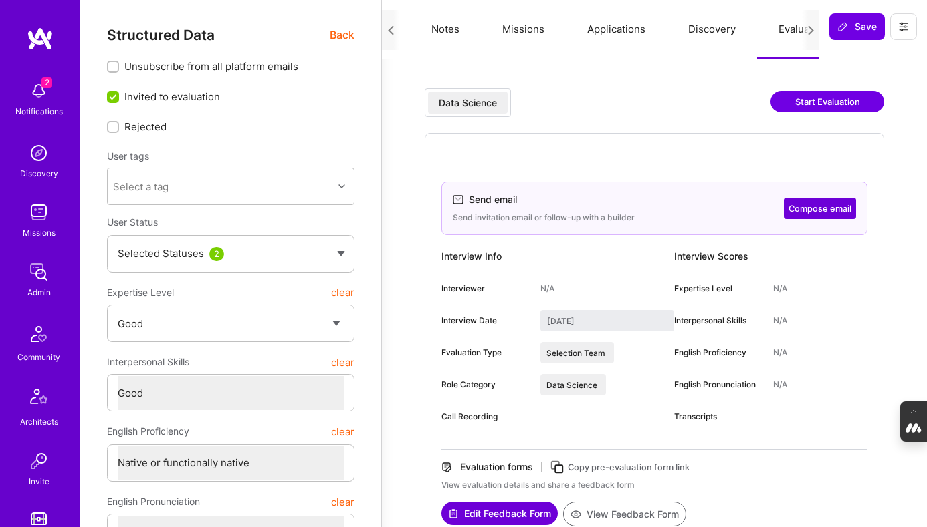
click at [389, 25] on icon at bounding box center [391, 30] width 10 height 10
click at [340, 34] on span "Back" at bounding box center [342, 35] width 25 height 17
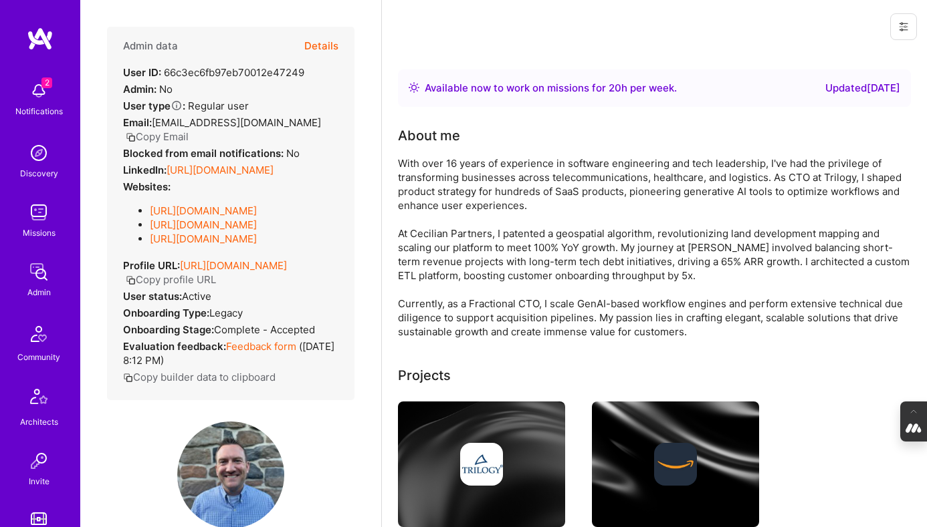
click at [324, 44] on button "Details" at bounding box center [321, 46] width 34 height 39
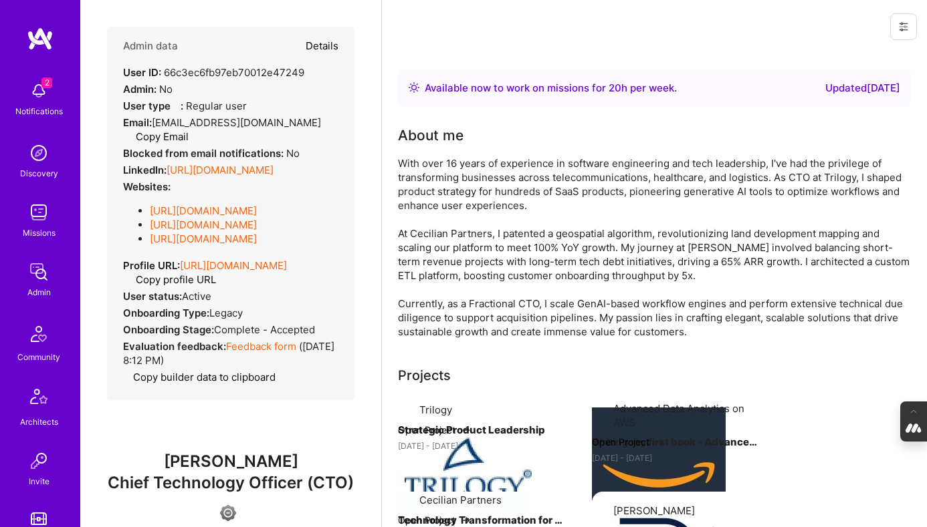
type textarea "x"
select select "4"
select select "7"
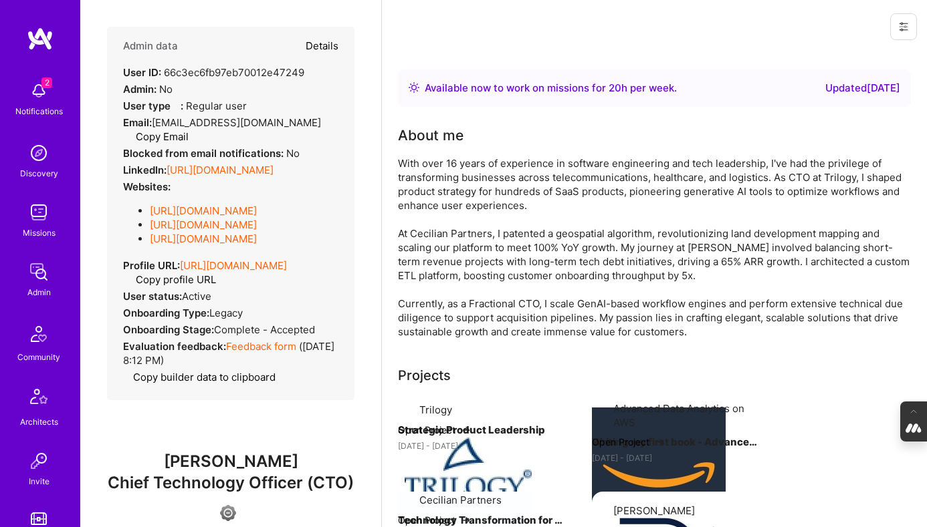
select select "US"
select select "Right Now"
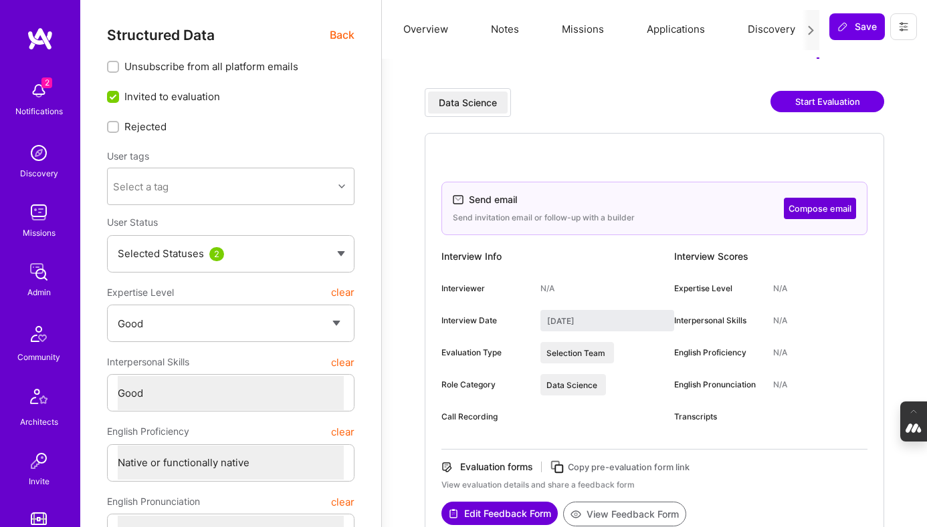
click at [648, 26] on button "Applications" at bounding box center [675, 29] width 101 height 59
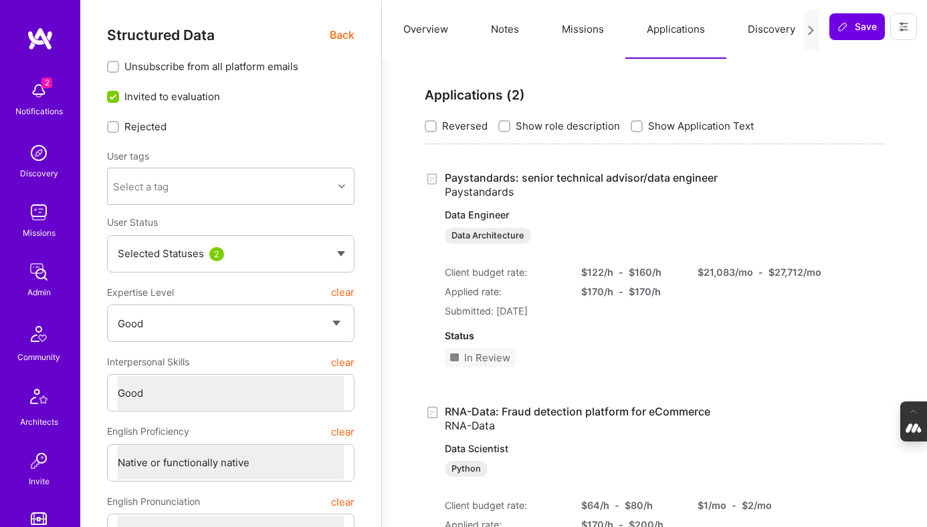
click at [594, 29] on button "Missions" at bounding box center [582, 29] width 85 height 59
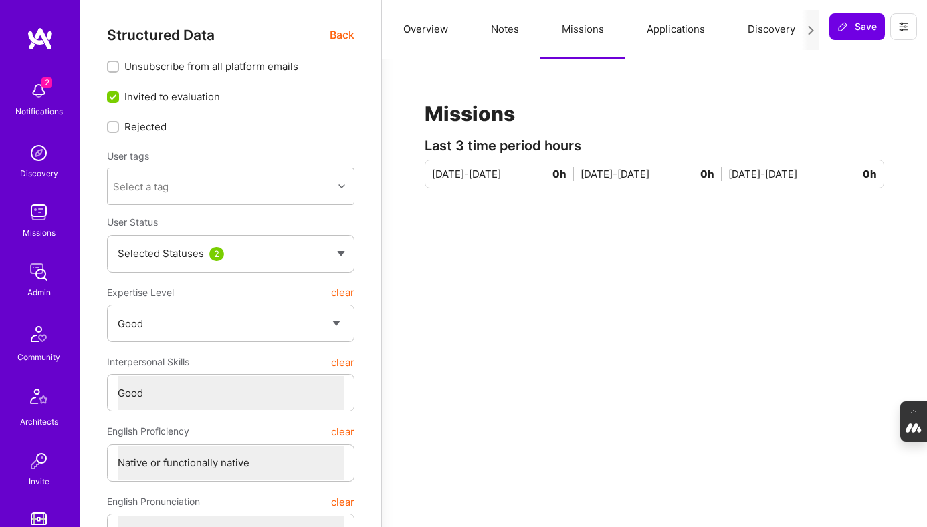
click at [679, 41] on button "Applications" at bounding box center [675, 29] width 101 height 59
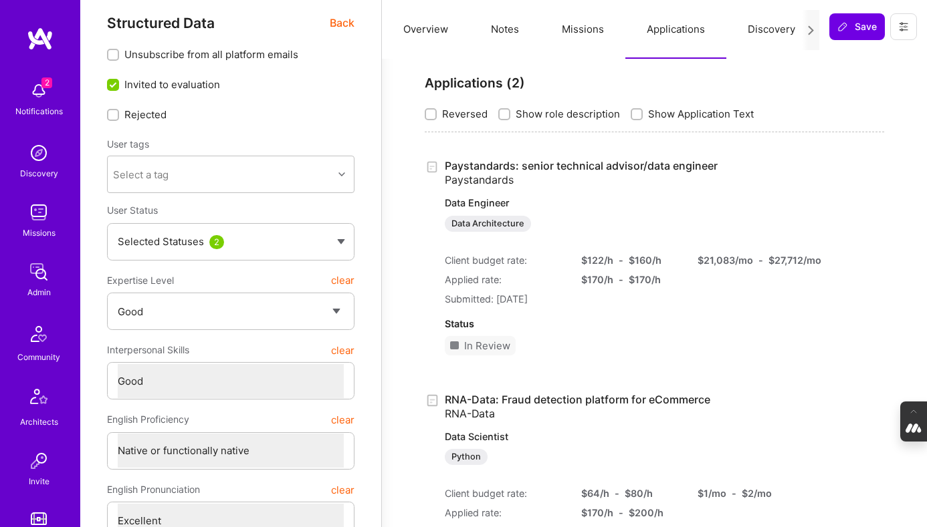
scroll to position [7, 0]
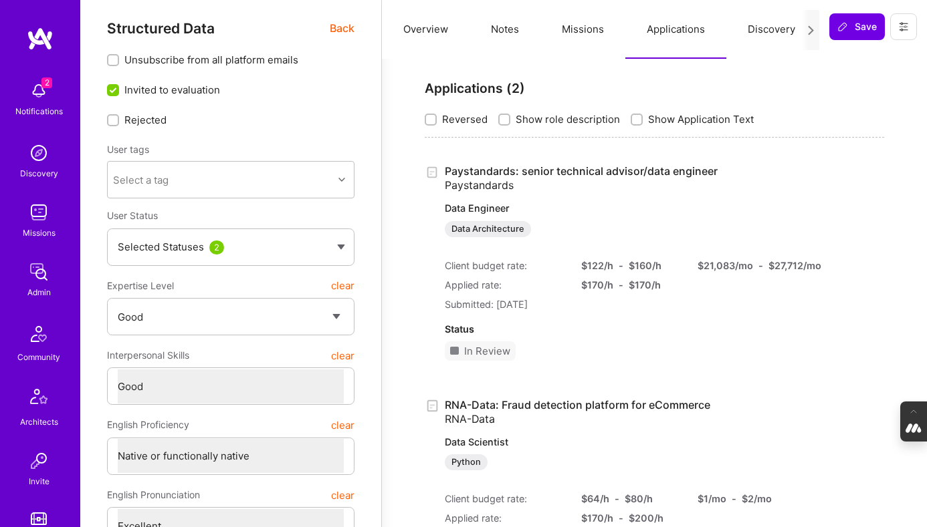
click at [478, 171] on link "Paystandards: senior technical advisor/data engineer Paystandards Data Engineer…" at bounding box center [621, 200] width 353 height 73
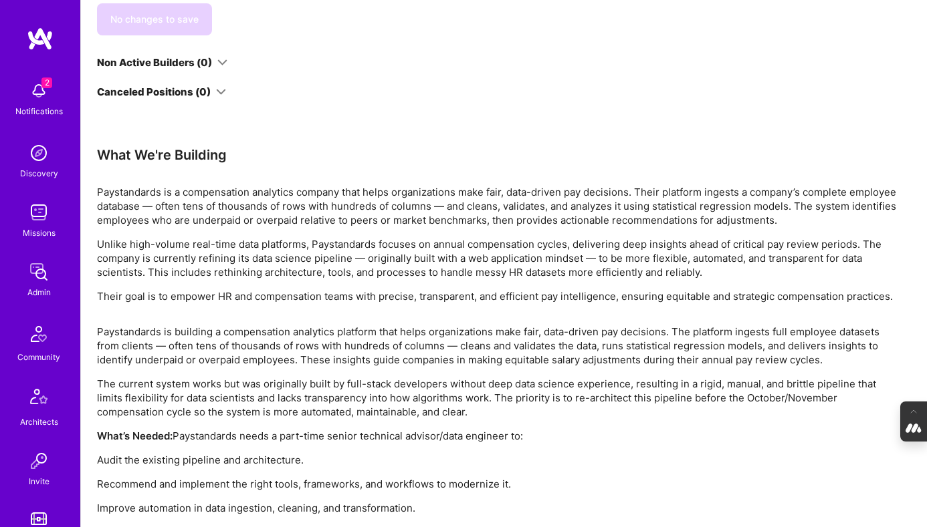
scroll to position [1225, 0]
